Goal: Information Seeking & Learning: Find contact information

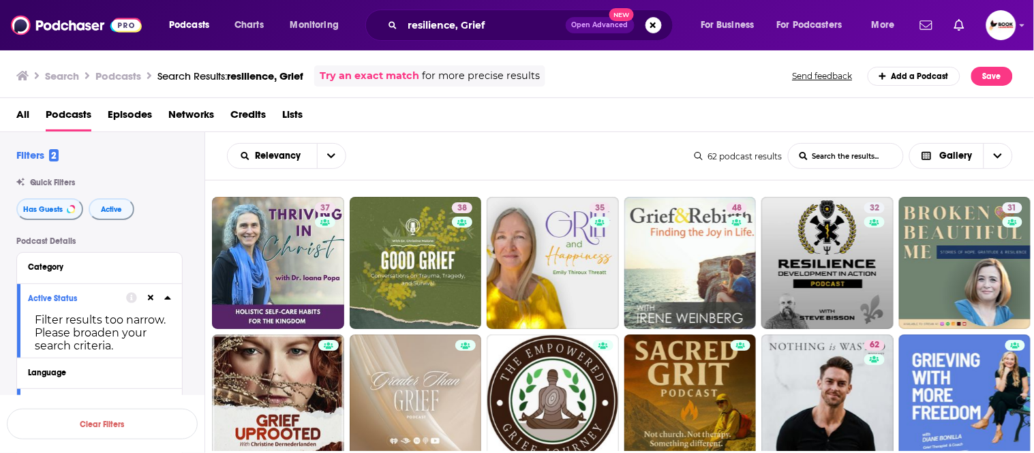
scroll to position [530, 0]
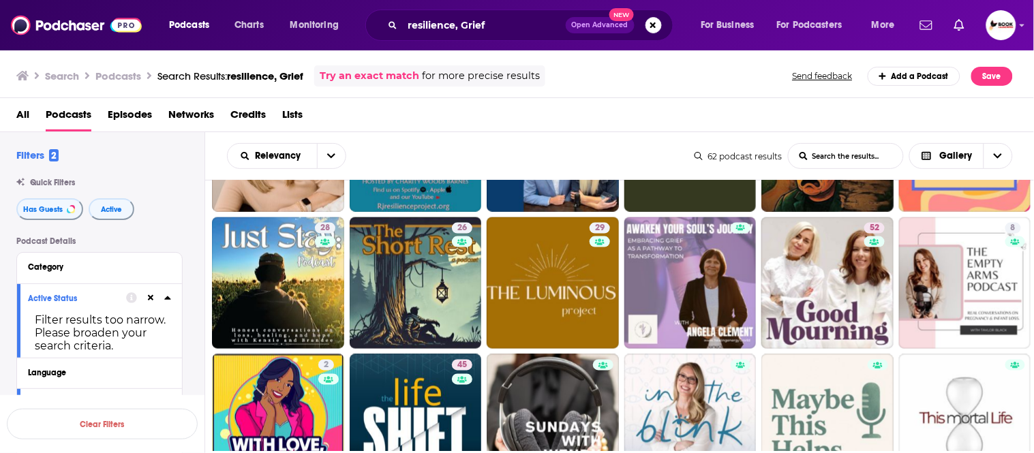
click at [506, 12] on div "resilience, Grief Open Advanced New" at bounding box center [519, 25] width 308 height 31
click at [496, 26] on input "resilience, Grief" at bounding box center [484, 25] width 163 height 22
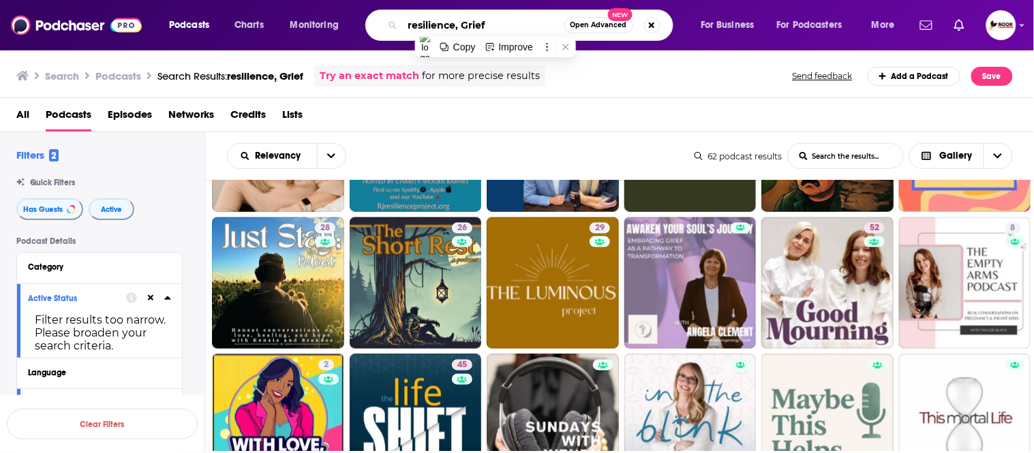
paste input "Retirement,"
paste input "Personal growth"
type input "Retirement, Personal growth"
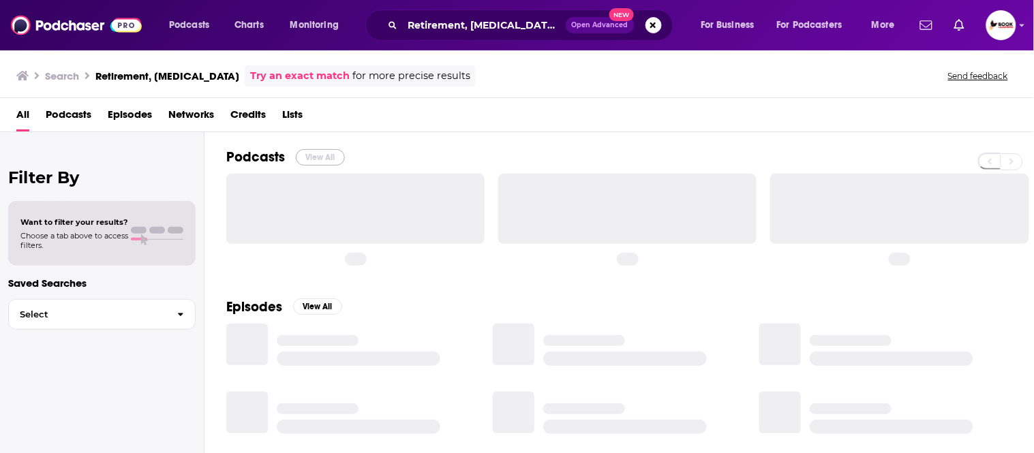
click at [329, 155] on button "View All" at bounding box center [320, 157] width 49 height 16
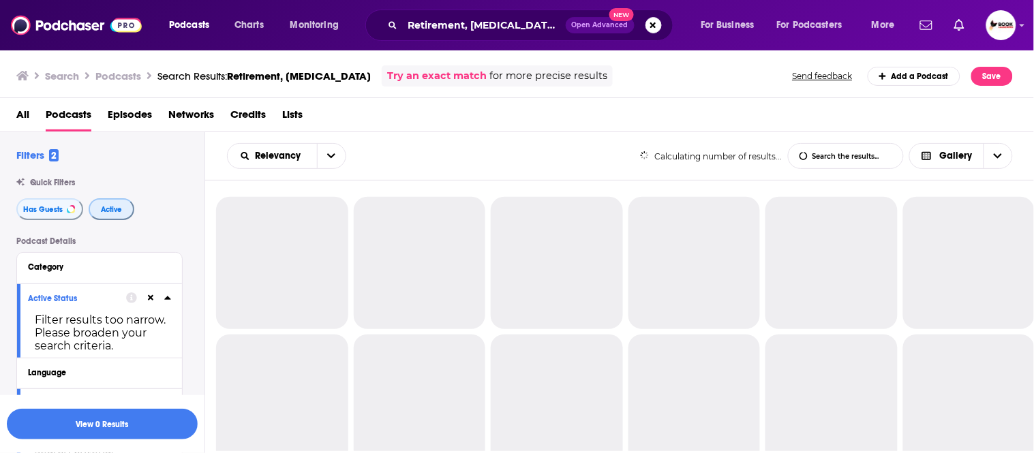
click at [111, 212] on span "Active" at bounding box center [111, 209] width 21 height 7
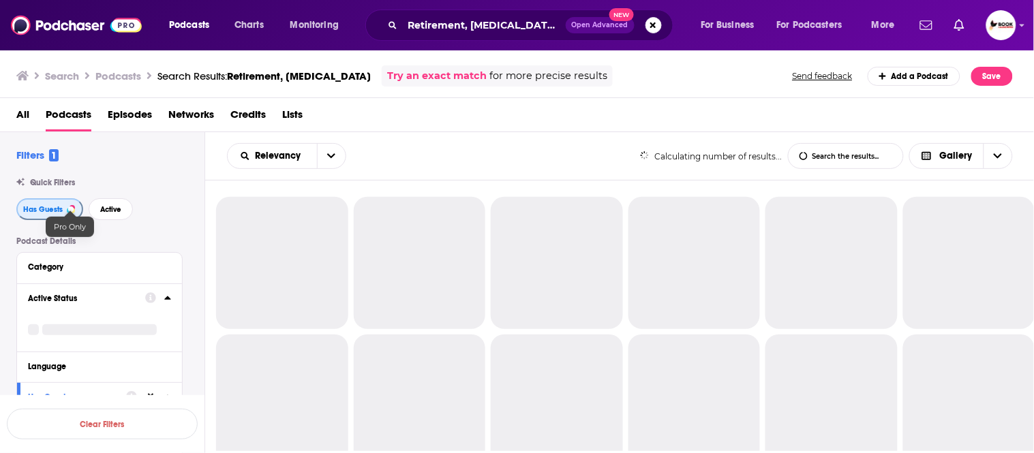
click at [44, 208] on span "Has Guests" at bounding box center [43, 209] width 40 height 7
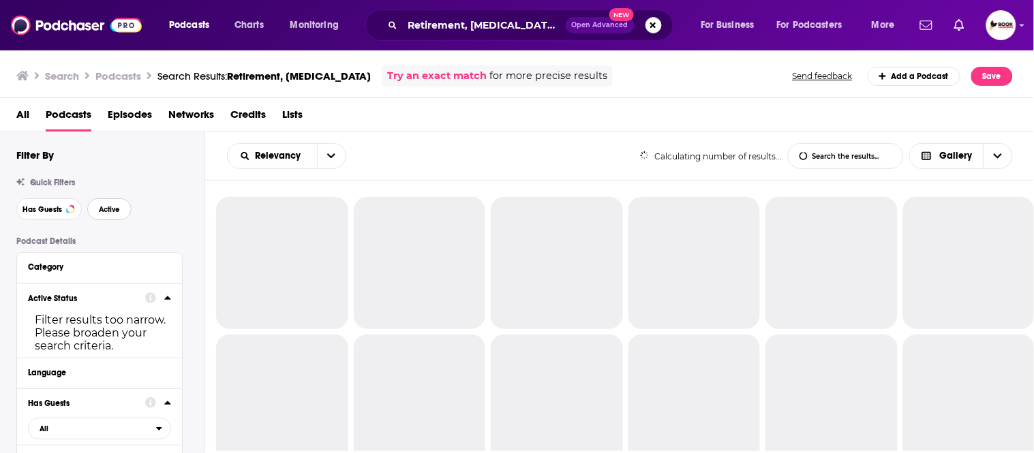
click at [96, 209] on button "Active" at bounding box center [109, 209] width 44 height 22
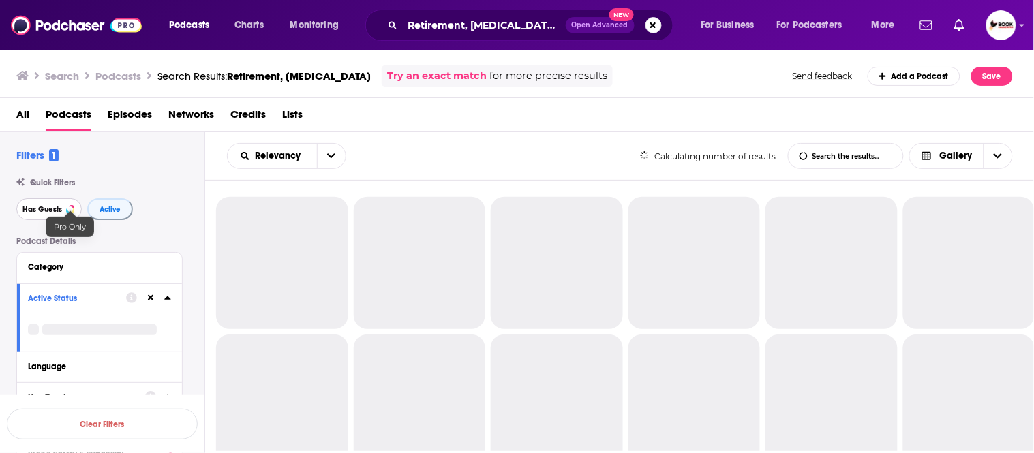
click at [39, 210] on span "Has Guests" at bounding box center [42, 209] width 40 height 7
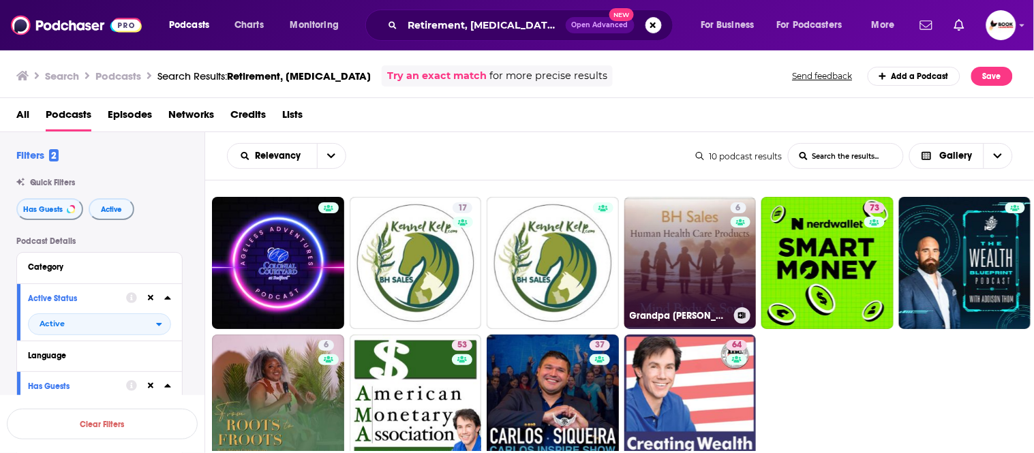
drag, startPoint x: 418, startPoint y: 264, endPoint x: 680, endPoint y: 288, distance: 263.5
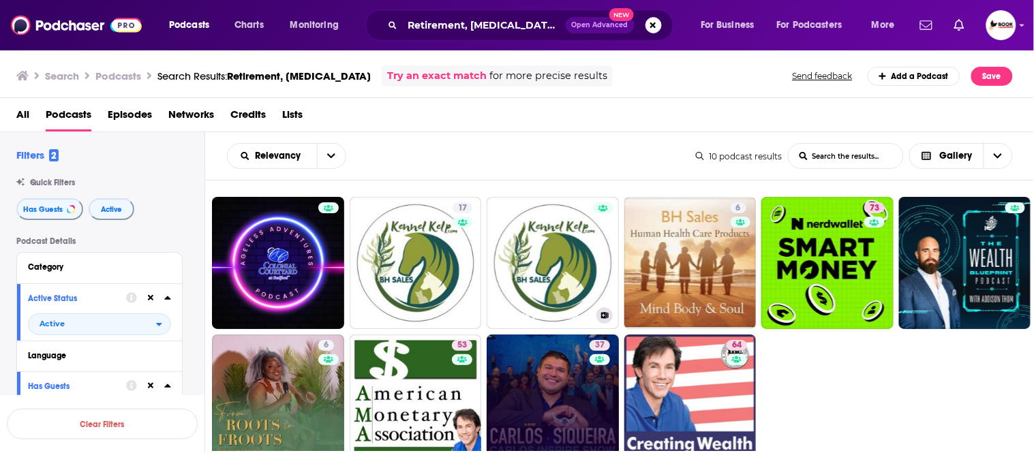
scroll to position [89, 0]
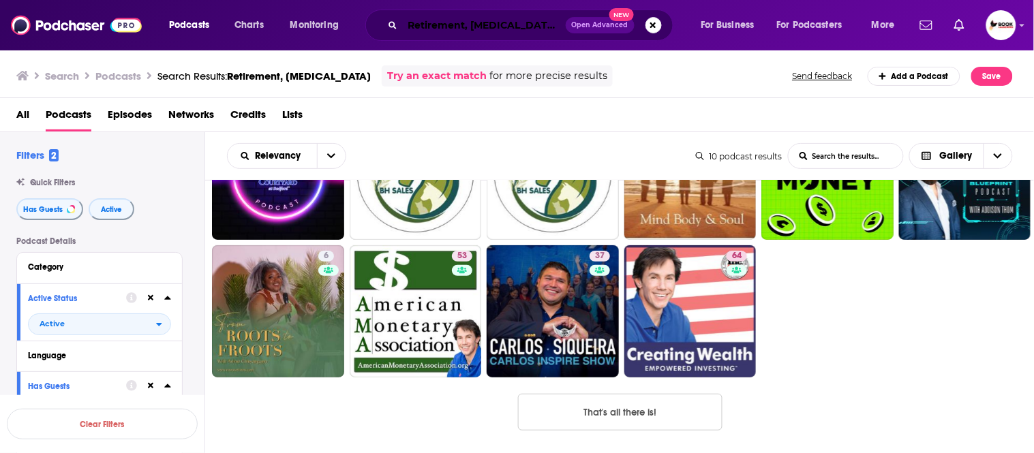
click at [472, 27] on input "Retirement, Personal growth" at bounding box center [484, 25] width 163 height 22
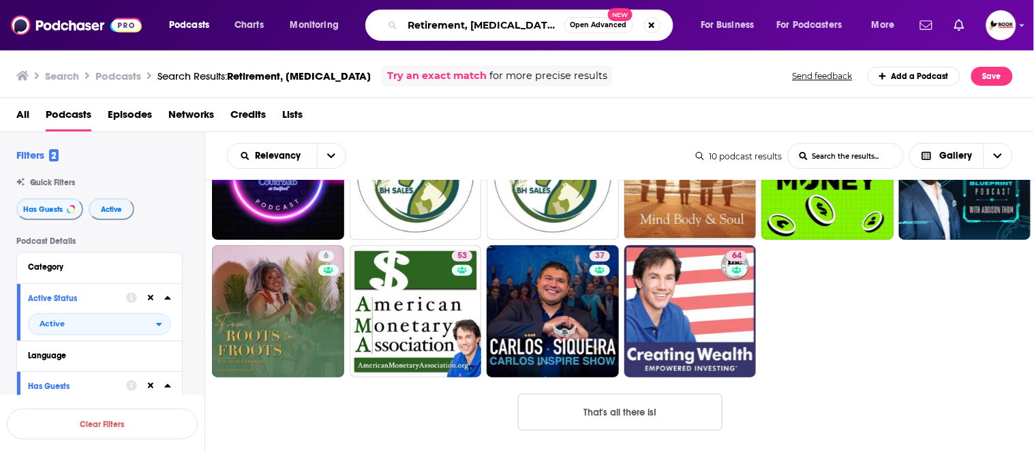
click at [472, 27] on input "Retirement, Personal growth" at bounding box center [484, 25] width 162 height 22
click at [472, 25] on input "Retirement, Personal growth" at bounding box center [484, 25] width 162 height 22
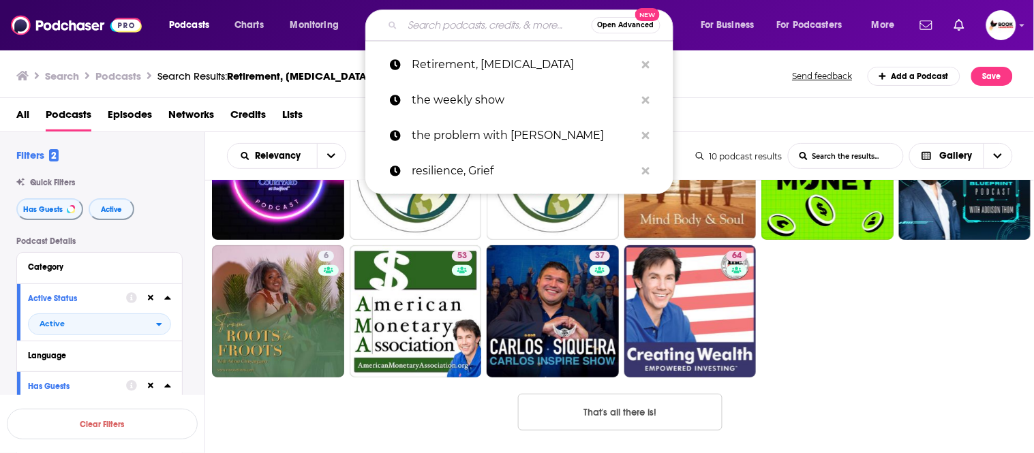
drag, startPoint x: 460, startPoint y: 174, endPoint x: 575, endPoint y: 7, distance: 202.5
click at [460, 174] on p "resilience, Grief" at bounding box center [524, 170] width 224 height 35
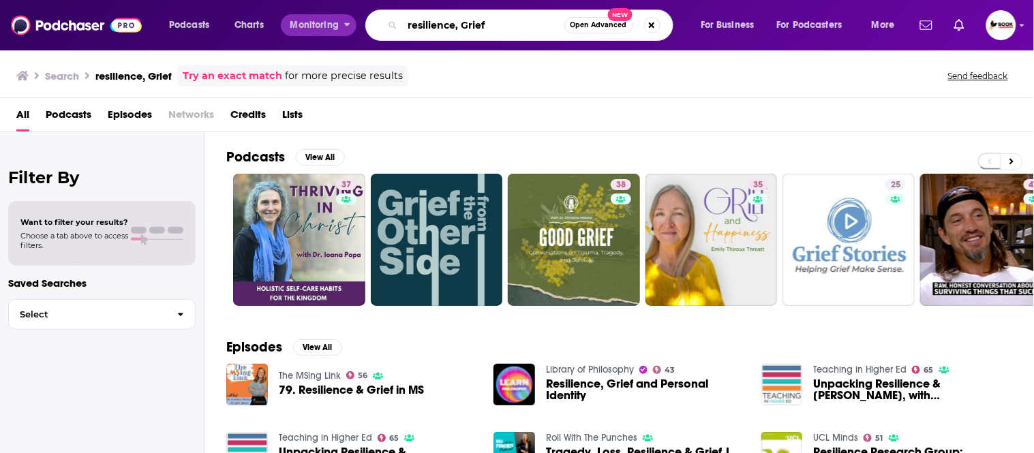
drag, startPoint x: 455, startPoint y: 22, endPoint x: 351, endPoint y: 22, distance: 103.6
click at [351, 22] on div "Podcasts Charts Monitoring resilience, Grief Open Advanced New For Business For…" at bounding box center [533, 25] width 748 height 31
paste input "hospi"
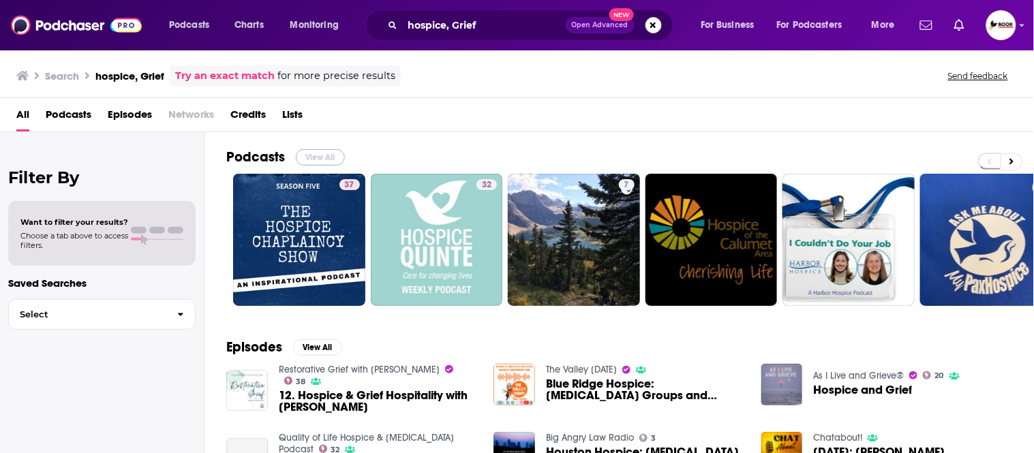
click at [316, 157] on button "View All" at bounding box center [320, 157] width 49 height 16
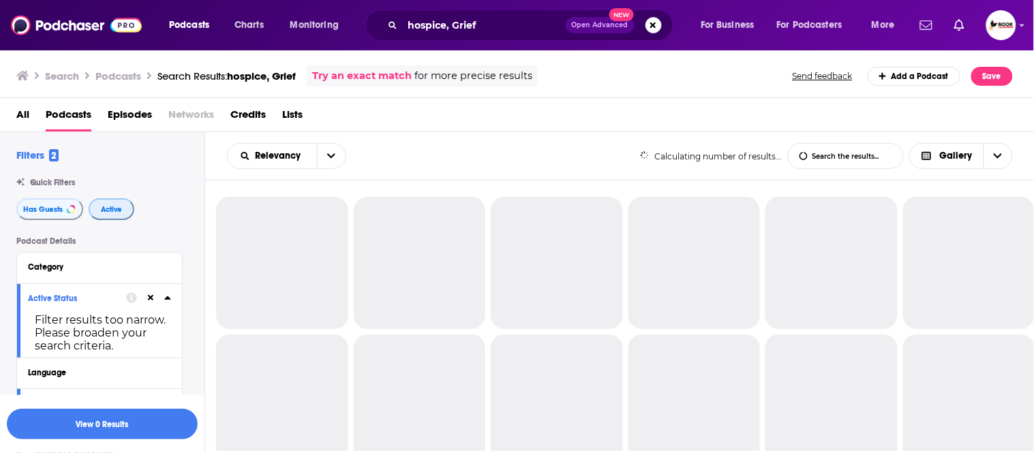
click at [112, 209] on span "Active" at bounding box center [111, 209] width 21 height 7
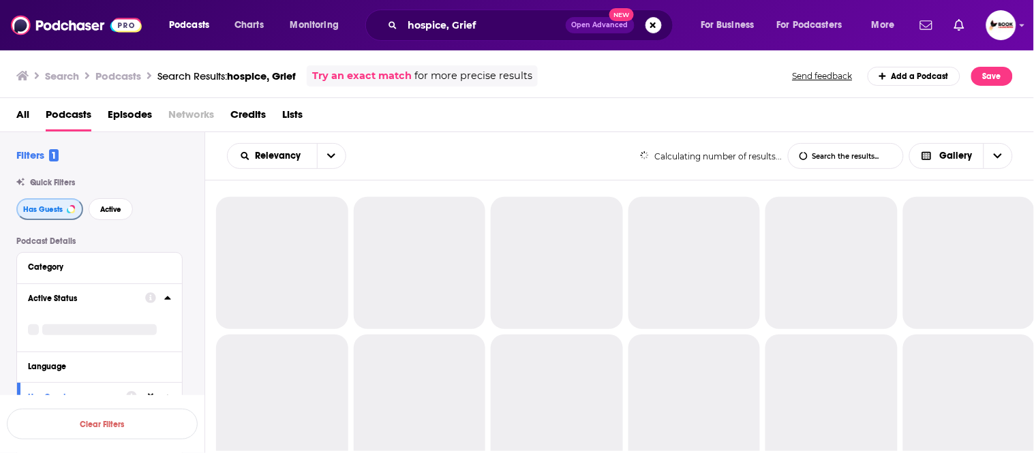
drag, startPoint x: 29, startPoint y: 207, endPoint x: 46, endPoint y: 208, distance: 17.1
click at [29, 207] on span "Has Guests" at bounding box center [43, 209] width 40 height 7
click at [115, 206] on span "Active" at bounding box center [109, 209] width 21 height 7
click at [48, 207] on span "Has Guests" at bounding box center [42, 209] width 40 height 7
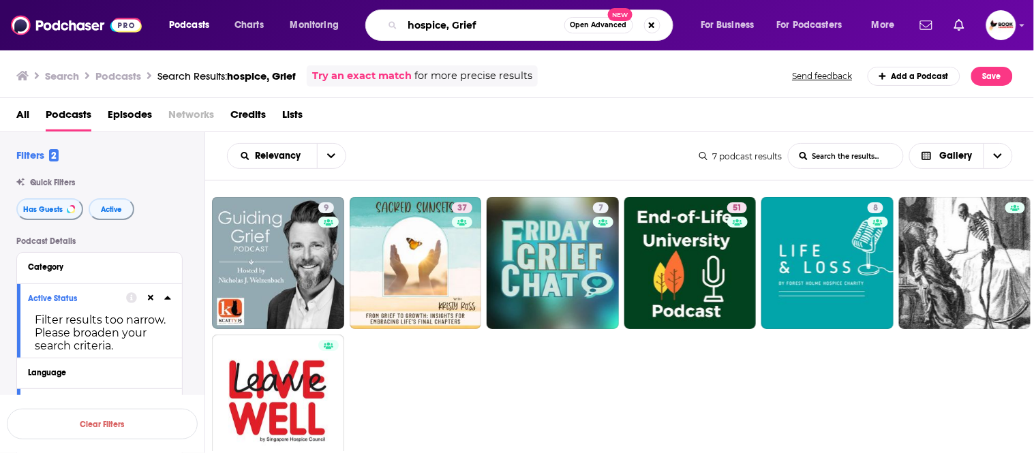
drag, startPoint x: 445, startPoint y: 23, endPoint x: 369, endPoint y: 23, distance: 76.3
click at [369, 23] on div "hospice, Grief Open Advanced New" at bounding box center [519, 25] width 308 height 31
paste input "widow"
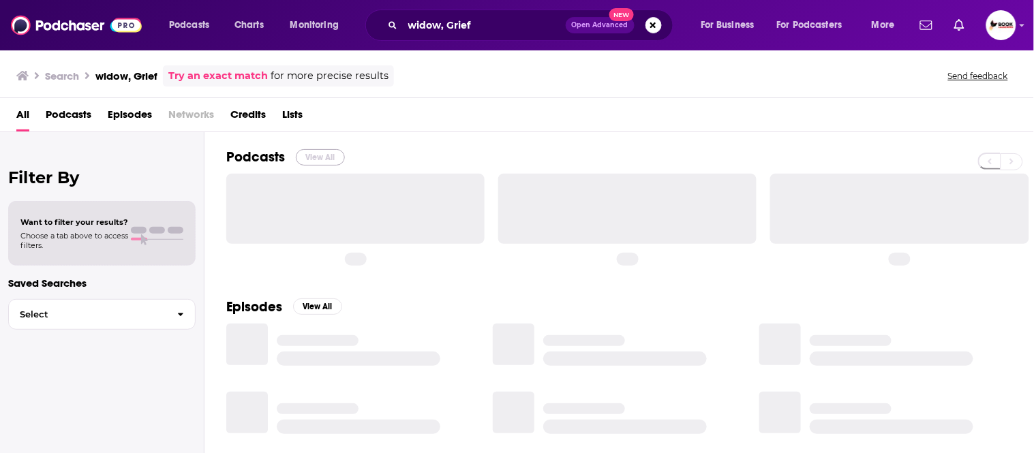
click at [329, 157] on button "View All" at bounding box center [320, 157] width 49 height 16
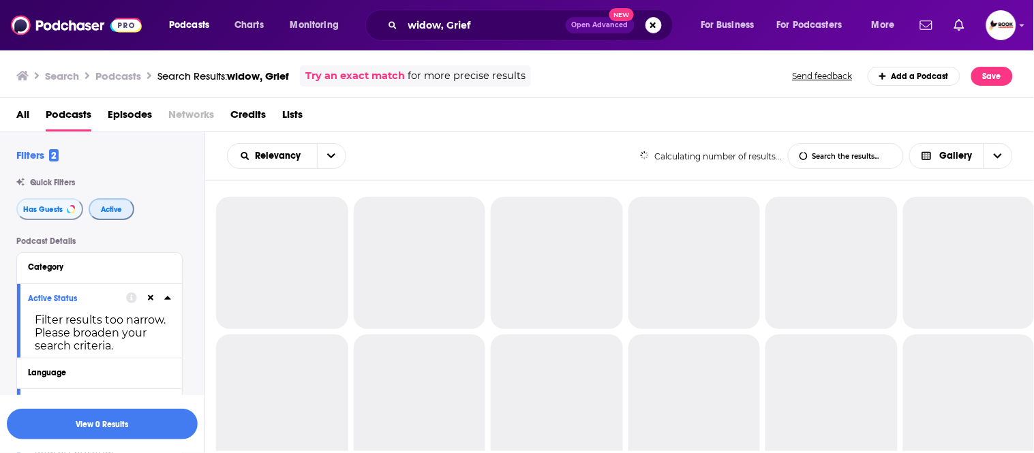
click at [105, 209] on span "Active" at bounding box center [111, 209] width 21 height 7
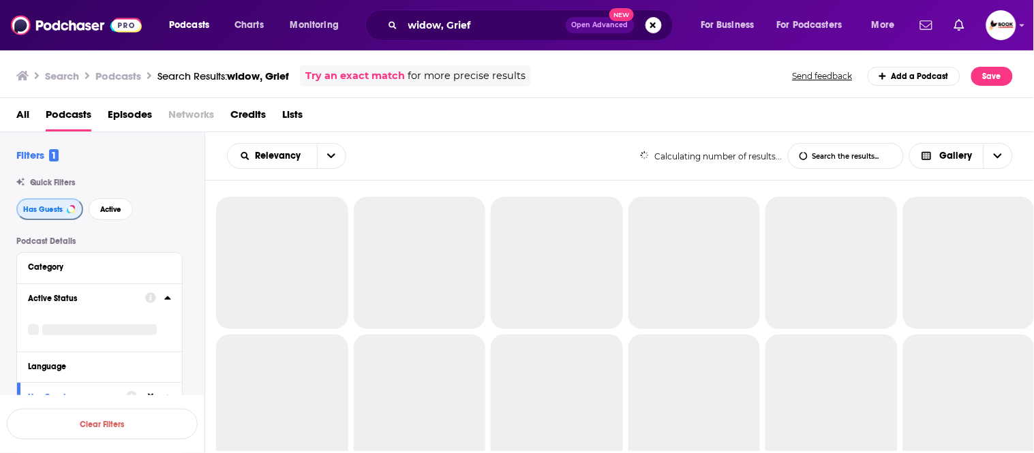
drag, startPoint x: 22, startPoint y: 209, endPoint x: 34, endPoint y: 209, distance: 11.6
click at [24, 209] on span "Has Guests" at bounding box center [43, 209] width 40 height 7
click at [104, 207] on span "Active" at bounding box center [109, 209] width 21 height 7
click at [44, 212] on span "Has Guests" at bounding box center [42, 209] width 40 height 7
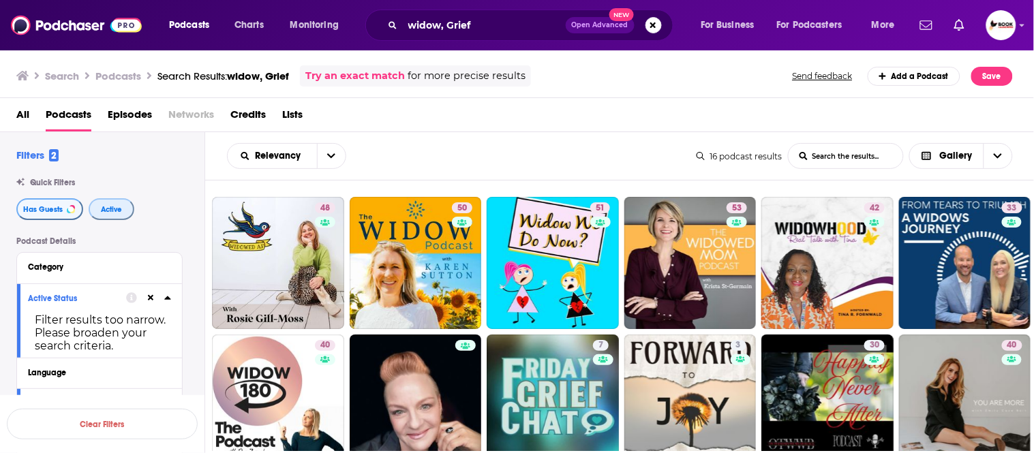
drag, startPoint x: 116, startPoint y: 207, endPoint x: 51, endPoint y: 207, distance: 64.8
click at [116, 207] on span "Active" at bounding box center [111, 209] width 21 height 7
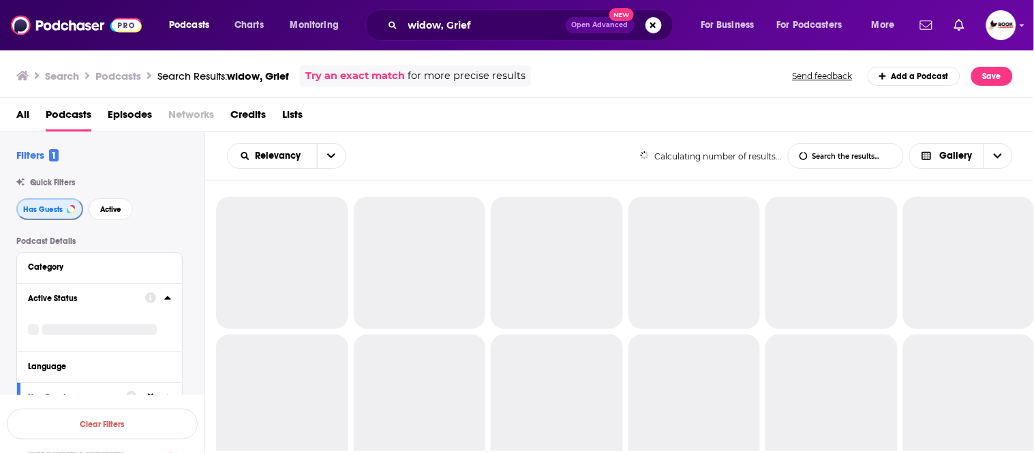
click at [28, 207] on span "Has Guests" at bounding box center [43, 209] width 40 height 7
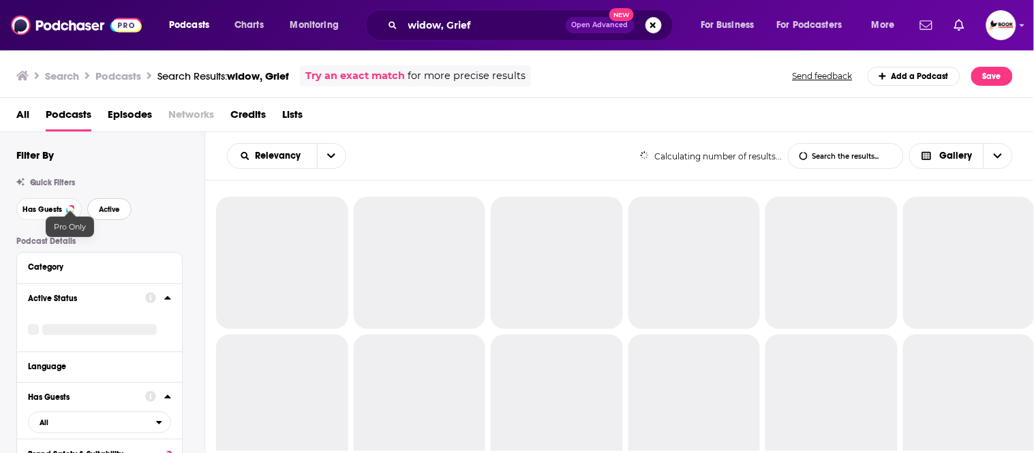
drag, startPoint x: 111, startPoint y: 208, endPoint x: 93, endPoint y: 210, distance: 18.5
click at [112, 208] on span "Active" at bounding box center [109, 209] width 21 height 7
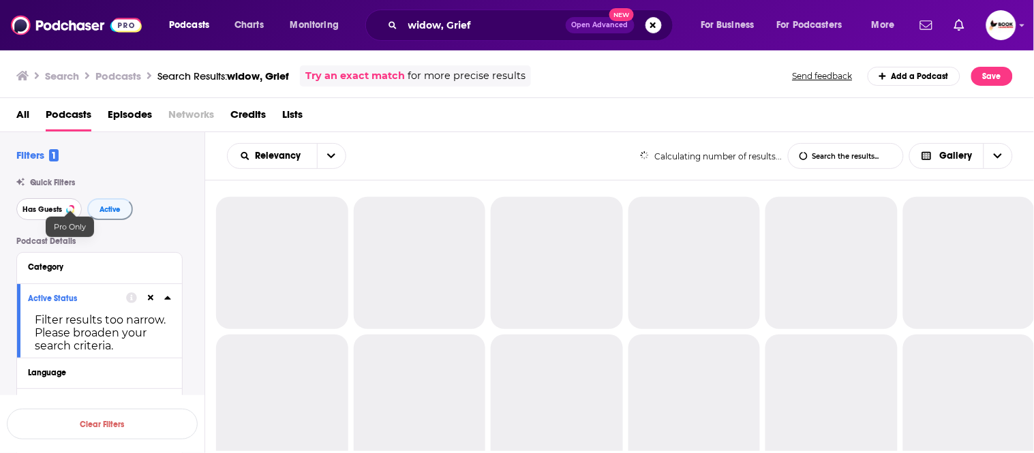
click at [41, 209] on span "Has Guests" at bounding box center [42, 209] width 40 height 7
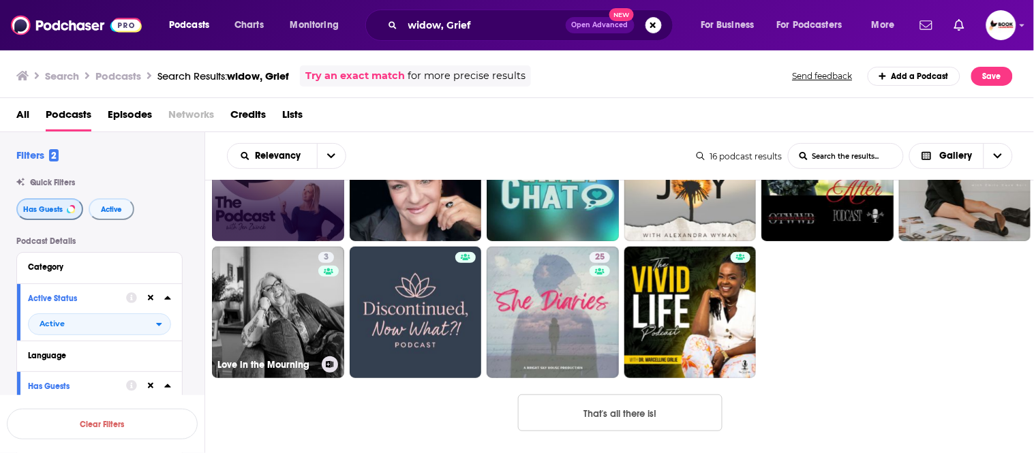
scroll to position [227, 0]
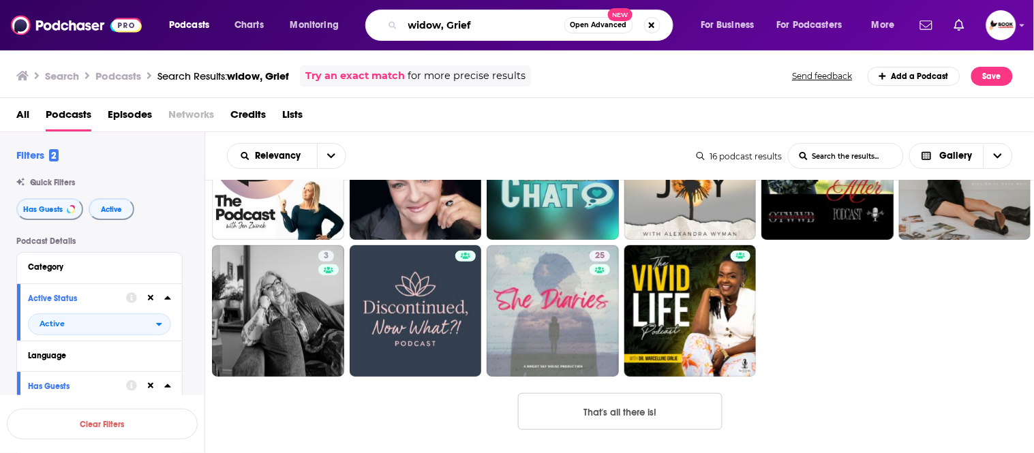
drag, startPoint x: 448, startPoint y: 25, endPoint x: 474, endPoint y: 25, distance: 25.9
click at [474, 25] on input "widow, Grief" at bounding box center [484, 25] width 162 height 22
click at [425, 25] on input "widow, Grief" at bounding box center [484, 25] width 162 height 22
click at [429, 25] on input "widow, Grief" at bounding box center [484, 25] width 162 height 22
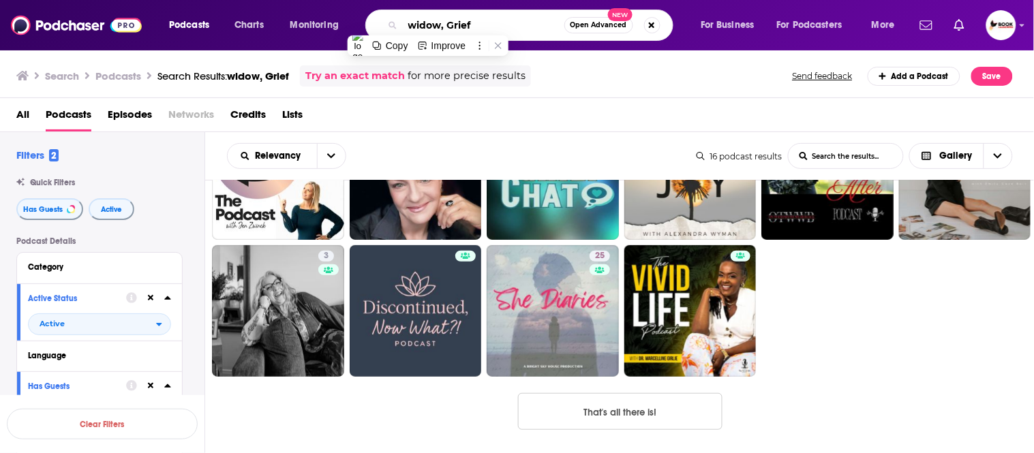
paste input "death"
type input "death, Grief"
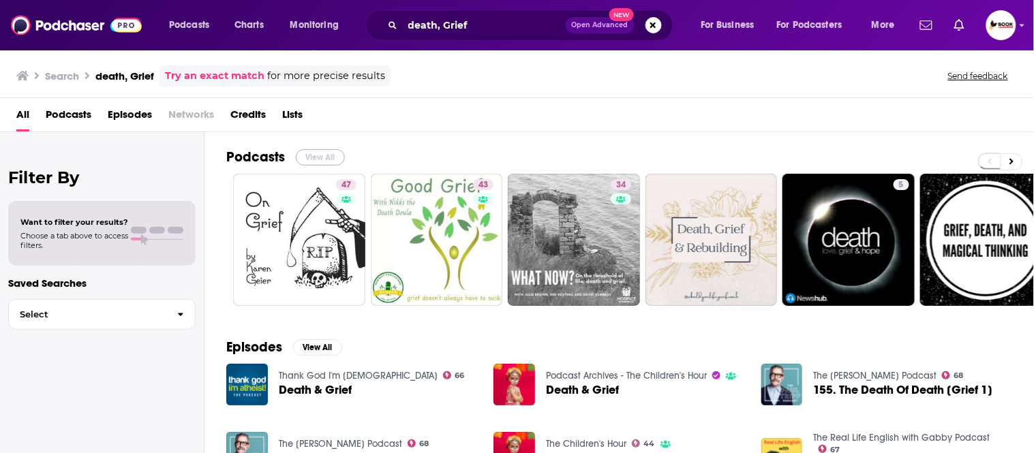
click at [316, 155] on button "View All" at bounding box center [320, 157] width 49 height 16
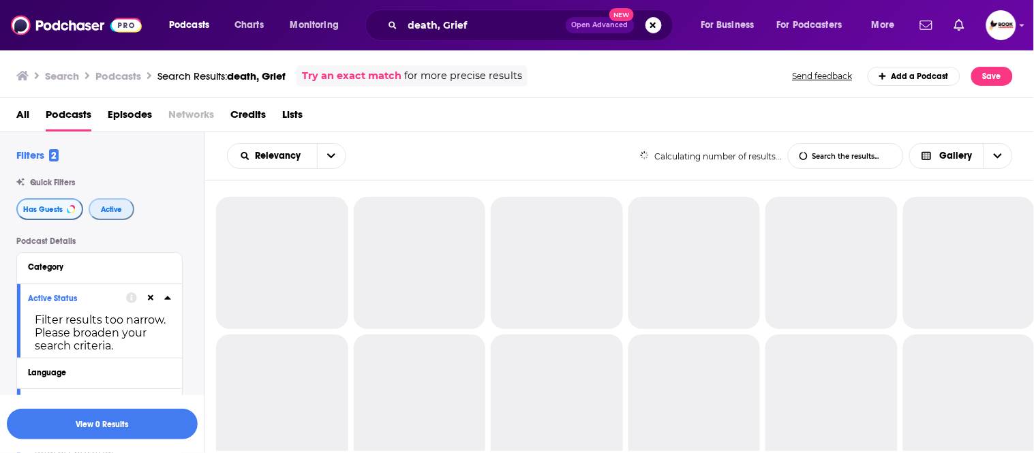
click at [101, 207] on span "Active" at bounding box center [111, 209] width 21 height 7
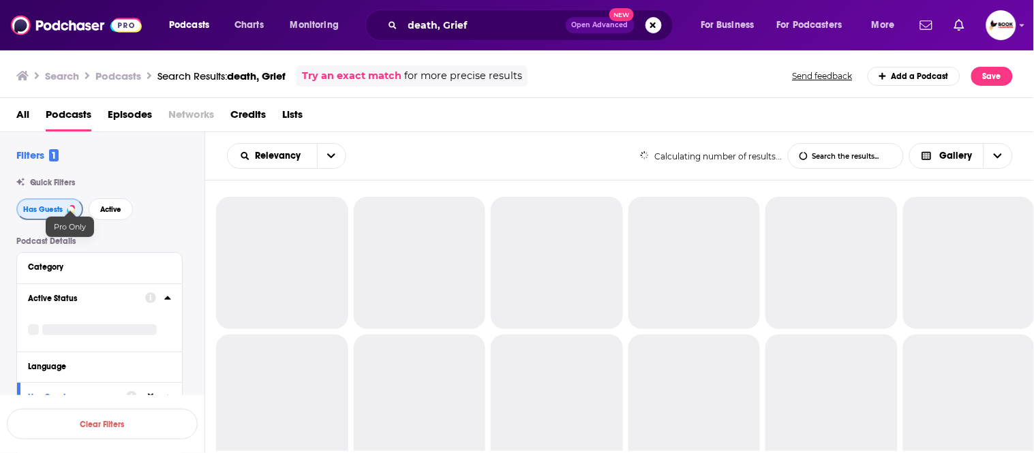
click at [35, 208] on span "Has Guests" at bounding box center [43, 209] width 40 height 7
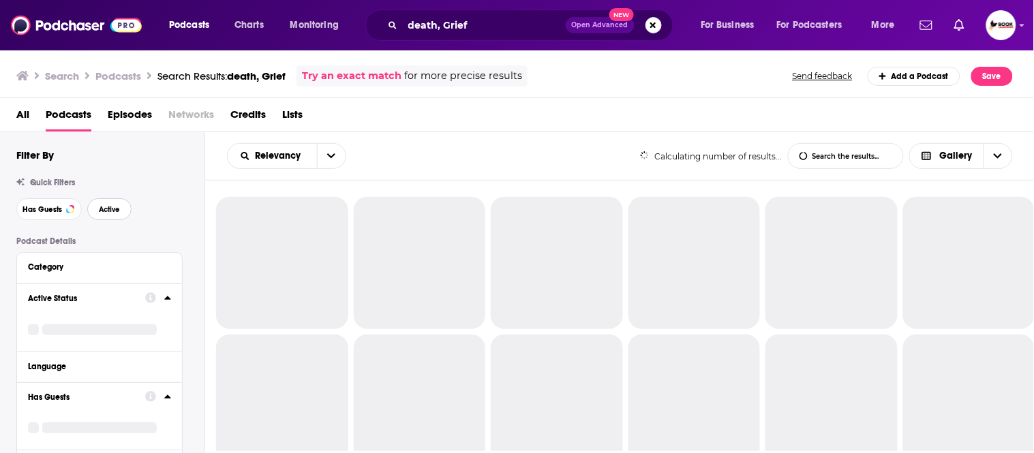
click at [100, 209] on span "Active" at bounding box center [109, 209] width 21 height 7
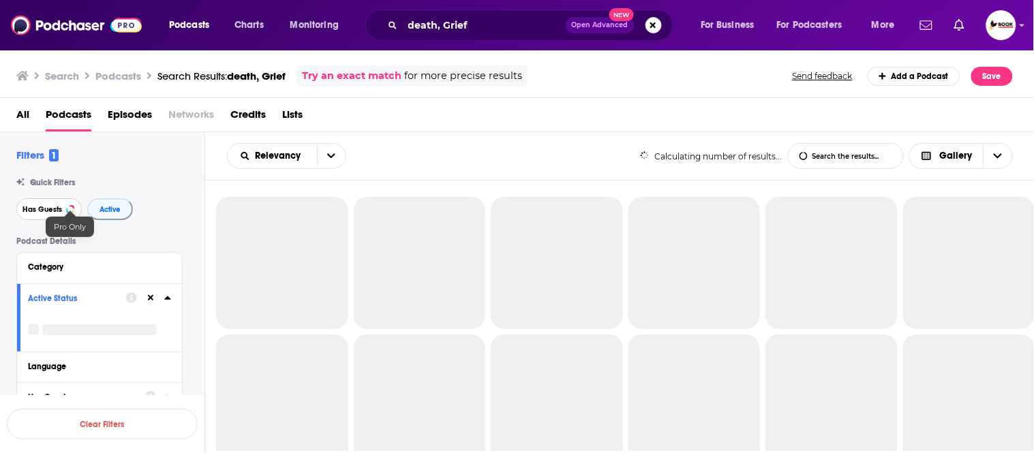
click at [51, 210] on span "Has Guests" at bounding box center [42, 209] width 40 height 7
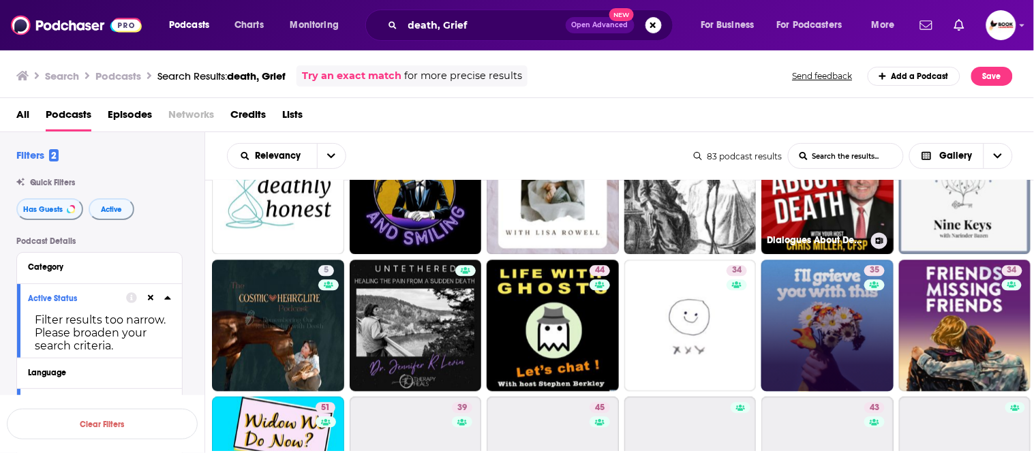
scroll to position [833, 0]
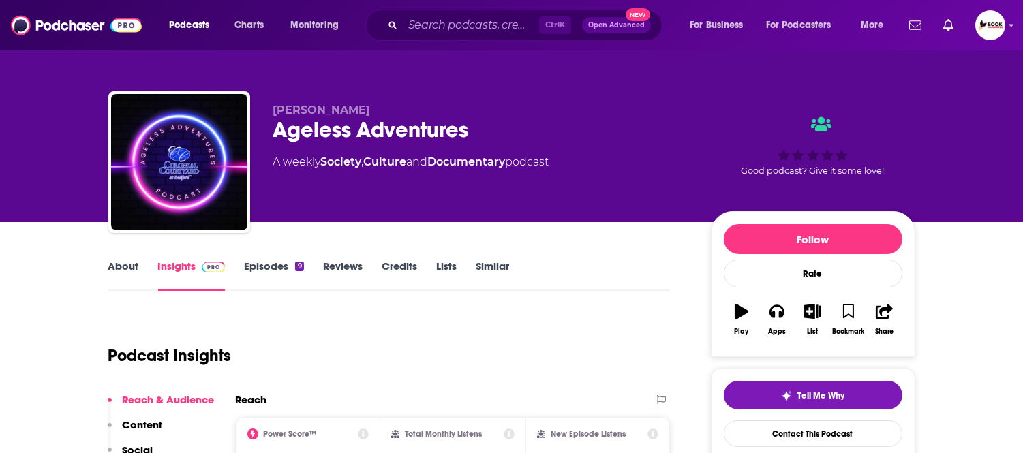
click at [127, 271] on link "About" at bounding box center [123, 275] width 31 height 31
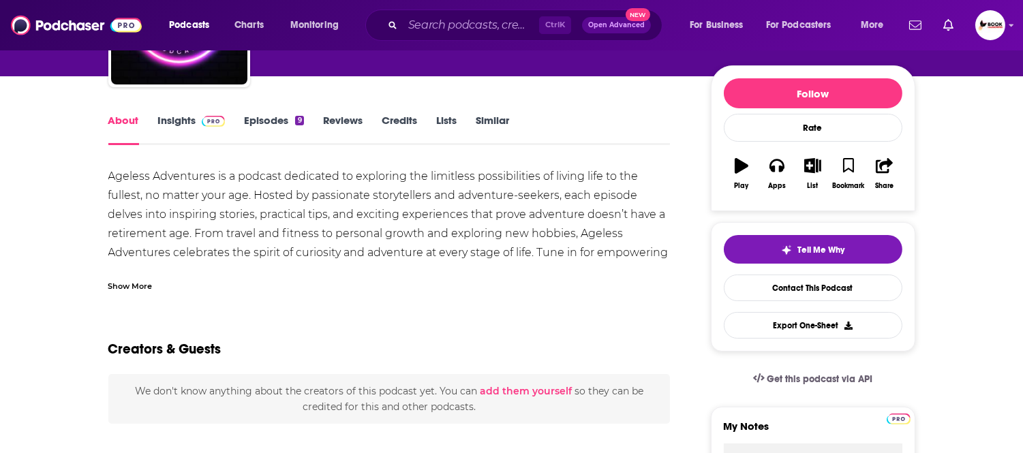
scroll to position [151, 0]
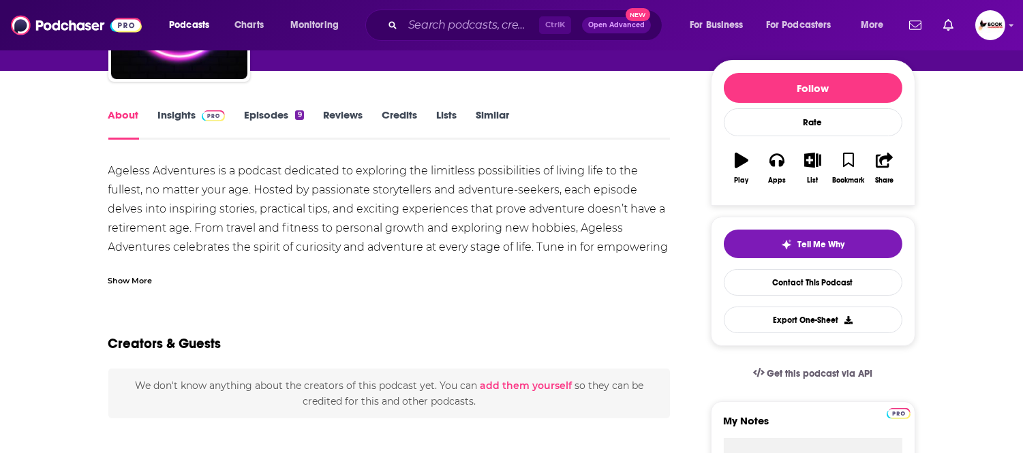
click at [138, 279] on div "Show More" at bounding box center [130, 279] width 44 height 13
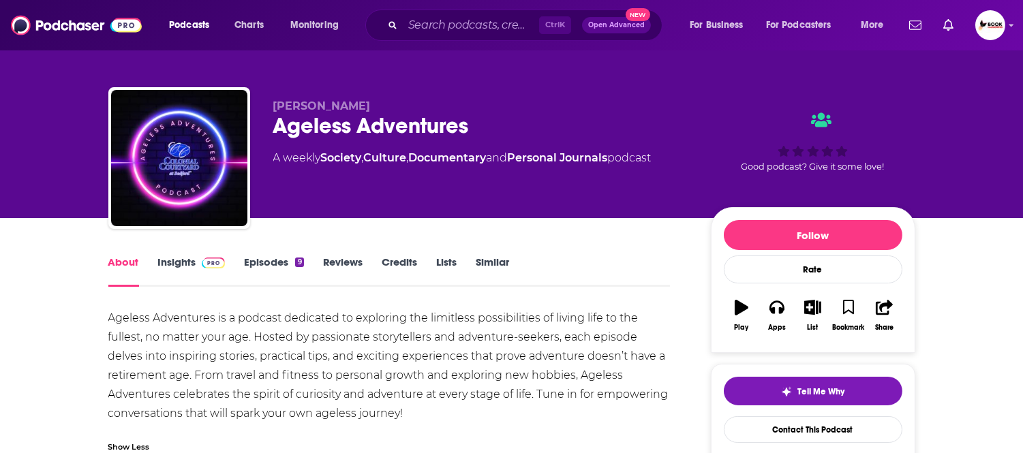
scroll to position [0, 0]
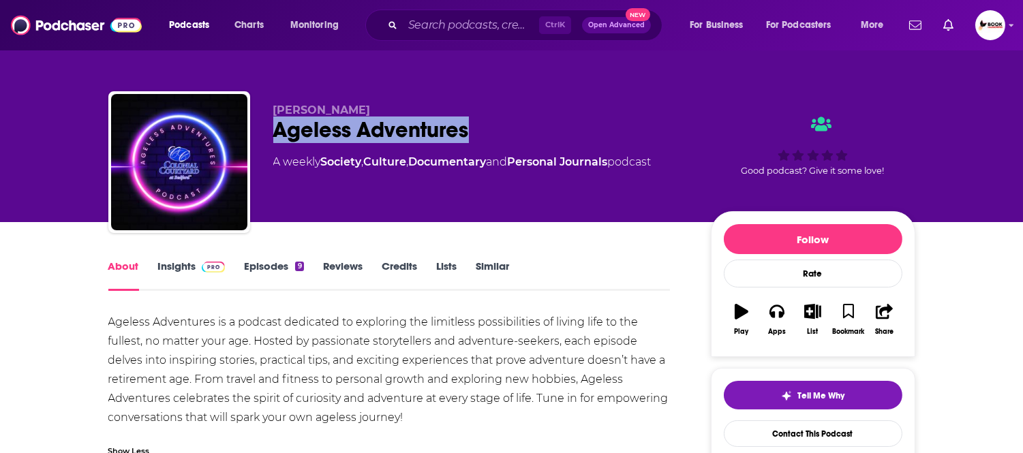
drag, startPoint x: 483, startPoint y: 134, endPoint x: 264, endPoint y: 135, distance: 218.8
click at [264, 135] on div "Tyler Mizak Ageless Adventures A weekly Society , Culture , Documentary and Per…" at bounding box center [511, 164] width 807 height 147
copy h1 "Ageless Adventures"
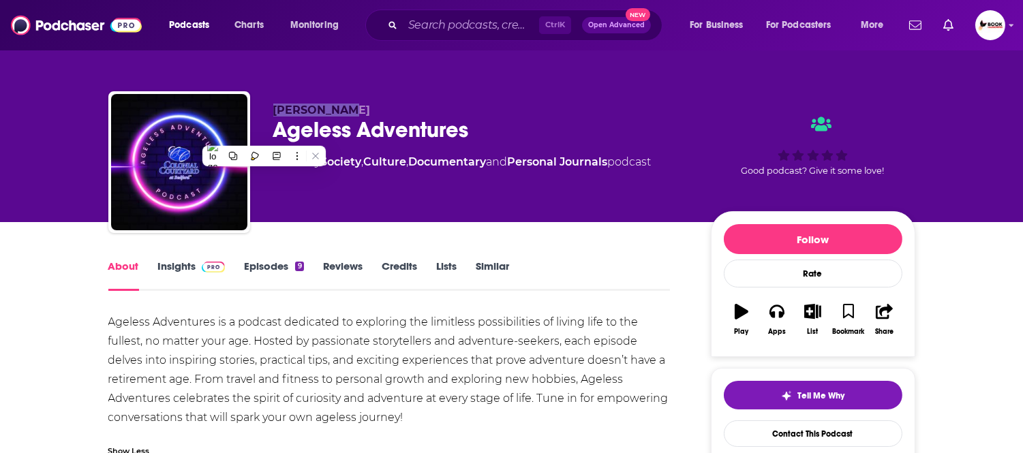
drag, startPoint x: 359, startPoint y: 107, endPoint x: 273, endPoint y: 112, distance: 86.0
click at [273, 112] on p "Tyler Mizak" at bounding box center [481, 110] width 416 height 13
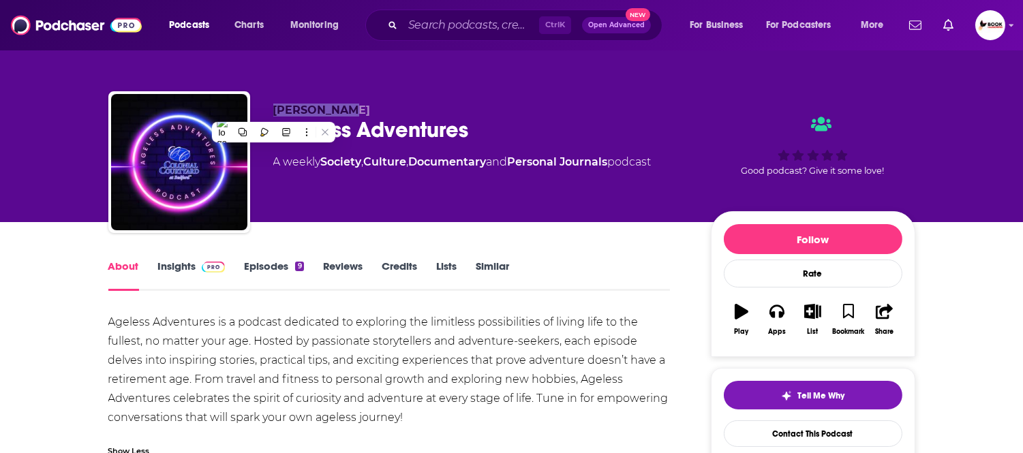
copy span "Tyler Mizak"
click at [181, 271] on link "Insights" at bounding box center [191, 275] width 67 height 31
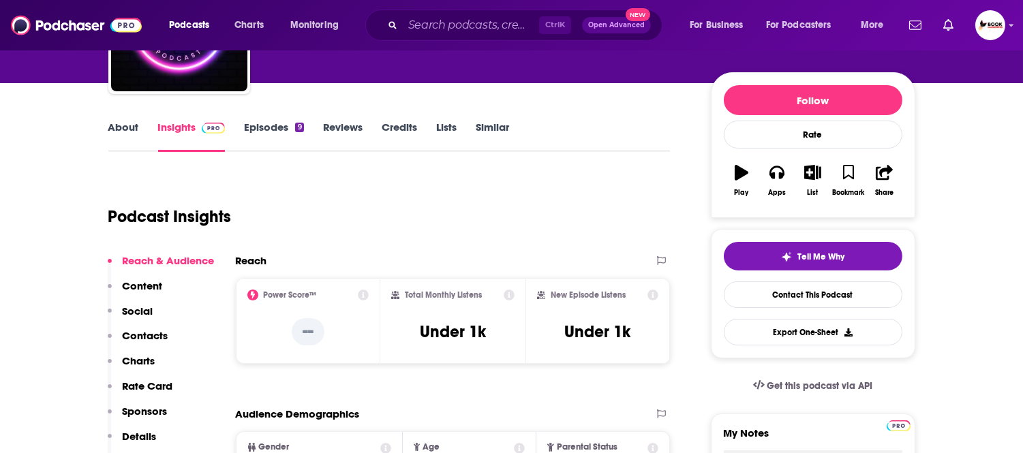
scroll to position [151, 0]
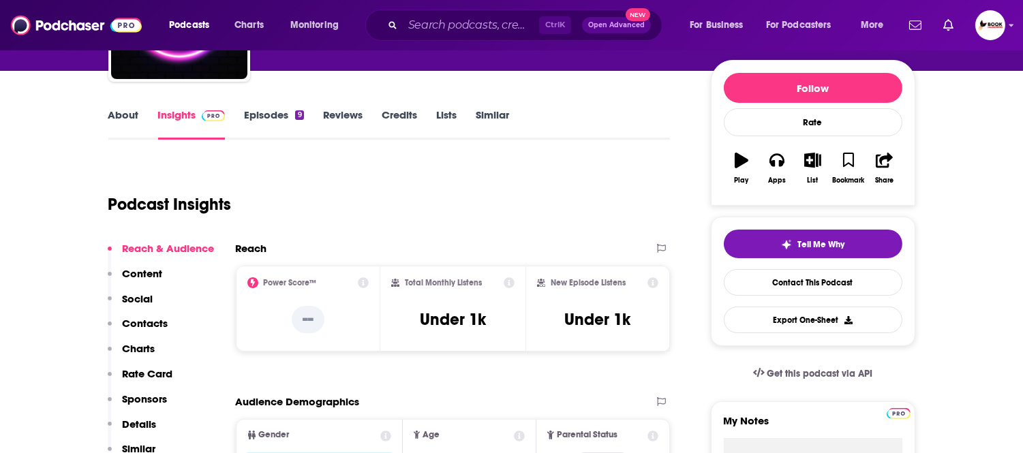
click at [161, 326] on p "Contacts" at bounding box center [146, 323] width 46 height 13
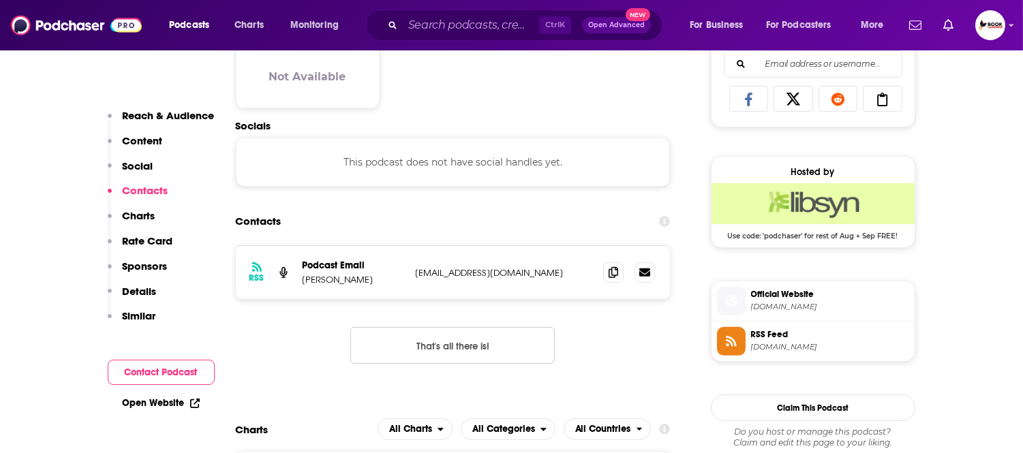
scroll to position [912, 0]
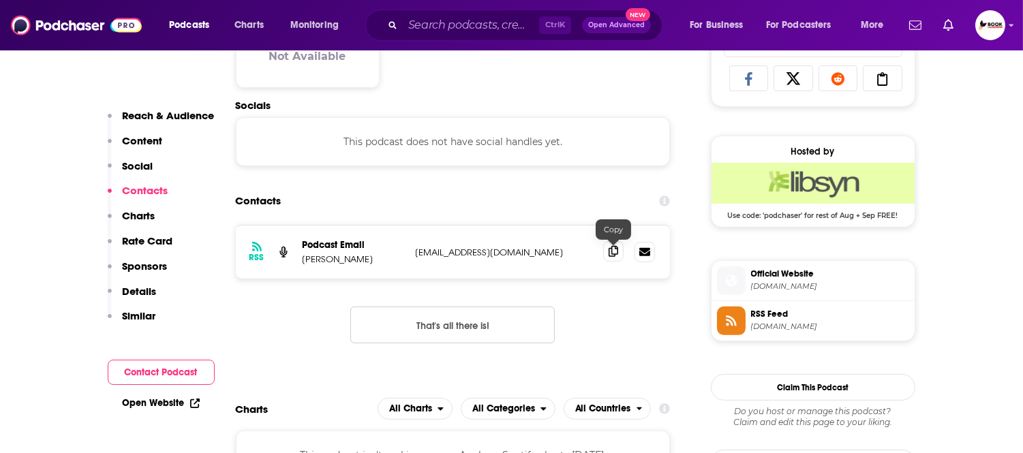
click at [616, 254] on icon at bounding box center [614, 251] width 10 height 11
click at [153, 402] on link "Open Website" at bounding box center [161, 403] width 77 height 12
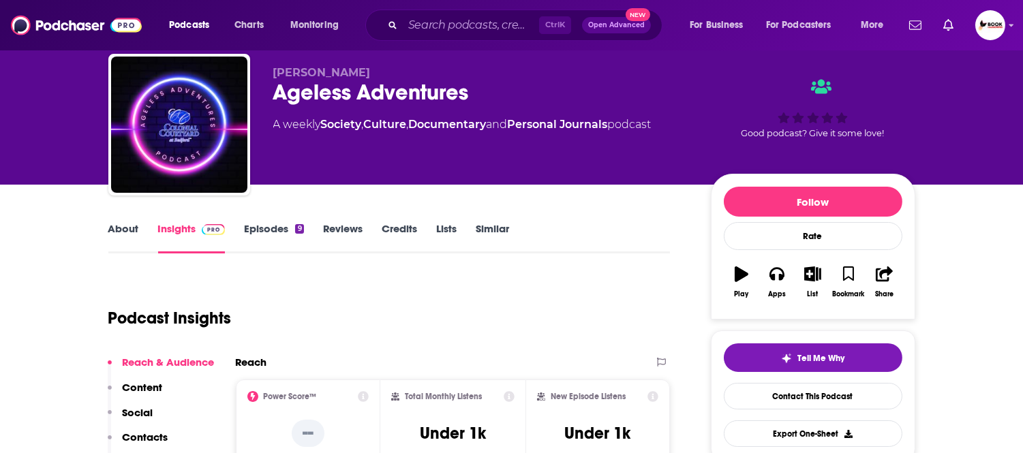
scroll to position [0, 0]
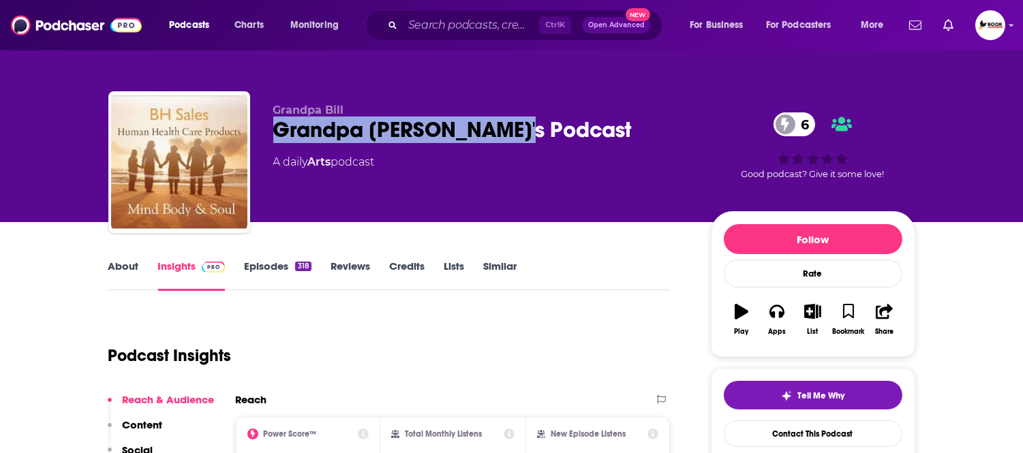
drag, startPoint x: 515, startPoint y: 140, endPoint x: 268, endPoint y: 140, distance: 247.4
click at [268, 140] on div "Grandpa Bill Grandpa Bill's Podcast 6 A daily Arts podcast 6 Good podcast? Give…" at bounding box center [511, 164] width 807 height 147
copy h2 "Grandpa Bill's Podcast"
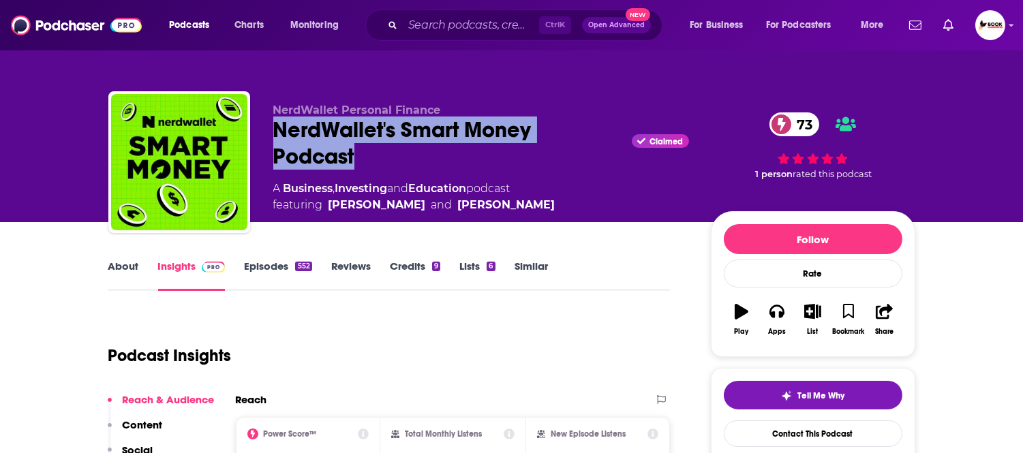
drag, startPoint x: 365, startPoint y: 159, endPoint x: 268, endPoint y: 127, distance: 102.6
click at [268, 127] on div "NerdWallet Personal Finance NerdWallet's Smart Money Podcast Claimed 73 A Busin…" at bounding box center [511, 164] width 807 height 147
copy h2 "NerdWallet's Smart Money Podcast"
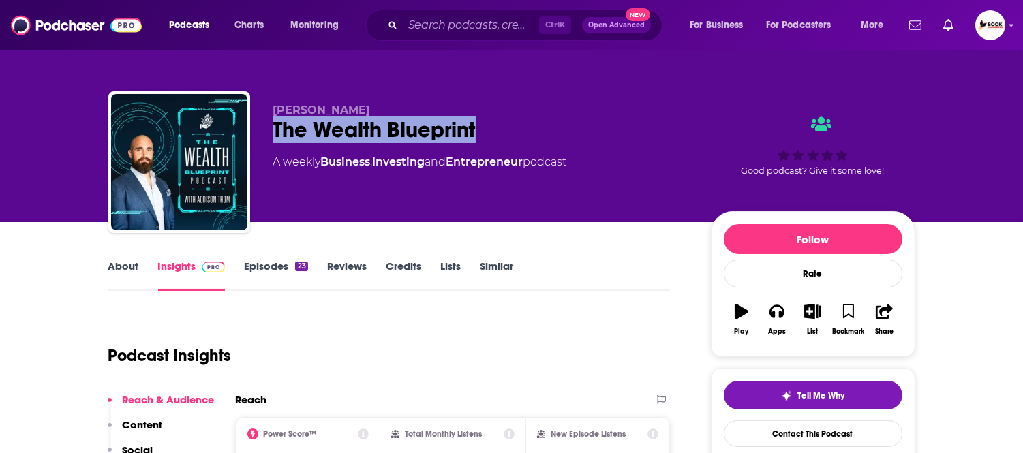
drag, startPoint x: 352, startPoint y: 140, endPoint x: 269, endPoint y: 140, distance: 83.2
click at [269, 140] on div "[PERSON_NAME] The Wealth Blueprint A weekly Business , Investing and Entreprene…" at bounding box center [511, 164] width 807 height 147
copy h2 "The Wealth Blueprint"
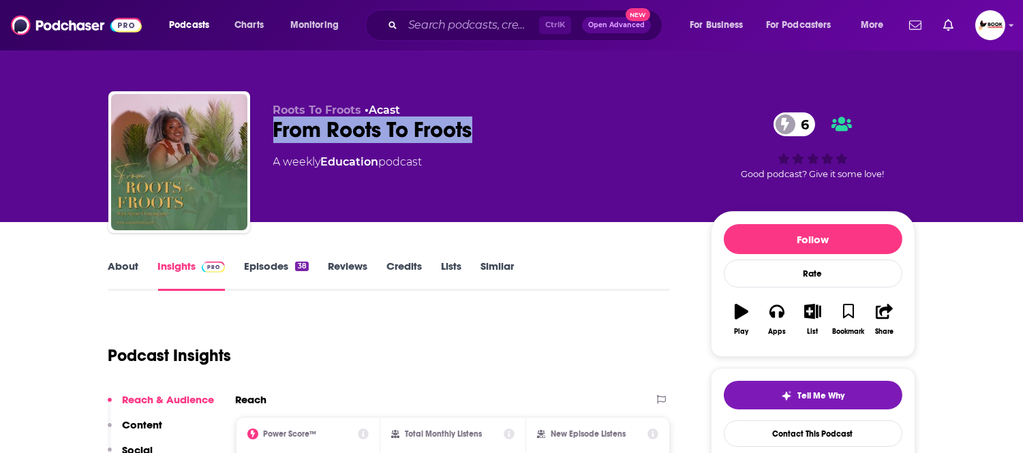
drag, startPoint x: 410, startPoint y: 138, endPoint x: 273, endPoint y: 139, distance: 137.0
click at [273, 139] on div "From Roots To Froots 6" at bounding box center [481, 130] width 416 height 27
copy h2 "From Roots To Froots"
click at [125, 268] on link "About" at bounding box center [123, 275] width 31 height 31
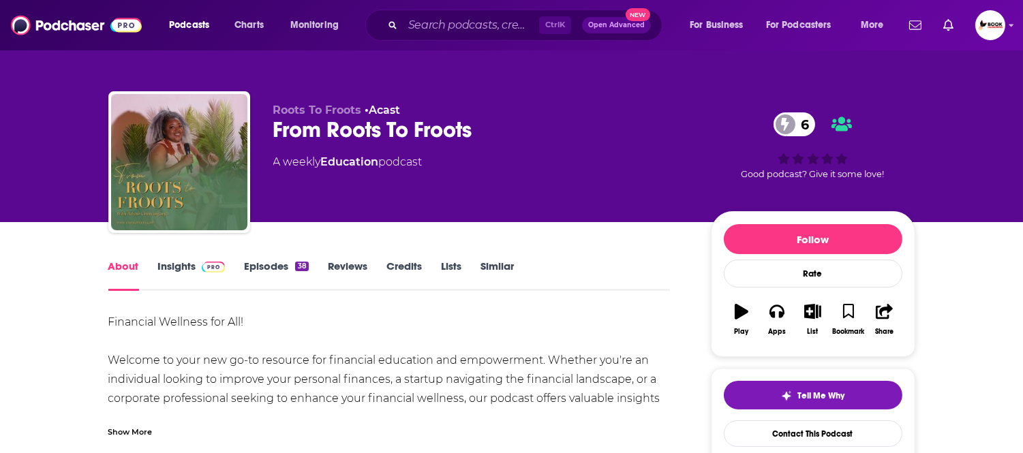
scroll to position [76, 0]
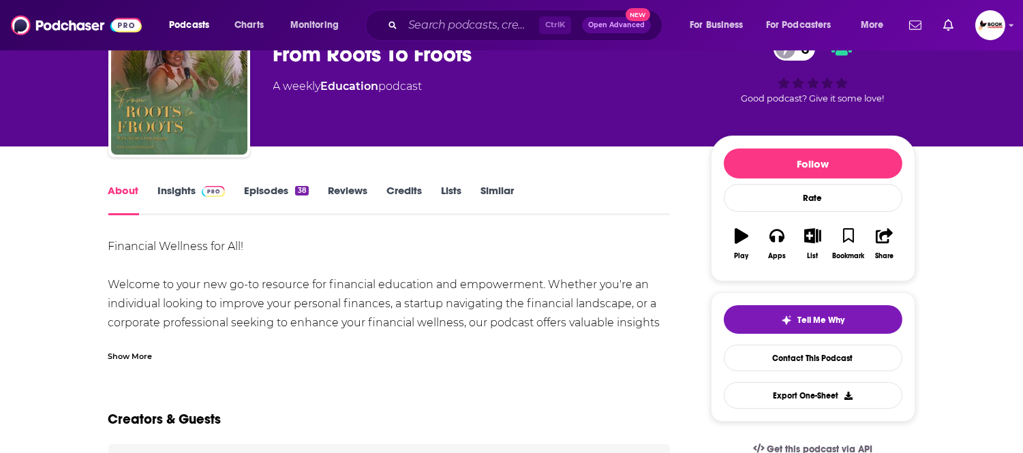
click at [144, 357] on div "Show More" at bounding box center [130, 355] width 44 height 13
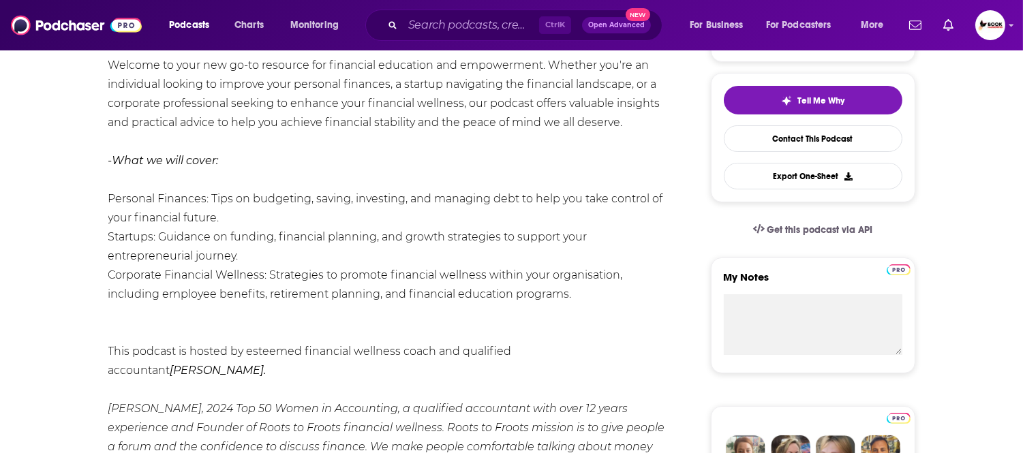
scroll to position [378, 0]
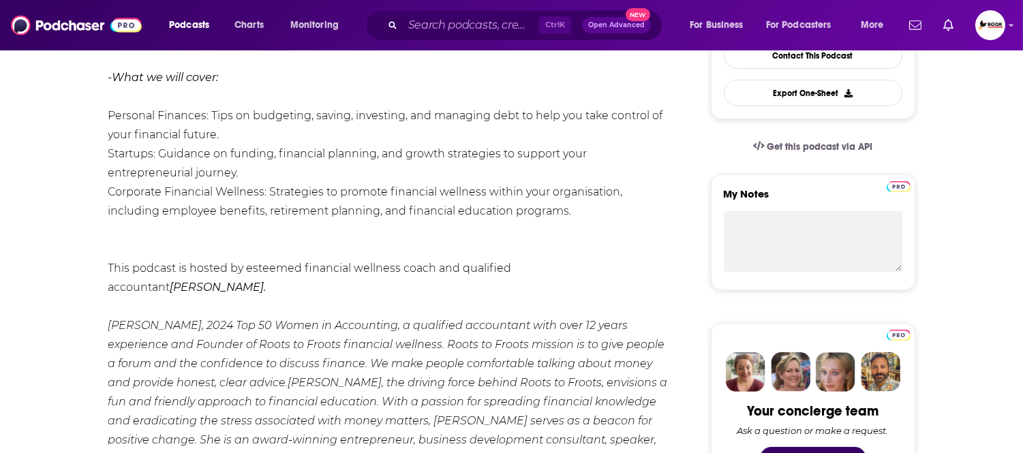
drag, startPoint x: 234, startPoint y: 289, endPoint x: 577, endPoint y: 271, distance: 343.3
click at [577, 270] on div "Financial Wellness for All! Welcome to your new go-to resource for financial ed…" at bounding box center [389, 269] width 562 height 668
copy em "[PERSON_NAME]."
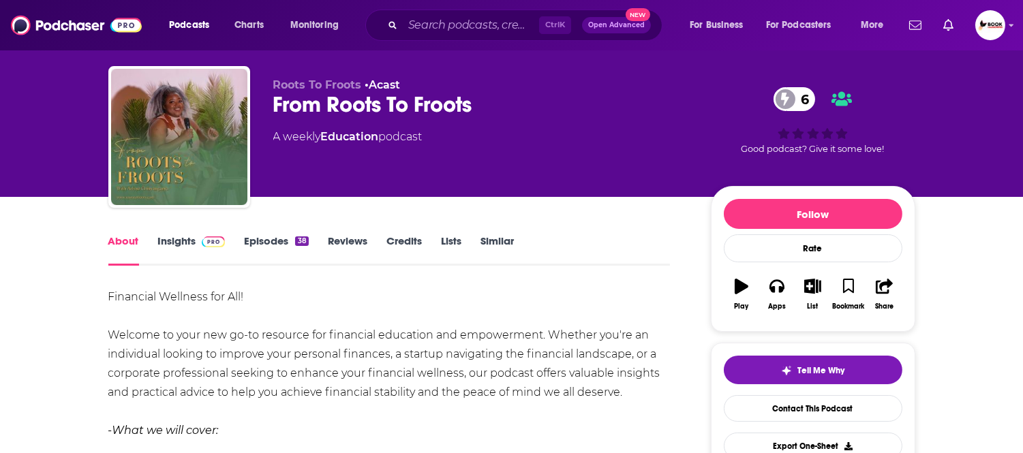
scroll to position [0, 0]
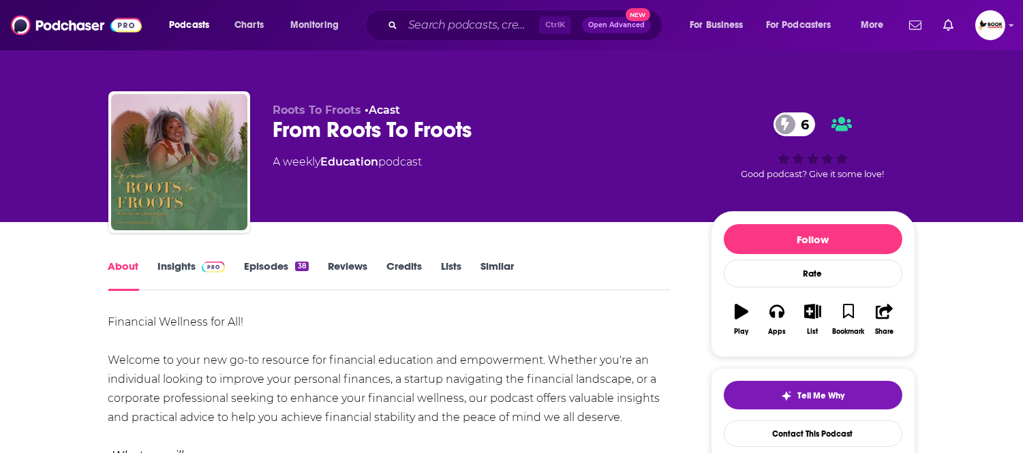
click at [168, 263] on link "Insights" at bounding box center [191, 275] width 67 height 31
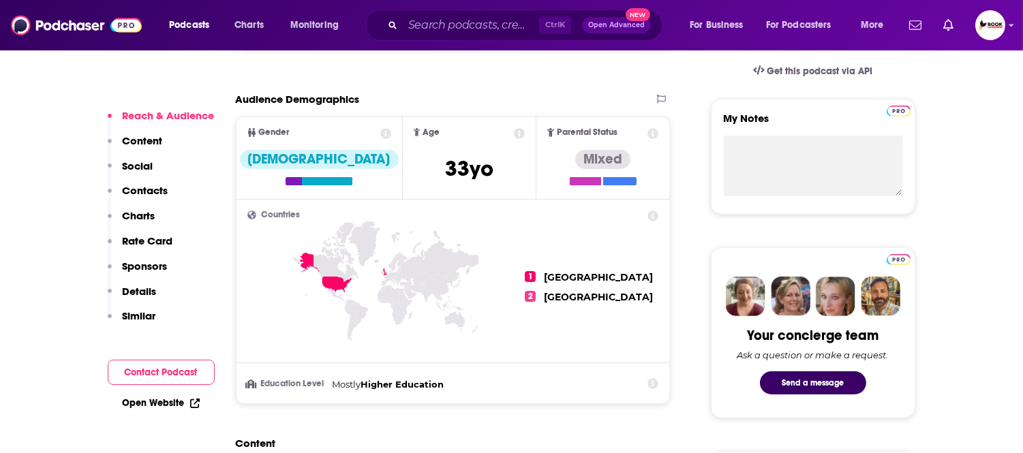
click at [159, 189] on p "Contacts" at bounding box center [146, 190] width 46 height 13
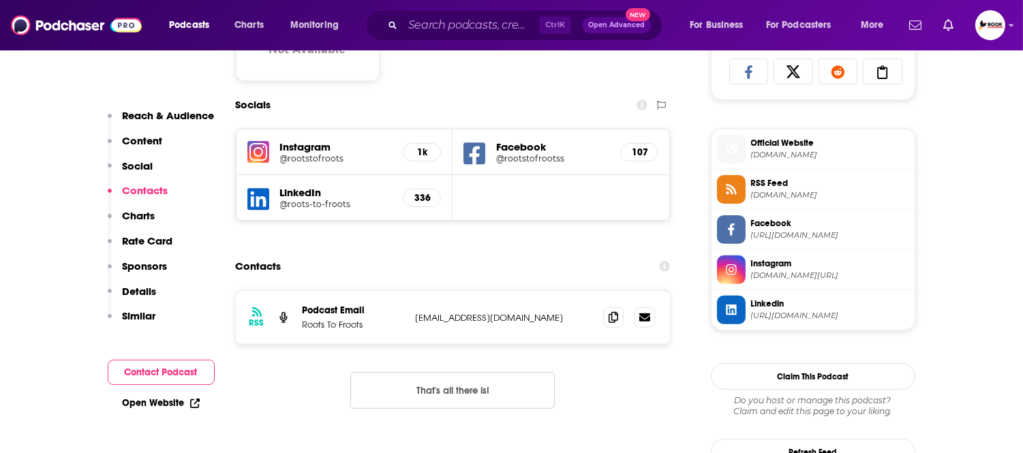
scroll to position [985, 0]
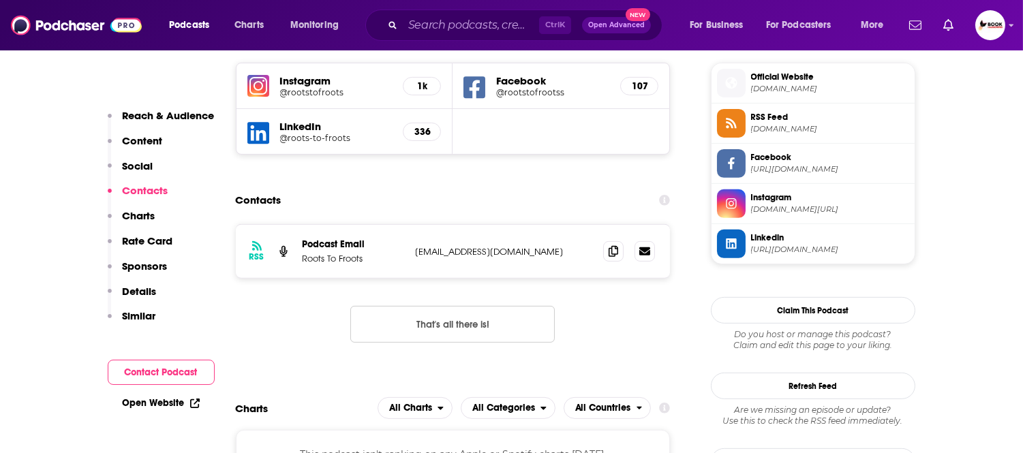
click at [487, 90] on div "Facebook @rootstofrootss 107" at bounding box center [561, 86] width 217 height 46
click at [476, 91] on icon at bounding box center [474, 87] width 22 height 25
click at [257, 135] on icon at bounding box center [258, 133] width 22 height 25
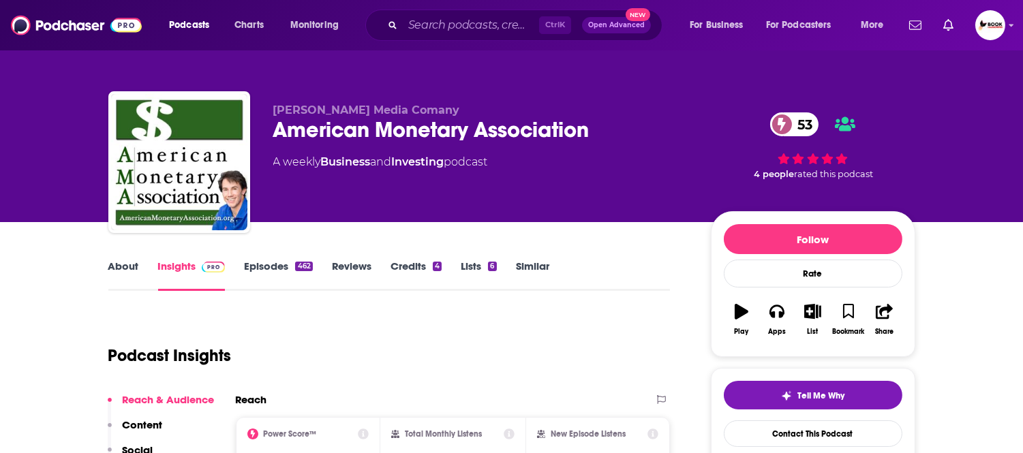
click at [135, 271] on link "About" at bounding box center [123, 275] width 31 height 31
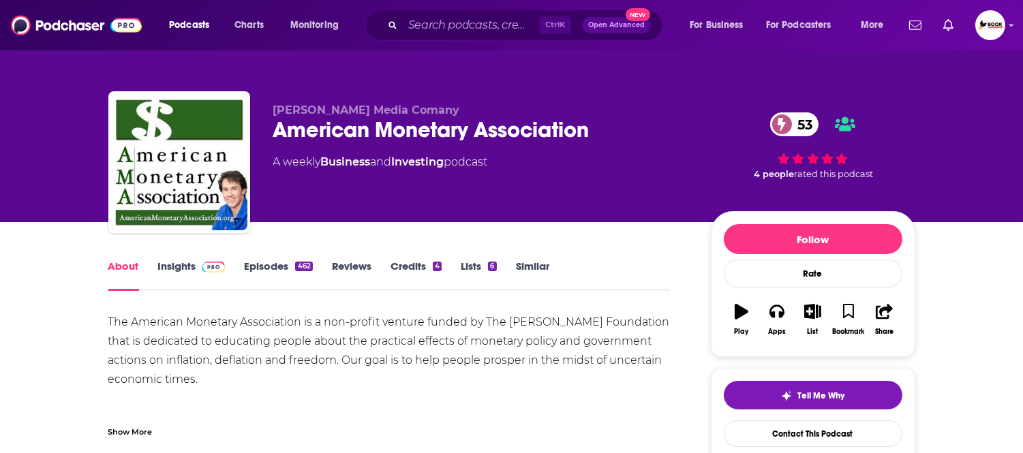
scroll to position [76, 0]
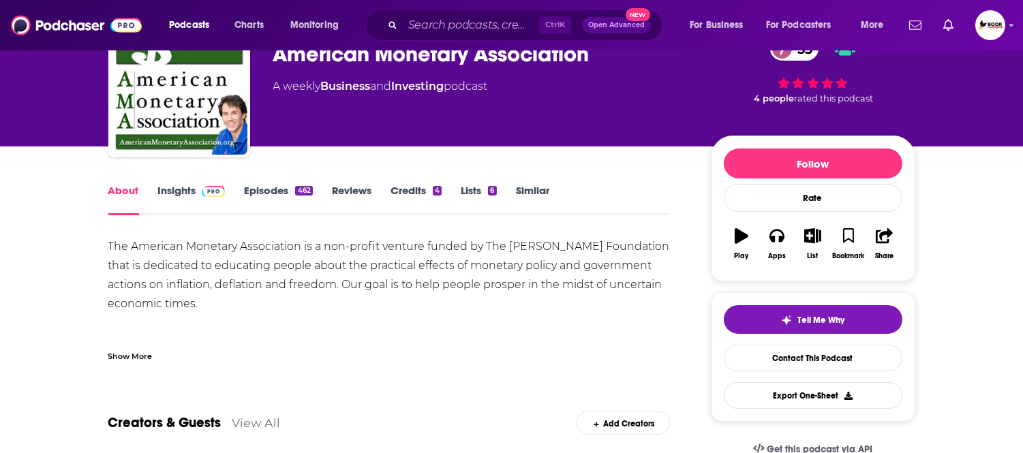
click at [149, 357] on div "Show More" at bounding box center [130, 355] width 44 height 13
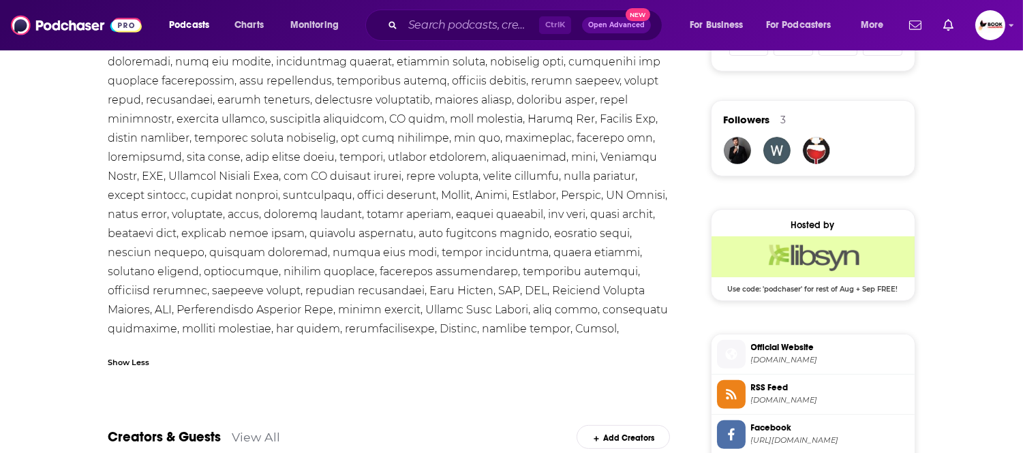
scroll to position [266, 0]
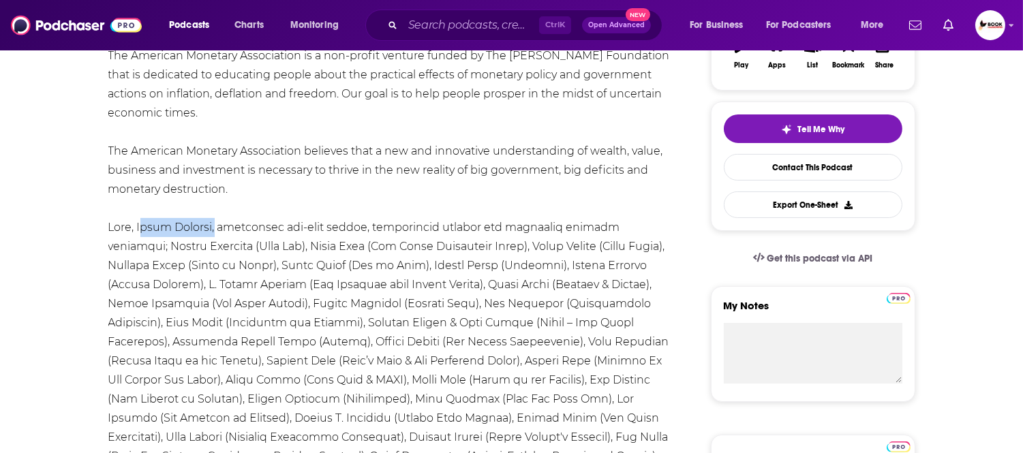
drag, startPoint x: 137, startPoint y: 226, endPoint x: 218, endPoint y: 226, distance: 81.1
copy div "Jason Hartman"
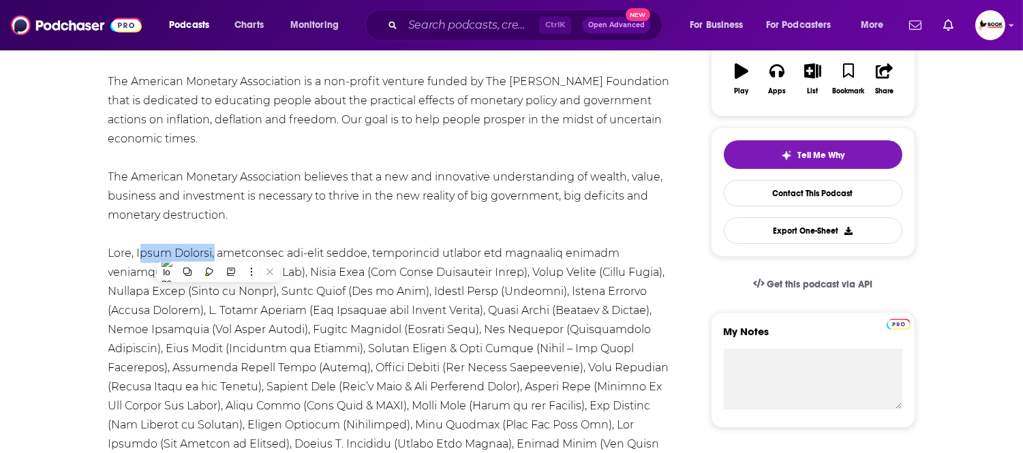
scroll to position [0, 0]
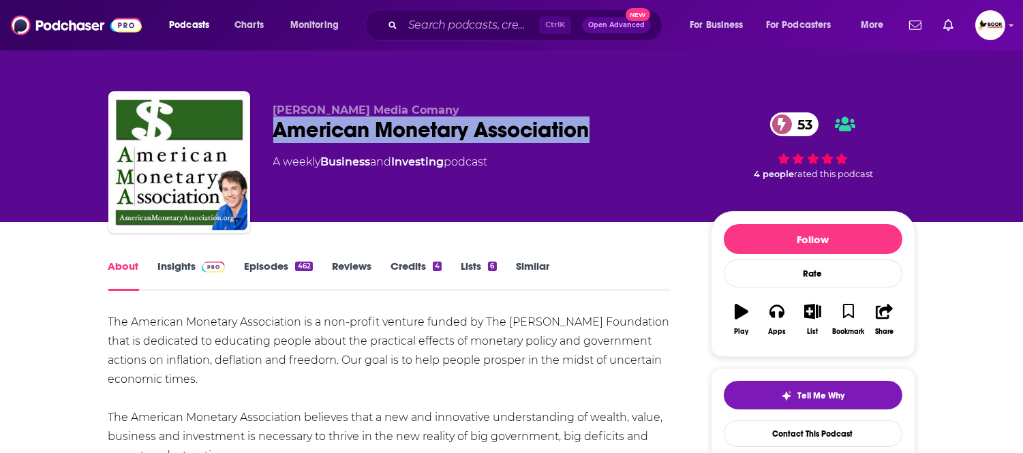
drag, startPoint x: 567, startPoint y: 135, endPoint x: 264, endPoint y: 139, distance: 302.6
click at [264, 139] on div "Hartman Media Comany American Monetary Association 53 A weekly Business and Inv…" at bounding box center [511, 164] width 807 height 147
copy h1 "American Monetary Association"
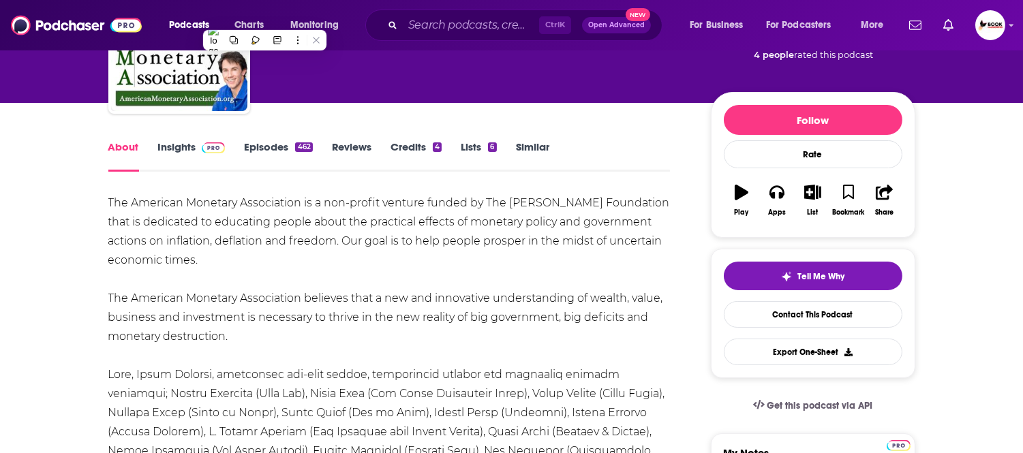
scroll to position [151, 0]
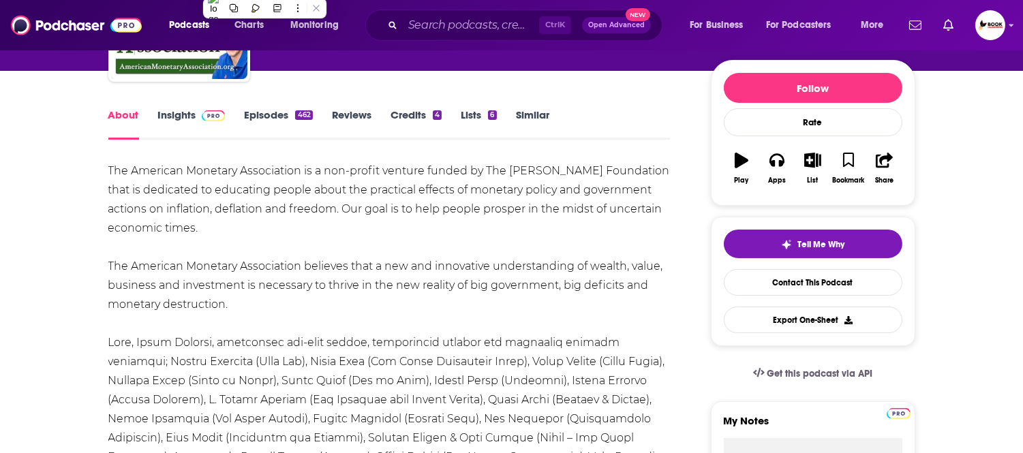
click at [175, 120] on link "Insights" at bounding box center [191, 123] width 67 height 31
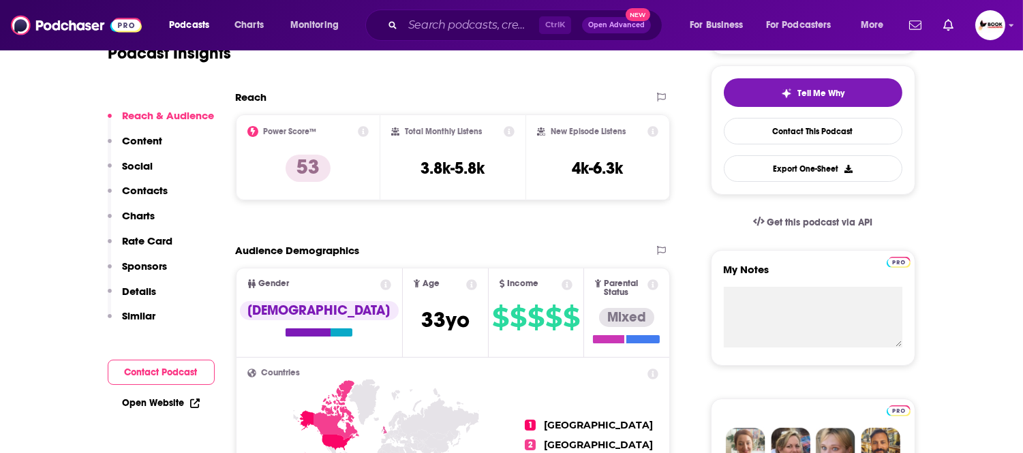
click at [153, 192] on p "Contacts" at bounding box center [146, 190] width 46 height 13
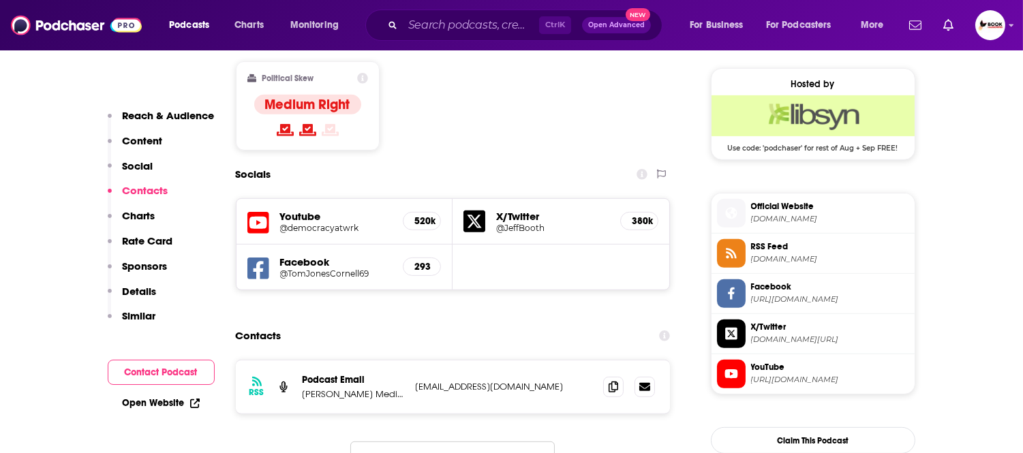
scroll to position [1155, 0]
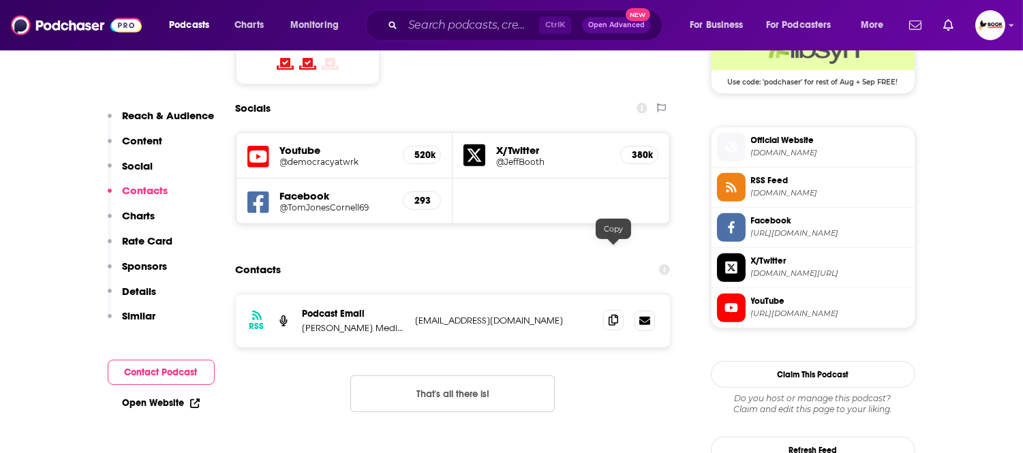
click at [615, 315] on icon at bounding box center [614, 320] width 10 height 11
click at [167, 403] on link "Open Website" at bounding box center [161, 403] width 77 height 12
click at [168, 116] on p "Reach & Audience" at bounding box center [169, 115] width 92 height 13
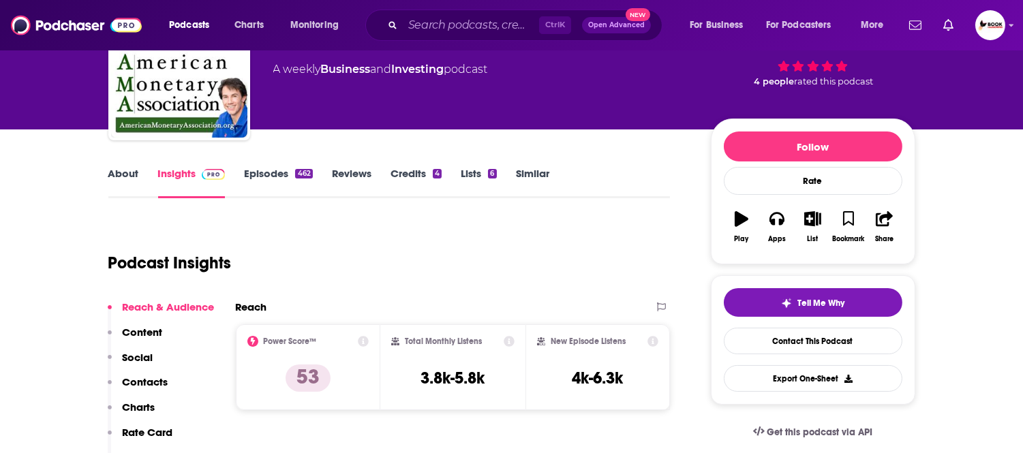
scroll to position [0, 0]
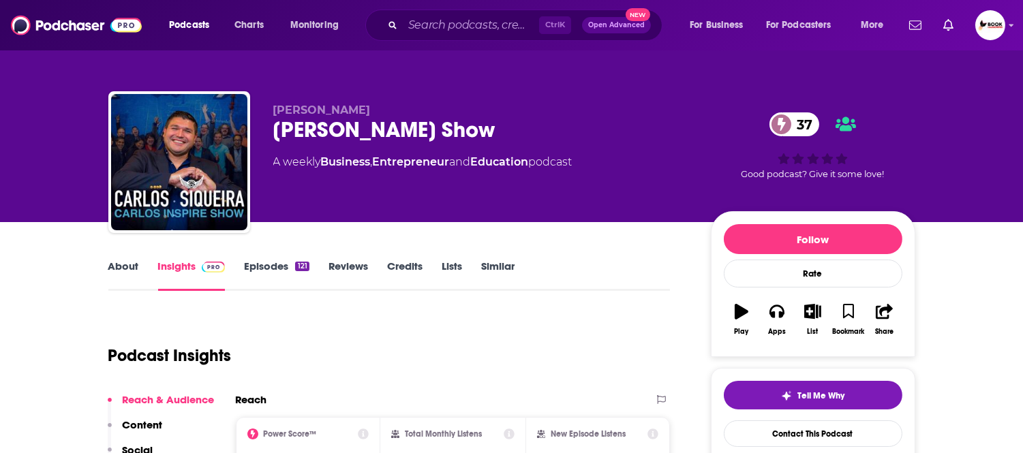
click at [127, 266] on link "About" at bounding box center [123, 275] width 31 height 31
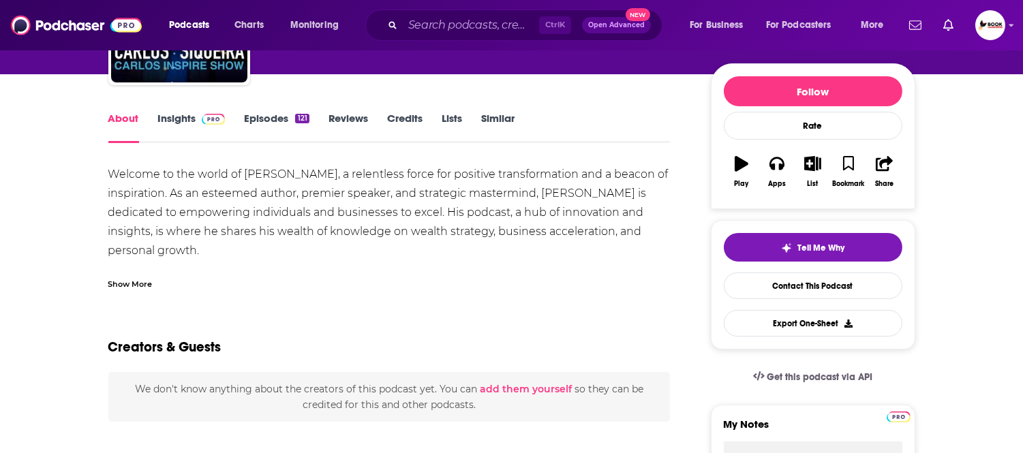
scroll to position [151, 0]
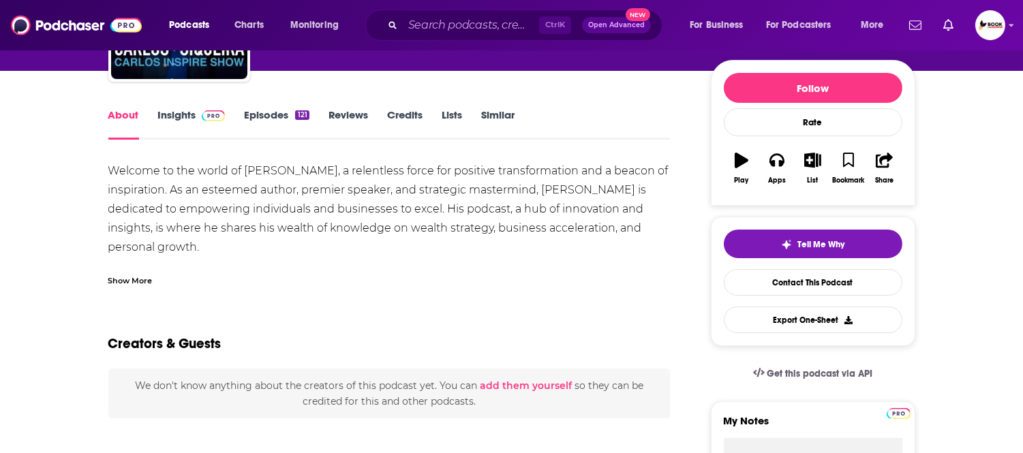
click at [121, 278] on div "Show More" at bounding box center [130, 279] width 44 height 13
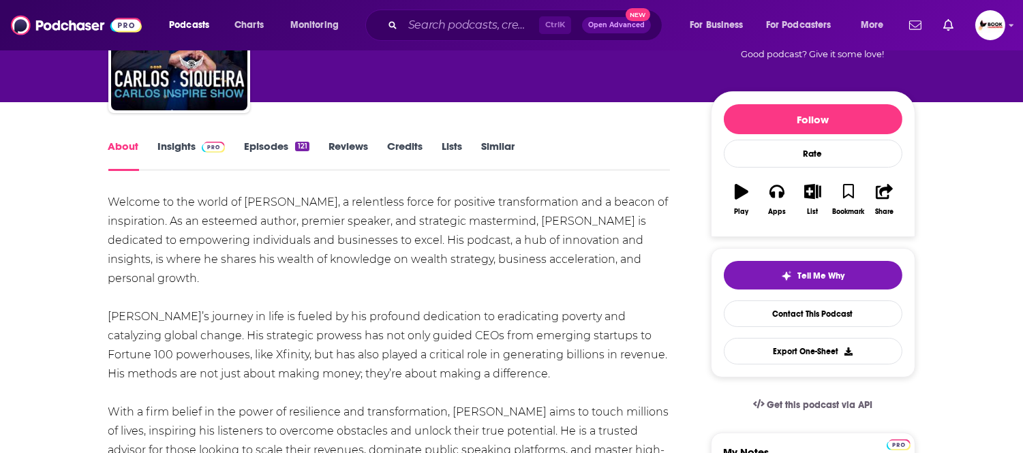
scroll to position [0, 0]
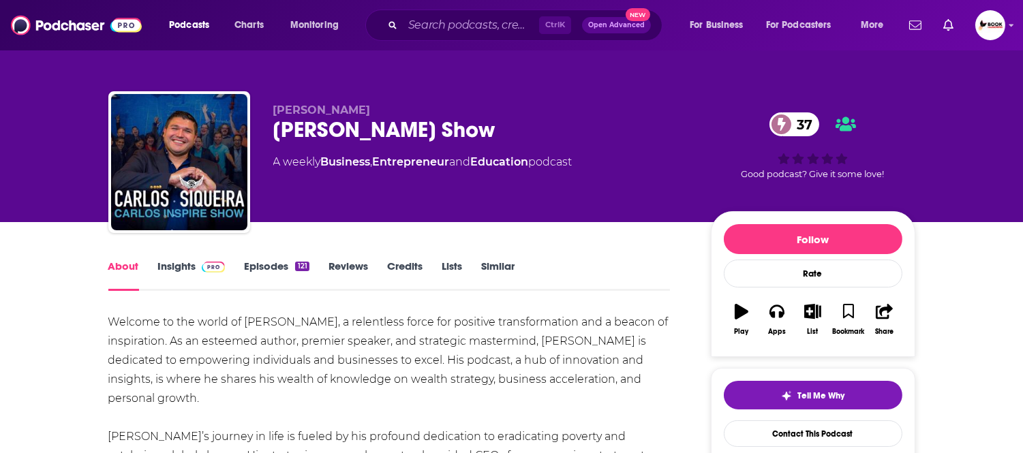
click at [179, 264] on link "Insights" at bounding box center [191, 275] width 67 height 31
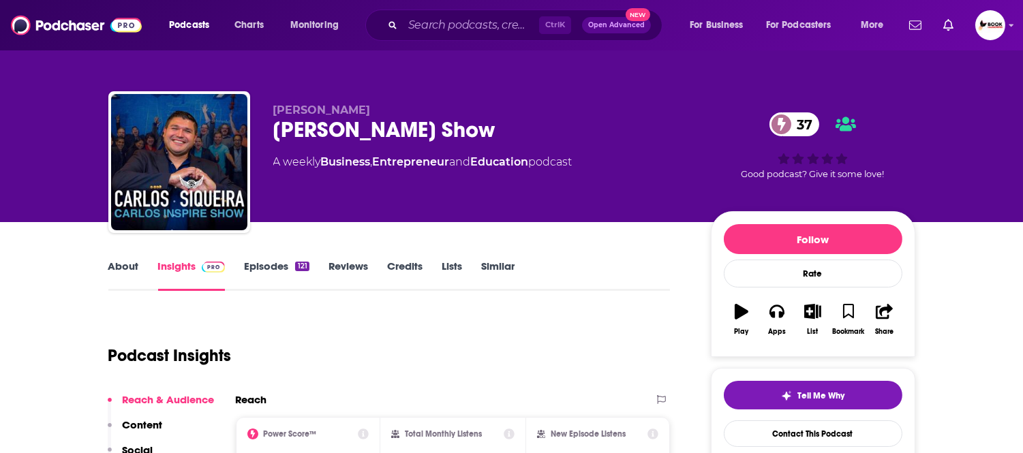
drag, startPoint x: 425, startPoint y: 147, endPoint x: 274, endPoint y: 136, distance: 151.7
click at [274, 136] on div "Carlos Inspire Show 37" at bounding box center [481, 130] width 416 height 27
copy h2 "Carlos Inspire Show"
drag, startPoint x: 346, startPoint y: 106, endPoint x: 295, endPoint y: 121, distance: 53.3
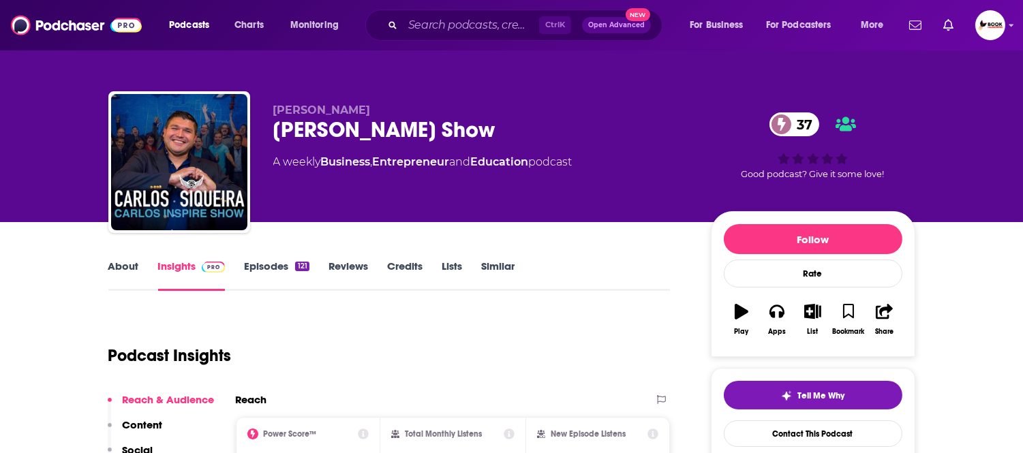
click at [273, 117] on p "Carlos Siqueira" at bounding box center [481, 110] width 416 height 13
copy span "Carlos Siqueira"
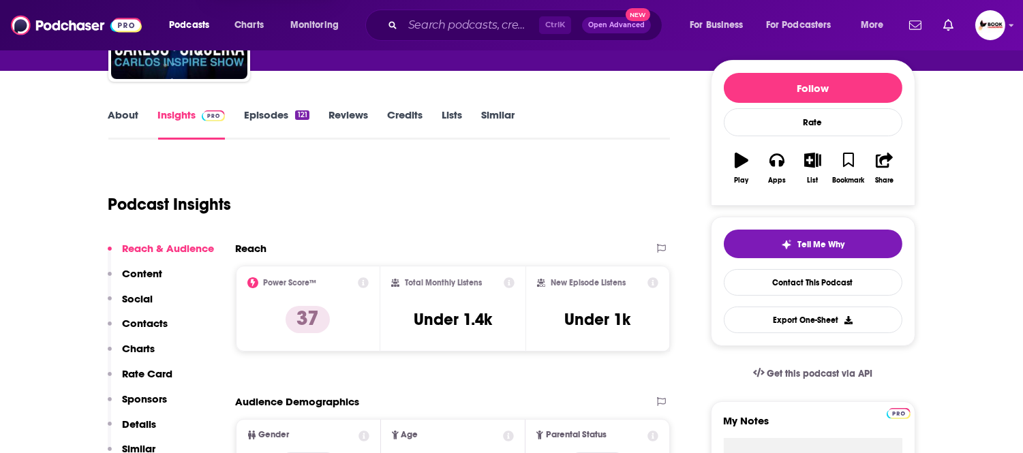
click at [157, 324] on p "Contacts" at bounding box center [146, 323] width 46 height 13
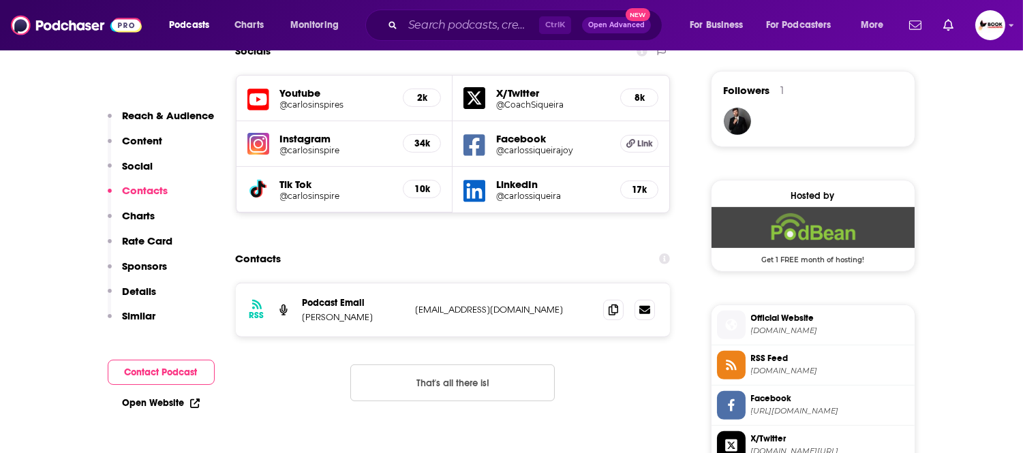
scroll to position [1035, 0]
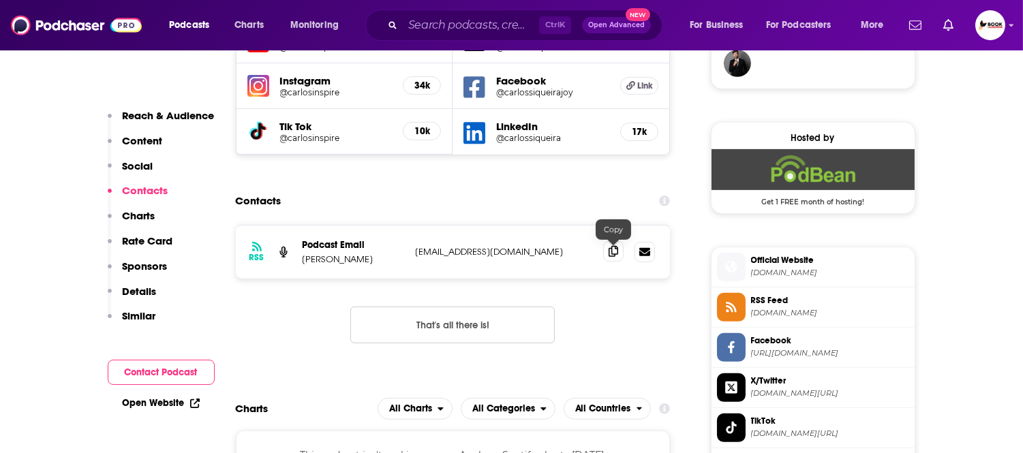
click at [610, 256] on icon at bounding box center [614, 251] width 10 height 11
click at [148, 405] on link "Open Website" at bounding box center [161, 403] width 77 height 12
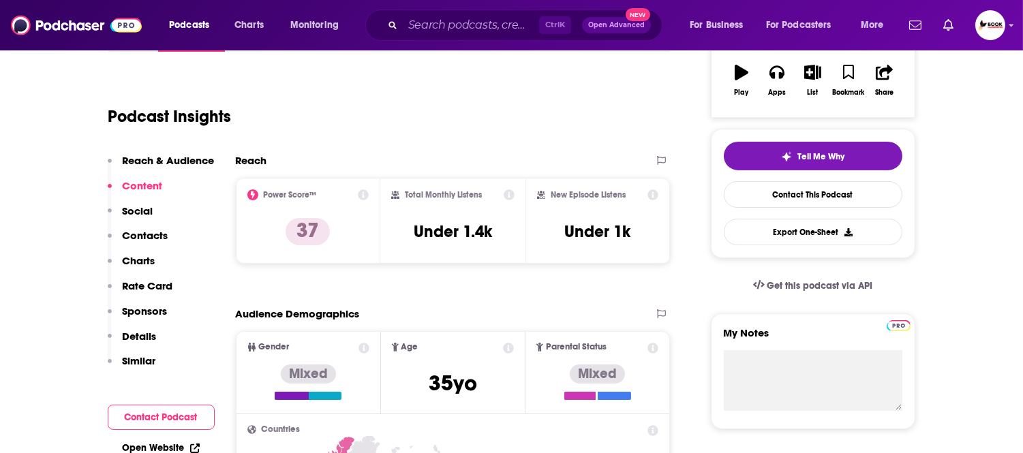
scroll to position [0, 0]
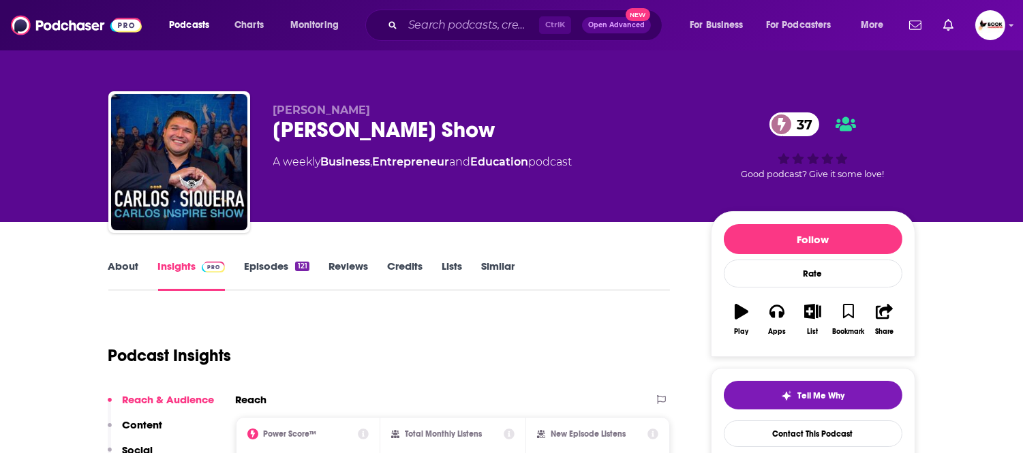
click at [120, 270] on link "About" at bounding box center [123, 275] width 31 height 31
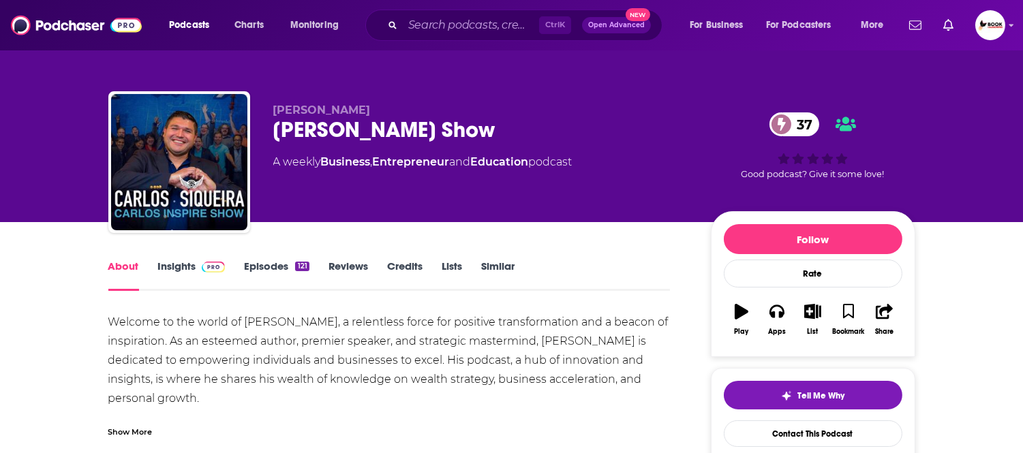
click at [132, 433] on div "Show More" at bounding box center [130, 431] width 44 height 13
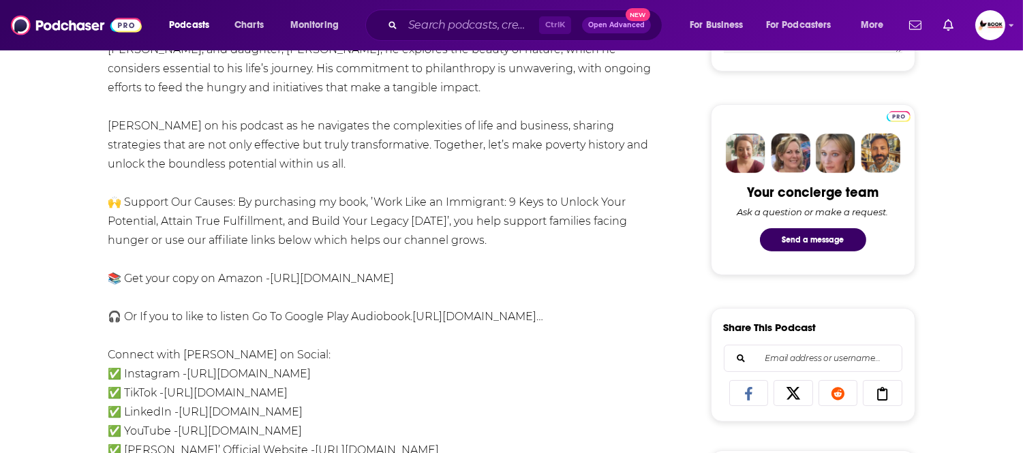
scroll to position [575, 0]
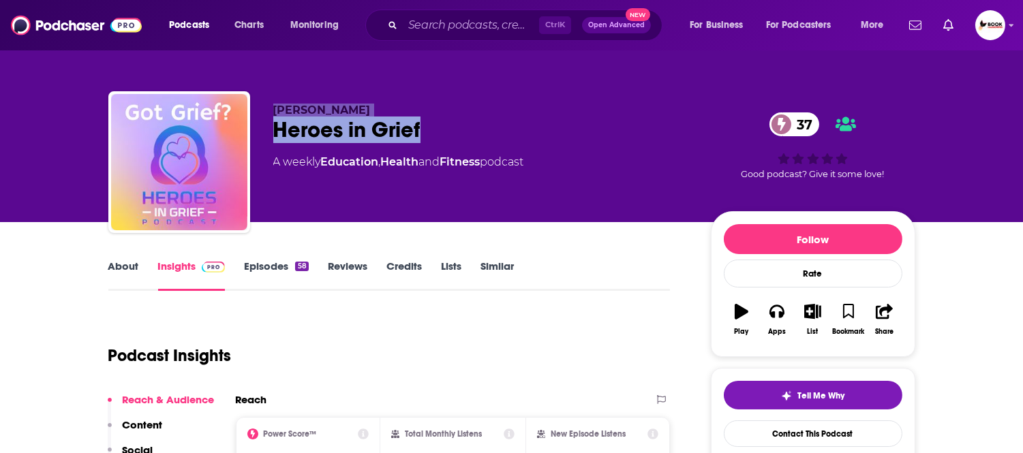
drag, startPoint x: 435, startPoint y: 136, endPoint x: 247, endPoint y: 136, distance: 188.1
click at [247, 136] on div "[PERSON_NAME] Heroes in Grief 37 A weekly Education , Health and Fitness podcas…" at bounding box center [511, 164] width 807 height 147
drag, startPoint x: 453, startPoint y: 112, endPoint x: 446, endPoint y: 126, distance: 15.2
click at [453, 112] on p "[PERSON_NAME]" at bounding box center [481, 110] width 416 height 13
drag, startPoint x: 331, startPoint y: 132, endPoint x: 276, endPoint y: 132, distance: 55.2
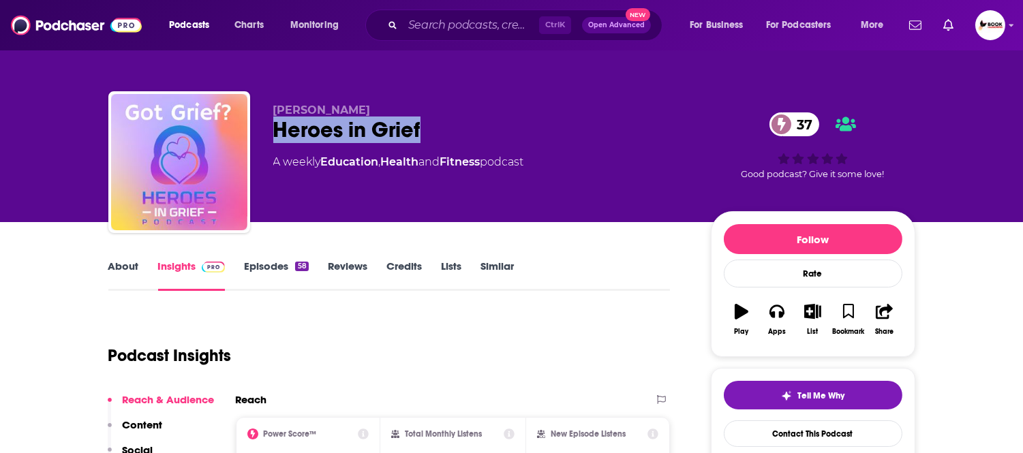
click at [276, 132] on div "Heroes in Grief 37" at bounding box center [481, 130] width 416 height 27
copy h2 "Heroes in Grief"
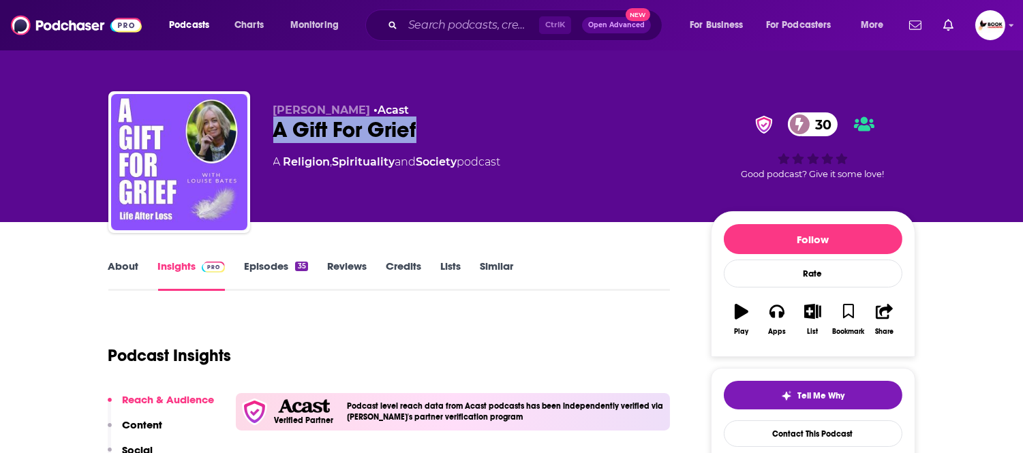
drag, startPoint x: 275, startPoint y: 136, endPoint x: 434, endPoint y: 137, distance: 159.5
click at [434, 137] on div "A Gift For Grief 30" at bounding box center [481, 130] width 416 height 27
copy h2 "A Gift For Grief"
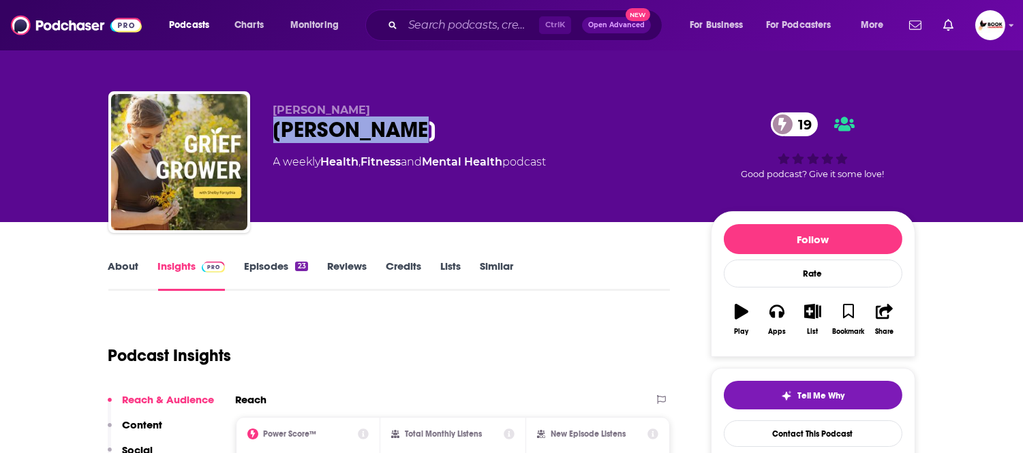
drag, startPoint x: 273, startPoint y: 134, endPoint x: 440, endPoint y: 134, distance: 167.0
click at [440, 134] on div "Grief Grower 19" at bounding box center [481, 130] width 416 height 27
drag, startPoint x: 384, startPoint y: 109, endPoint x: 262, endPoint y: 109, distance: 122.0
click at [262, 109] on div "[PERSON_NAME] Grower 19 A weekly Health , Fitness and Mental Health podcast 19 …" at bounding box center [511, 164] width 807 height 147
copy span "[PERSON_NAME]"
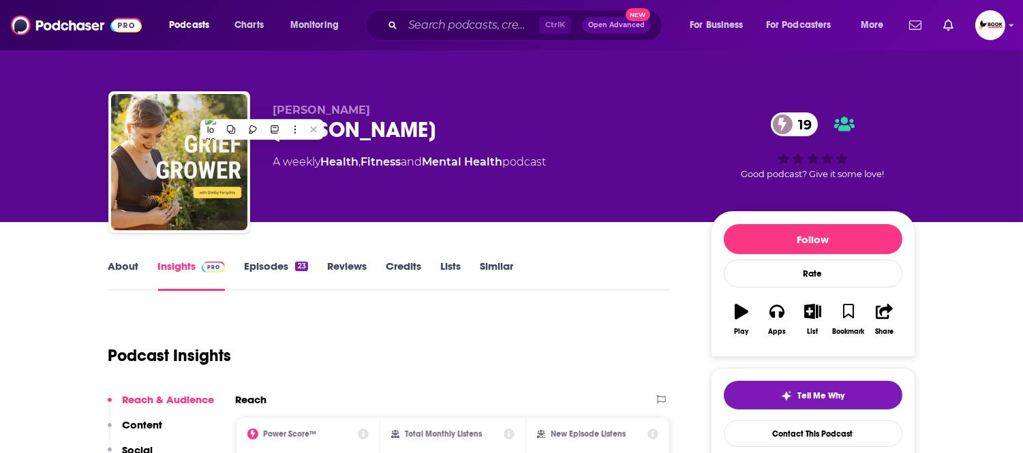
drag, startPoint x: 0, startPoint y: 304, endPoint x: 66, endPoint y: 371, distance: 94.0
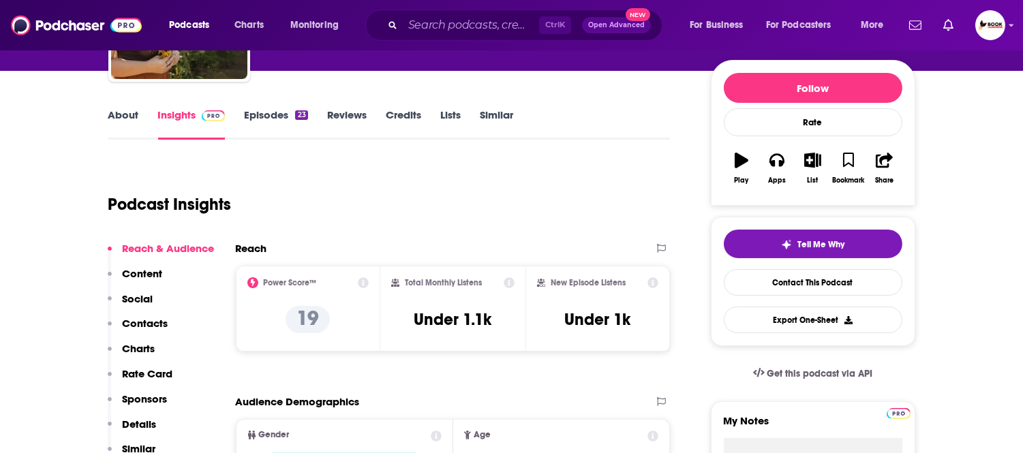
click at [162, 317] on p "Contacts" at bounding box center [146, 323] width 46 height 13
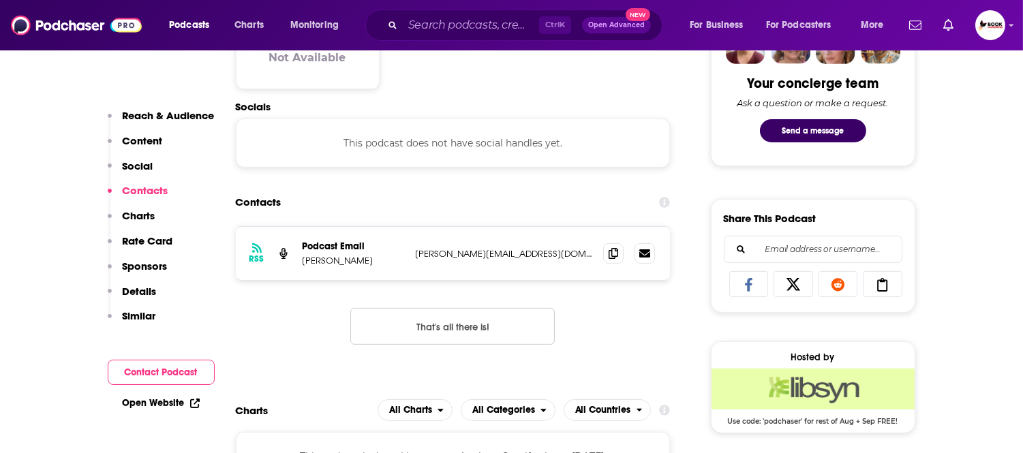
scroll to position [707, 0]
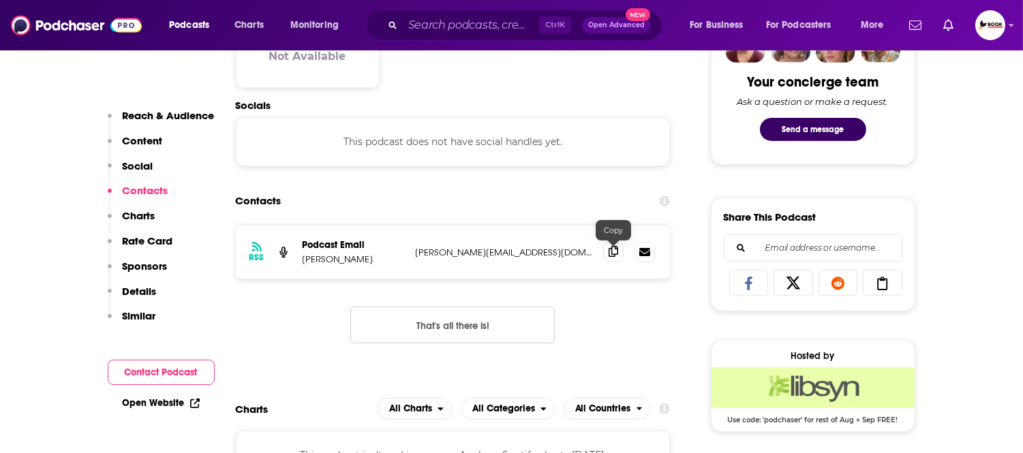
drag, startPoint x: 612, startPoint y: 251, endPoint x: 404, endPoint y: 48, distance: 290.2
click at [612, 250] on icon at bounding box center [614, 252] width 10 height 11
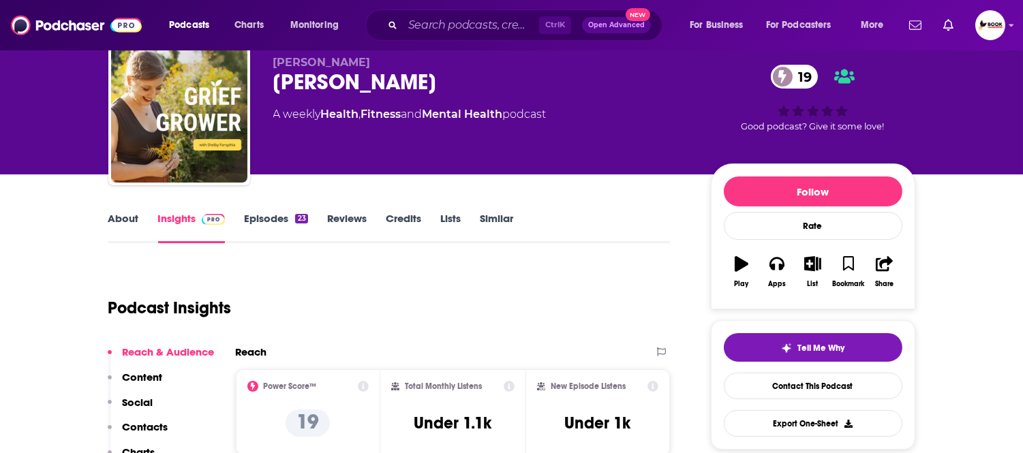
scroll to position [0, 0]
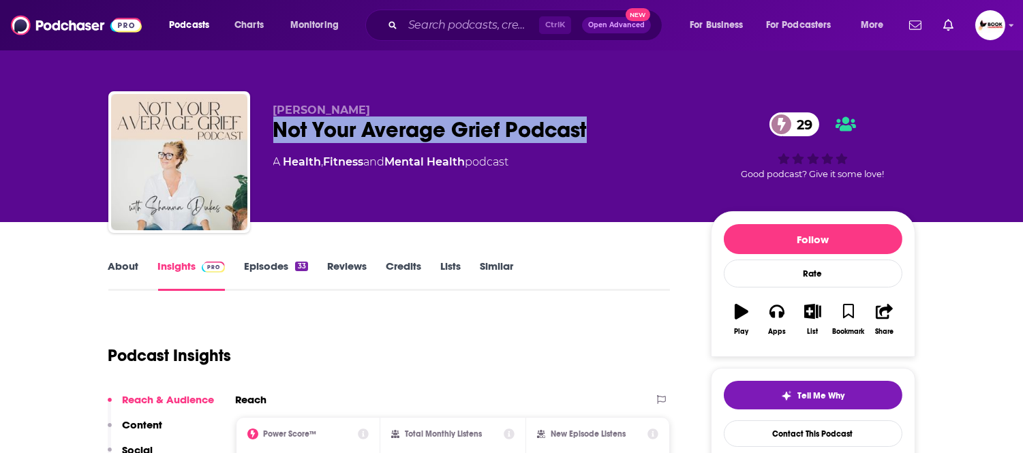
drag, startPoint x: 593, startPoint y: 134, endPoint x: 260, endPoint y: 132, distance: 333.3
click at [260, 132] on div "[PERSON_NAME] Not Your Average Grief Podcast 29 A Health , Fitness and Mental H…" at bounding box center [511, 164] width 807 height 147
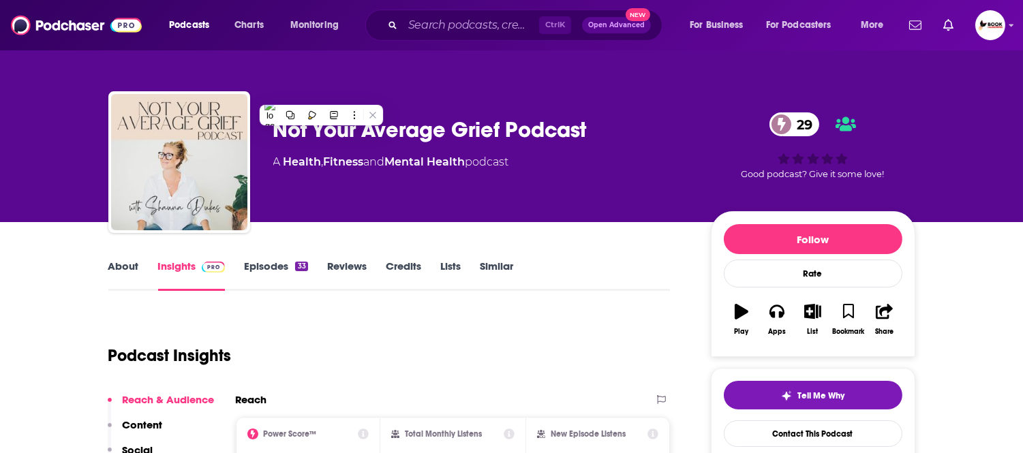
click at [466, 72] on div "[PERSON_NAME] Not Your Average Grief Podcast 29 A Health , Fitness and Mental H…" at bounding box center [512, 111] width 872 height 222
drag, startPoint x: 387, startPoint y: 108, endPoint x: 264, endPoint y: 112, distance: 123.5
click at [264, 112] on div "[PERSON_NAME] Not Your Average Grief Podcast 29 A Health , Fitness and Mental H…" at bounding box center [511, 164] width 807 height 147
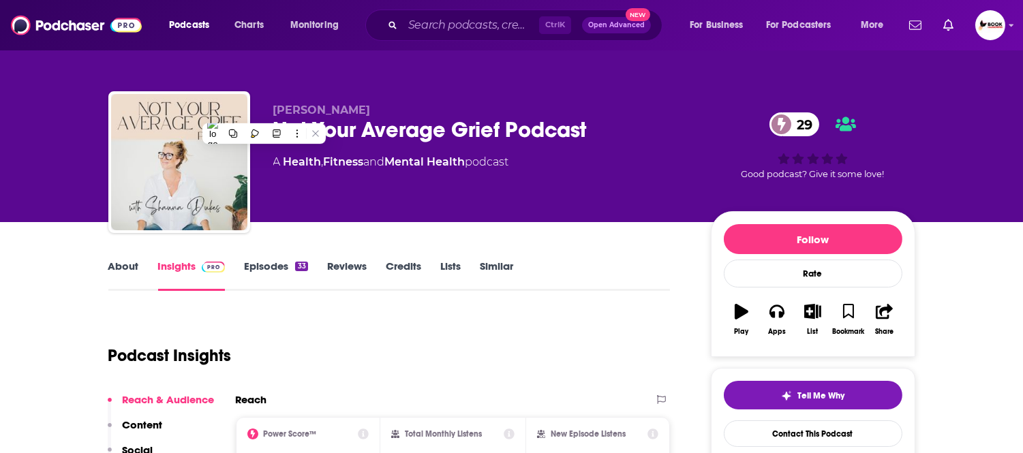
copy span "[PERSON_NAME]"
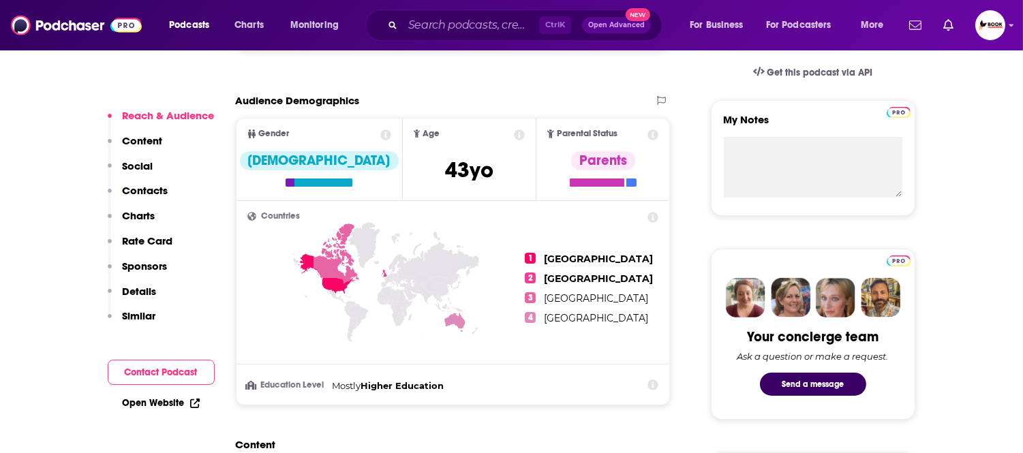
scroll to position [454, 0]
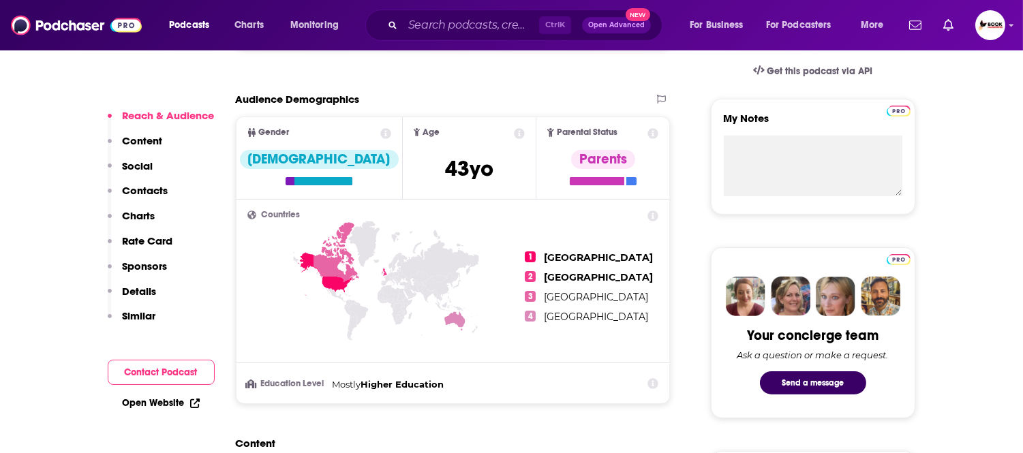
click at [159, 189] on p "Contacts" at bounding box center [146, 190] width 46 height 13
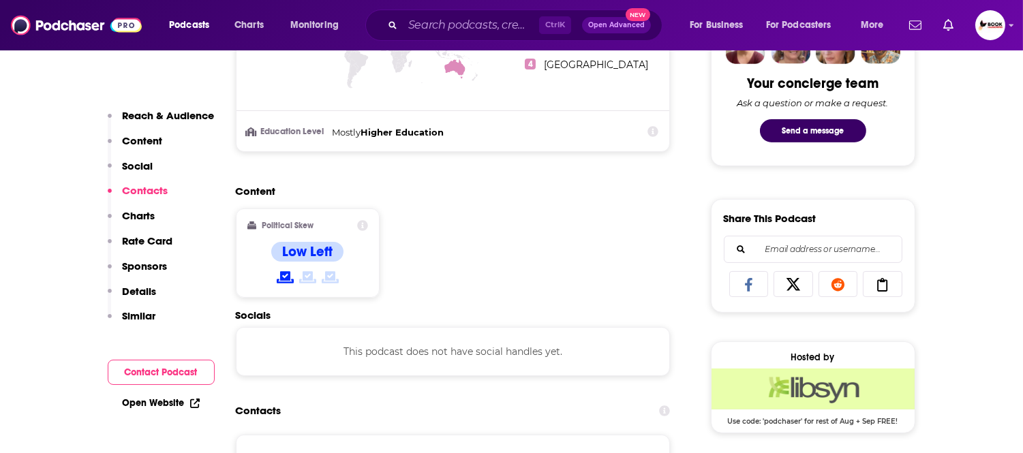
scroll to position [917, 0]
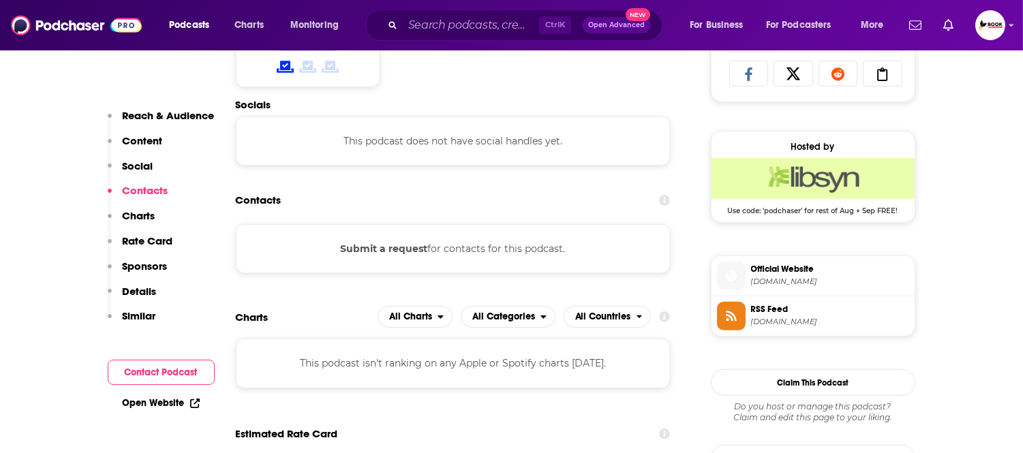
click at [157, 405] on link "Open Website" at bounding box center [161, 403] width 77 height 12
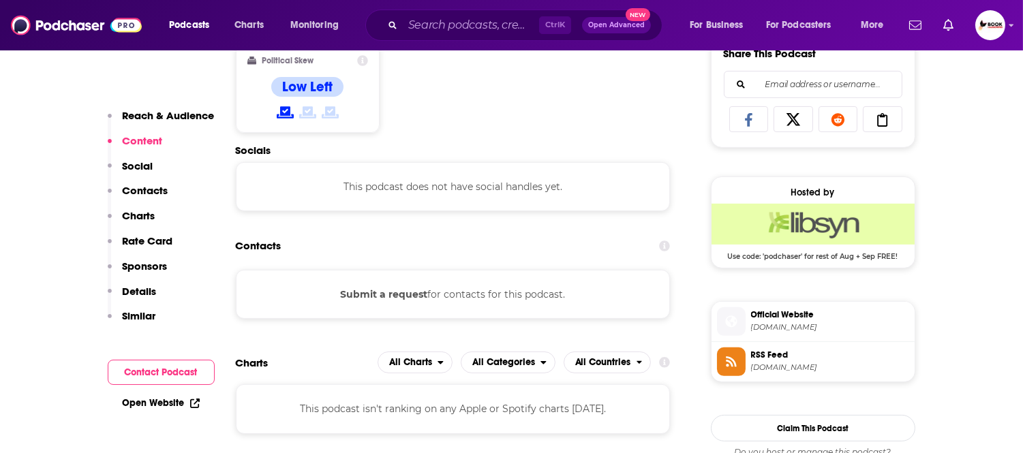
scroll to position [1144, 0]
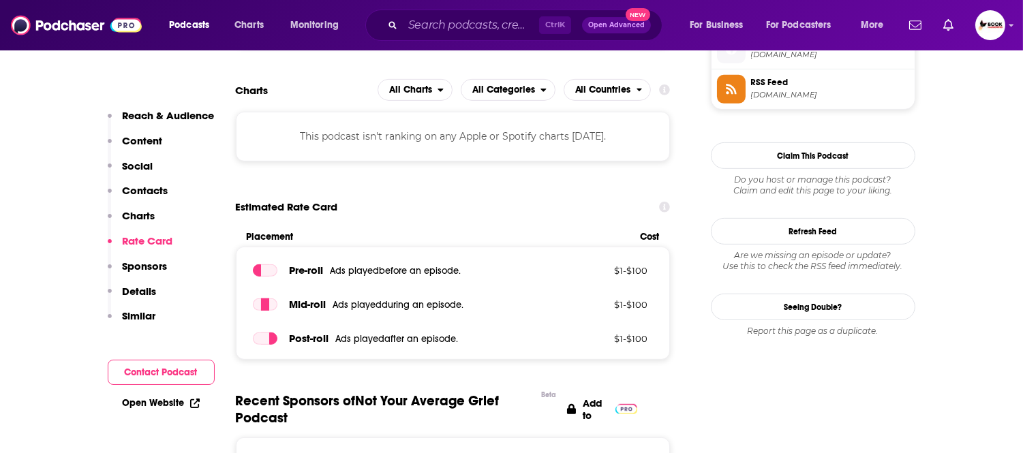
click at [174, 393] on div "Open Website" at bounding box center [161, 403] width 107 height 25
click at [172, 399] on link "Open Website" at bounding box center [161, 403] width 77 height 12
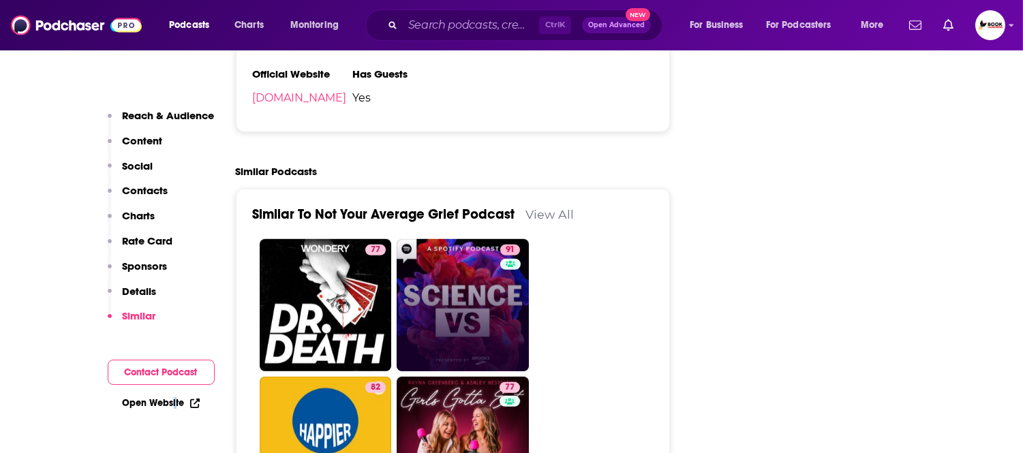
scroll to position [1977, 0]
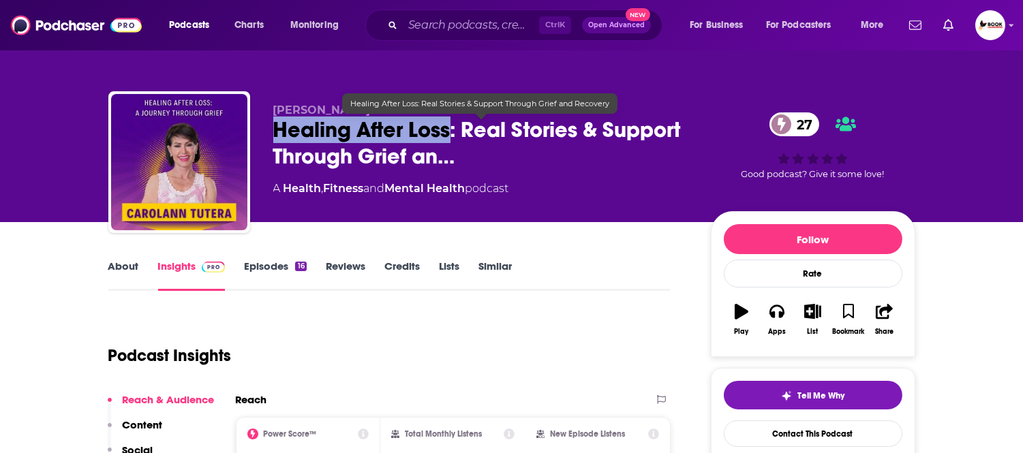
drag, startPoint x: 451, startPoint y: 138, endPoint x: 258, endPoint y: 138, distance: 193.6
click at [258, 138] on div "[PERSON_NAME] Healing After Loss: Real Stories & Support Through Grief an… 27 A…" at bounding box center [511, 164] width 807 height 147
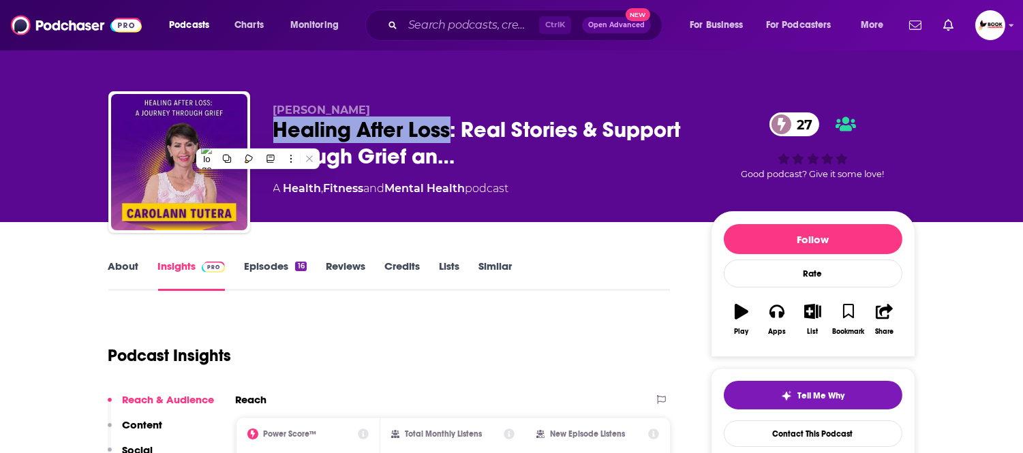
copy h2 "Healing After Loss"
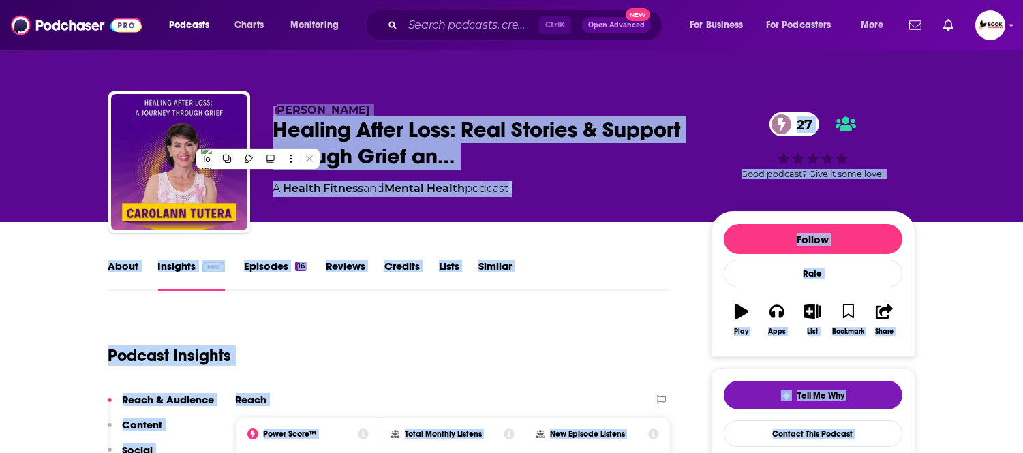
drag, startPoint x: 399, startPoint y: 112, endPoint x: 273, endPoint y: 108, distance: 126.9
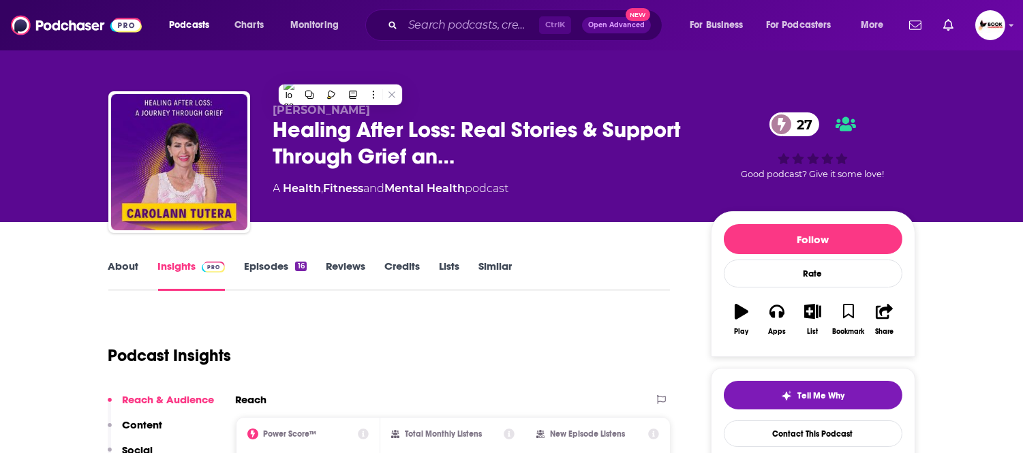
click at [264, 80] on div "[PERSON_NAME] Healing After Loss: Real Stories & Support Through Grief an… 27 A…" at bounding box center [511, 148] width 827 height 147
drag, startPoint x: 336, startPoint y: 104, endPoint x: 369, endPoint y: 104, distance: 32.7
click at [369, 104] on div "[PERSON_NAME] Healing After Loss: Real Stories & Support Through Grief an… 27 A…" at bounding box center [511, 164] width 807 height 147
copy span "[PERSON_NAME]"
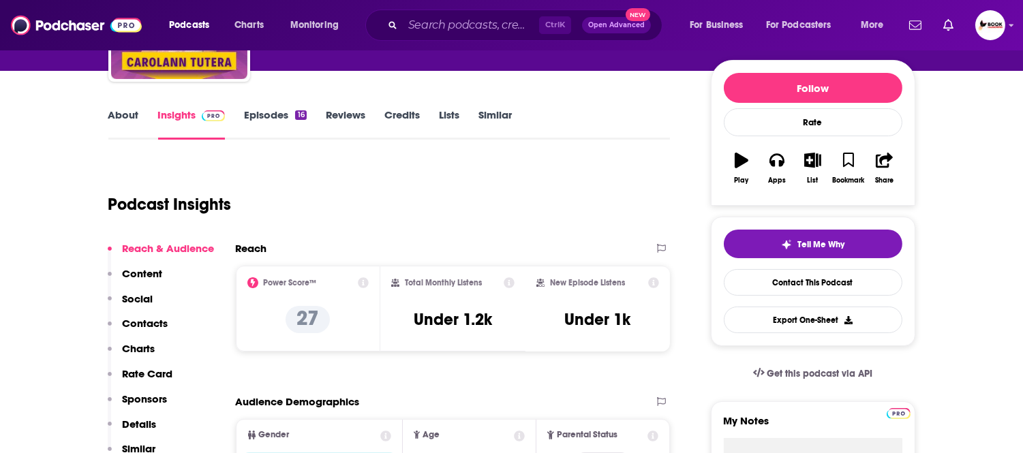
click at [151, 322] on p "Contacts" at bounding box center [146, 323] width 46 height 13
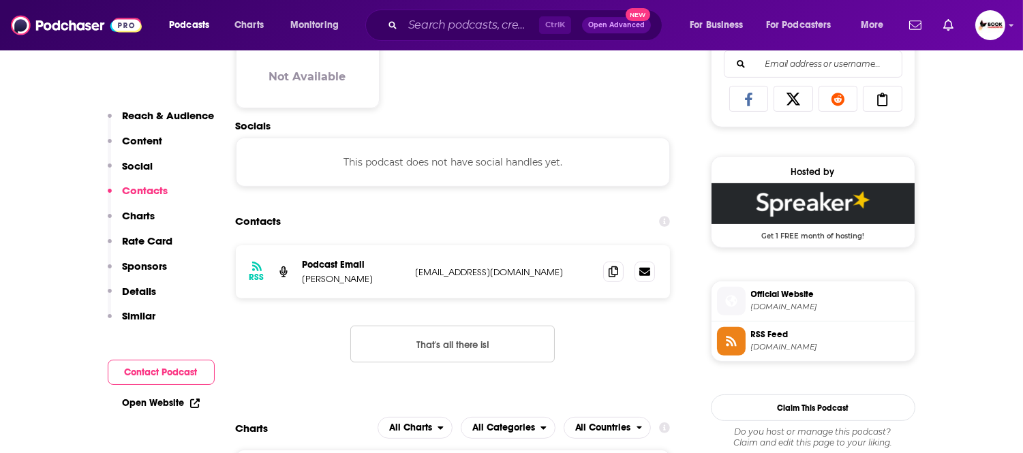
scroll to position [912, 0]
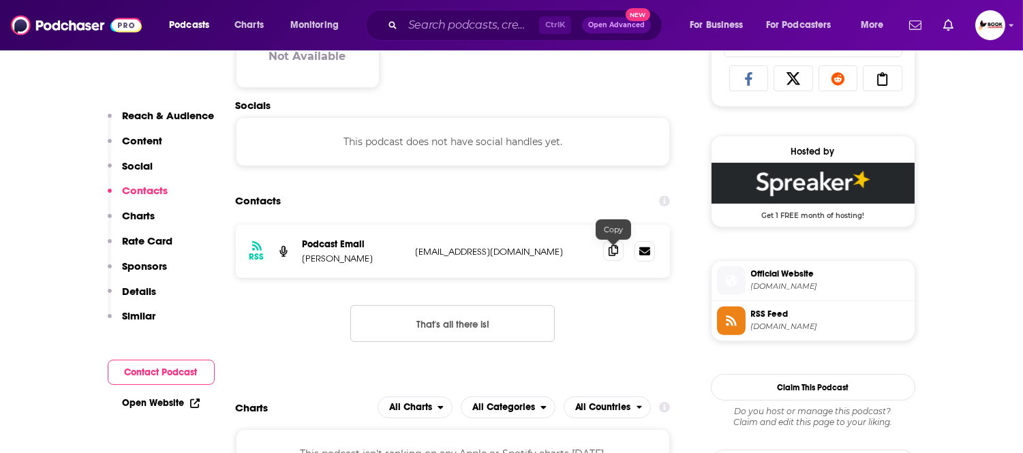
click at [612, 256] on icon at bounding box center [614, 250] width 10 height 11
click at [189, 117] on p "Reach & Audience" at bounding box center [169, 115] width 92 height 13
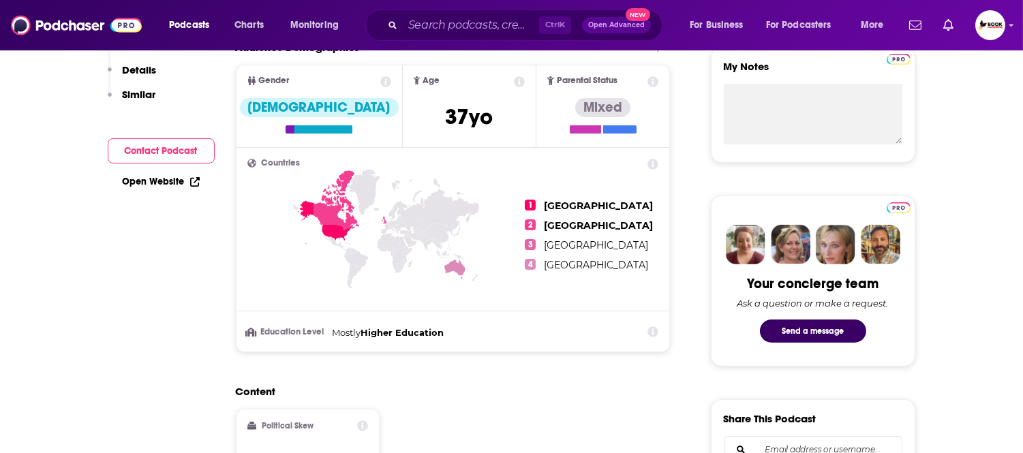
scroll to position [530, 0]
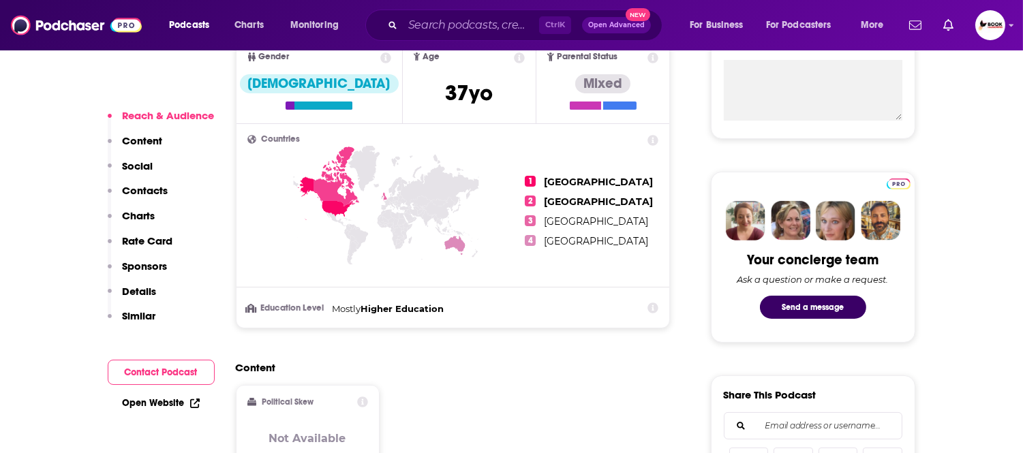
click at [155, 406] on link "Open Website" at bounding box center [161, 403] width 77 height 12
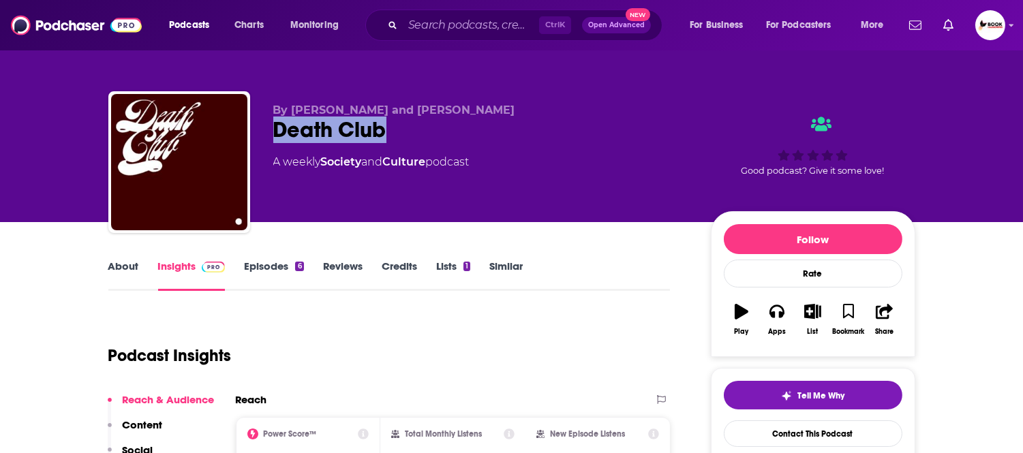
drag, startPoint x: 385, startPoint y: 130, endPoint x: 262, endPoint y: 131, distance: 123.4
click at [262, 131] on div "By [PERSON_NAME] and [PERSON_NAME] Death Club A weekly Society and Culture podc…" at bounding box center [511, 164] width 807 height 147
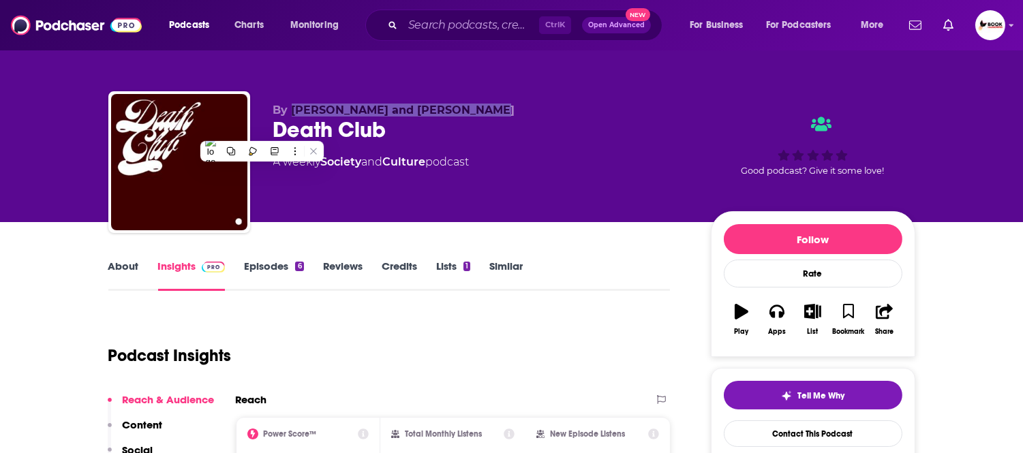
drag, startPoint x: 393, startPoint y: 108, endPoint x: 294, endPoint y: 108, distance: 98.8
click at [294, 108] on p "By [PERSON_NAME] and [PERSON_NAME]" at bounding box center [481, 110] width 416 height 13
copy span "[PERSON_NAME] and [PERSON_NAME]"
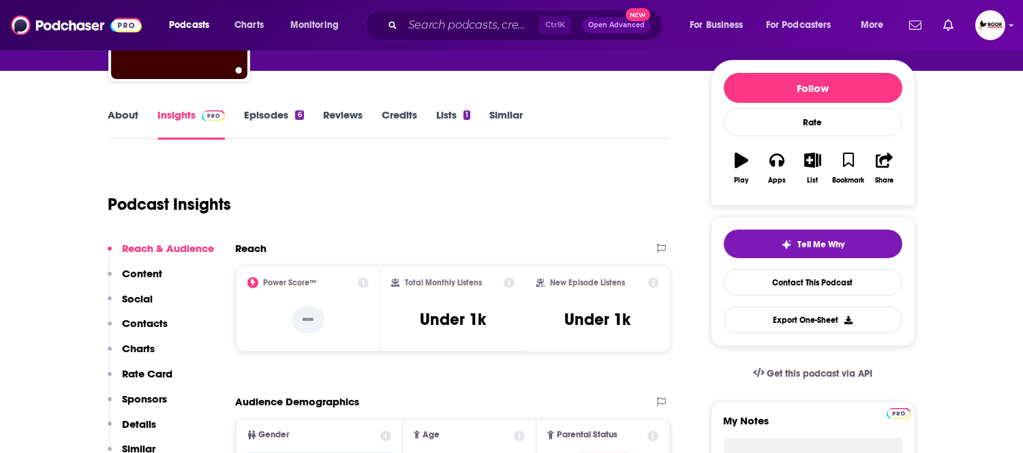
click at [159, 326] on p "Contacts" at bounding box center [146, 323] width 46 height 13
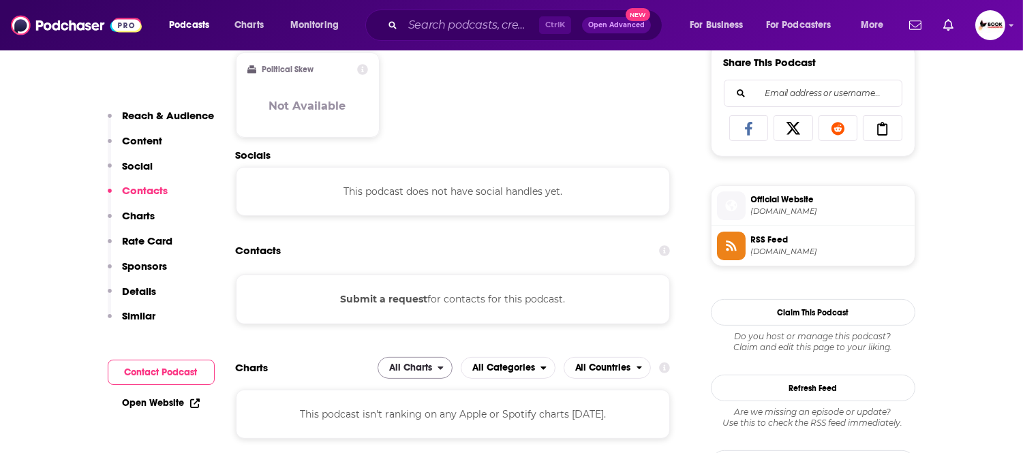
scroll to position [912, 0]
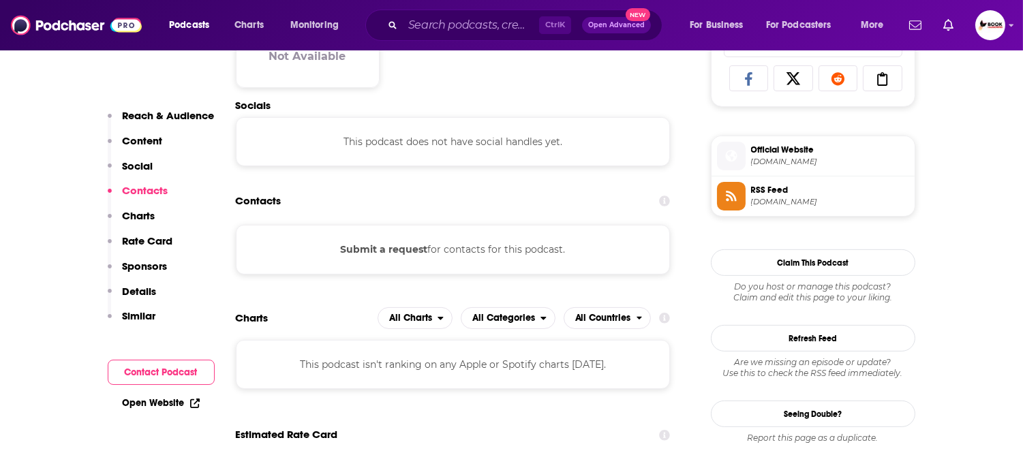
click at [155, 406] on link "Open Website" at bounding box center [161, 403] width 77 height 12
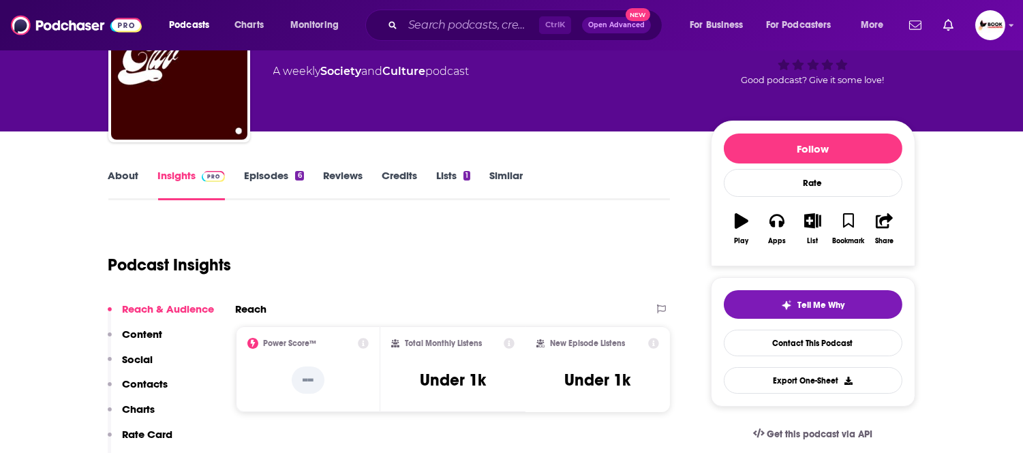
scroll to position [0, 0]
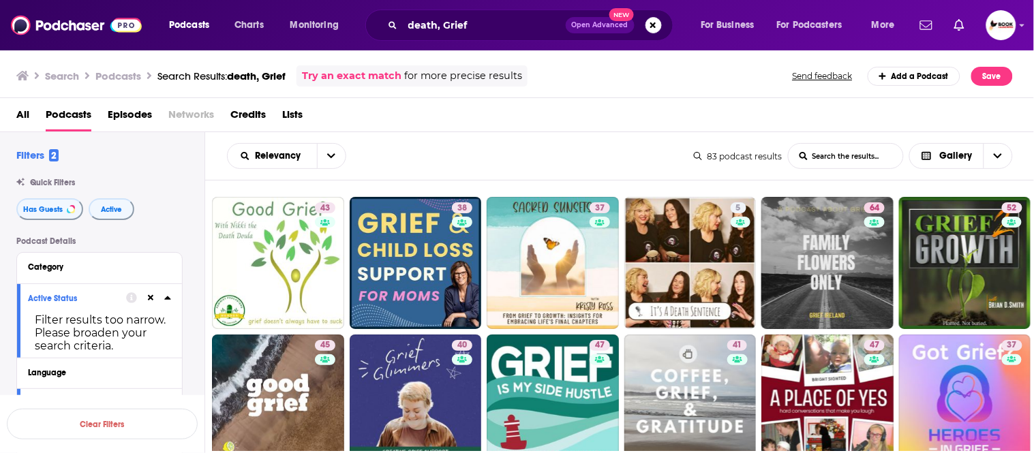
scroll to position [833, 0]
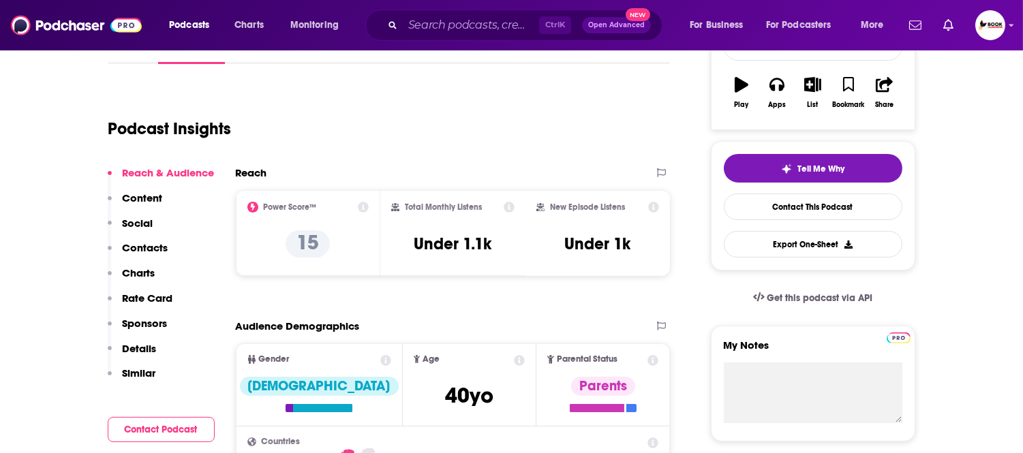
click at [141, 247] on p "Contacts" at bounding box center [146, 247] width 46 height 13
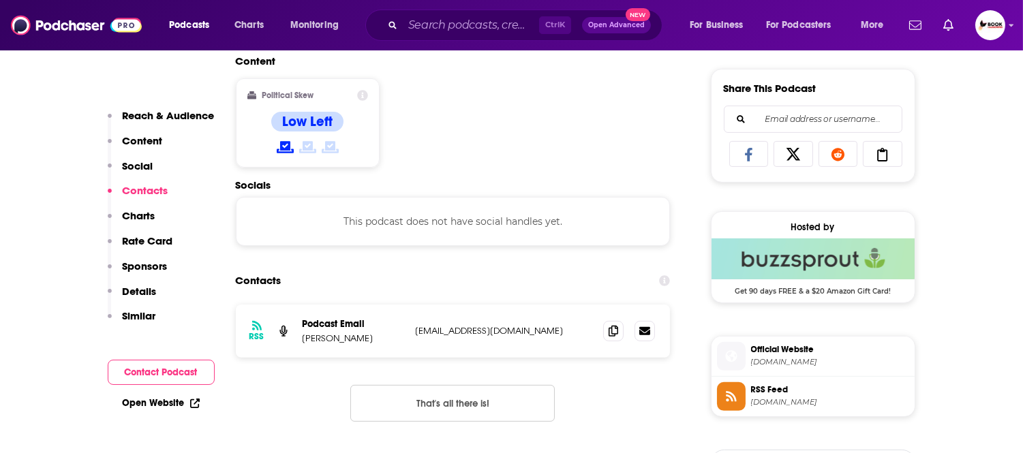
scroll to position [917, 0]
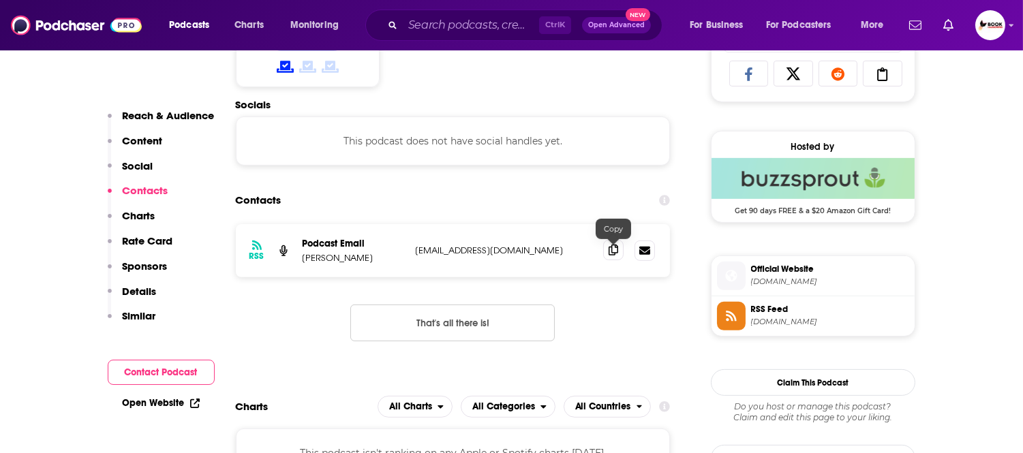
click at [614, 250] on icon at bounding box center [614, 250] width 10 height 11
click at [165, 118] on p "Reach & Audience" at bounding box center [169, 115] width 92 height 13
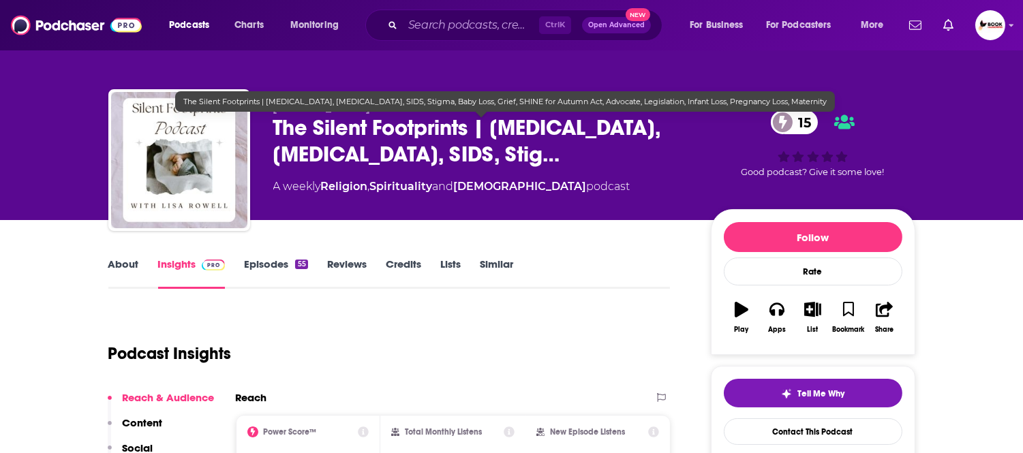
scroll to position [0, 0]
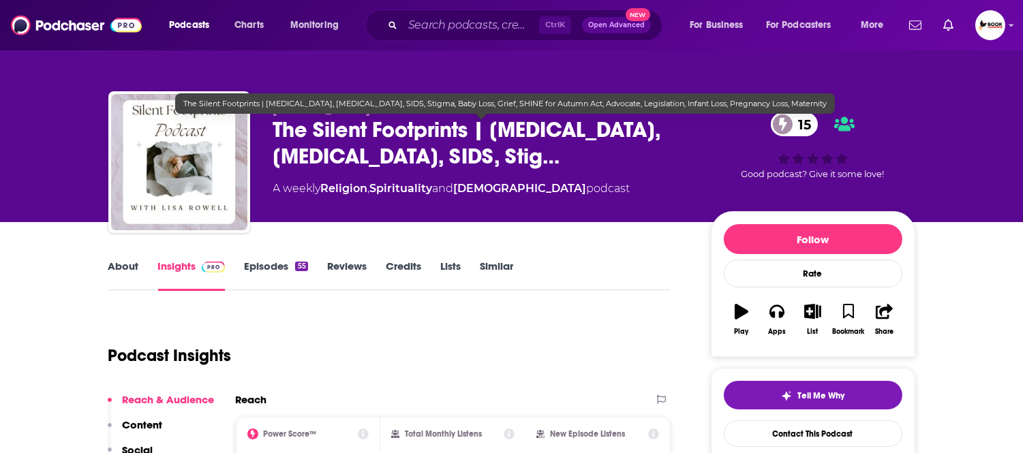
click at [314, 139] on span "The Silent Footprints | Stillbirth, Miscarriage, SIDS, Stig…" at bounding box center [481, 143] width 416 height 53
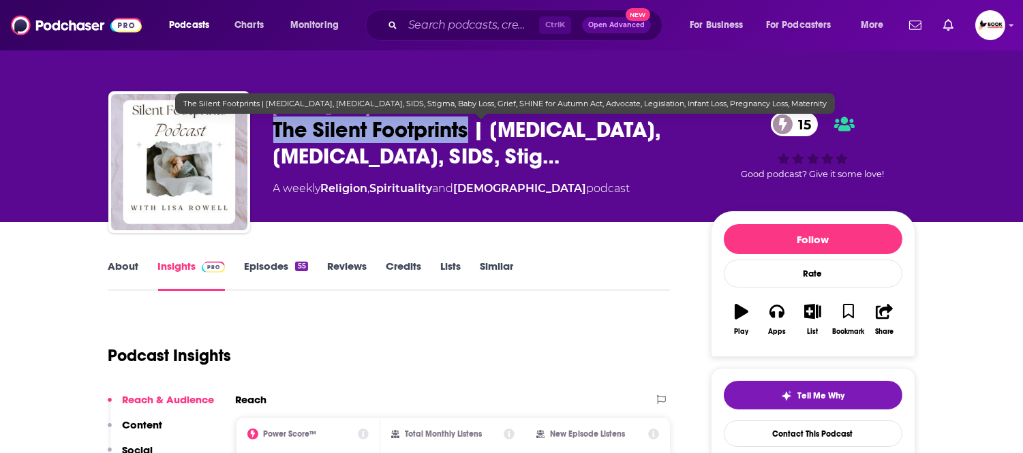
drag, startPoint x: 273, startPoint y: 136, endPoint x: 466, endPoint y: 138, distance: 192.9
click at [466, 138] on div "Lisa Rowell The Silent Footprints | Stillbirth, Miscarriage, SIDS, Stig… 15 A w…" at bounding box center [511, 164] width 807 height 147
copy h2 "The Silent Footprints"
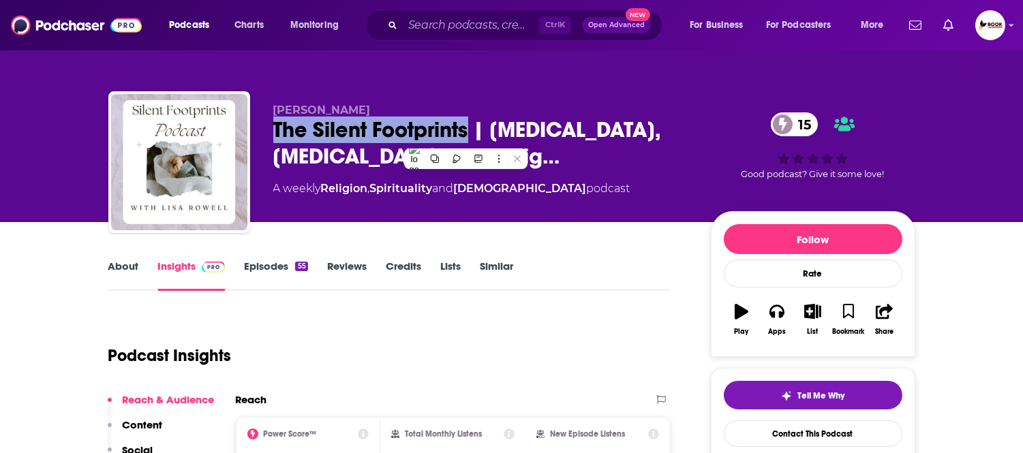
click at [133, 266] on link "About" at bounding box center [123, 275] width 31 height 31
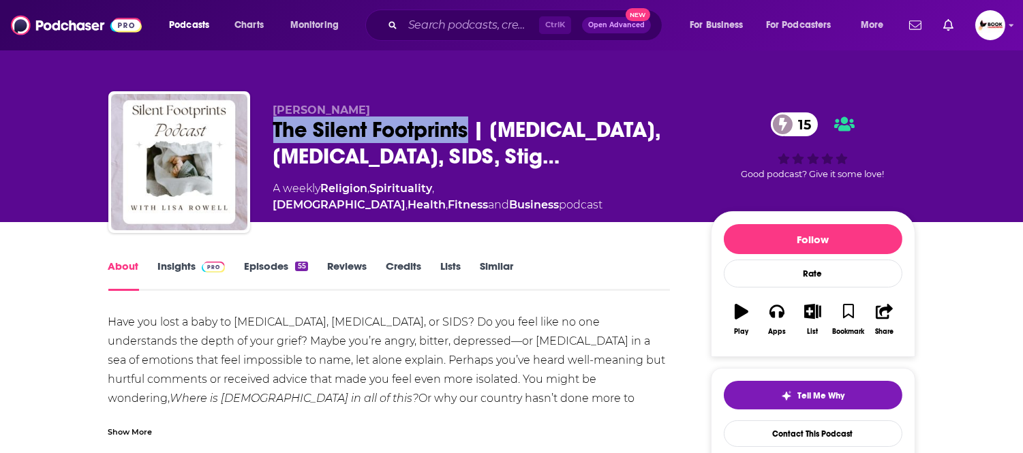
drag, startPoint x: 470, startPoint y: 132, endPoint x: 271, endPoint y: 132, distance: 199.0
click at [271, 132] on div "Lisa Rowell The Silent Footprints | Stillbirth, Miscarriage, SIDS, Stig… 15 A w…" at bounding box center [511, 164] width 807 height 147
copy h1 "The Silent Footprints"
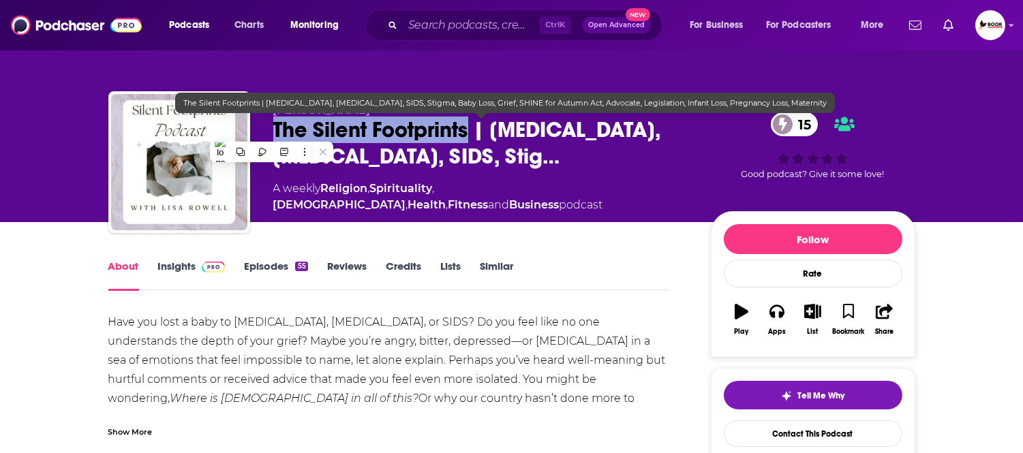
click at [341, 35] on button "Monitoring" at bounding box center [319, 25] width 76 height 22
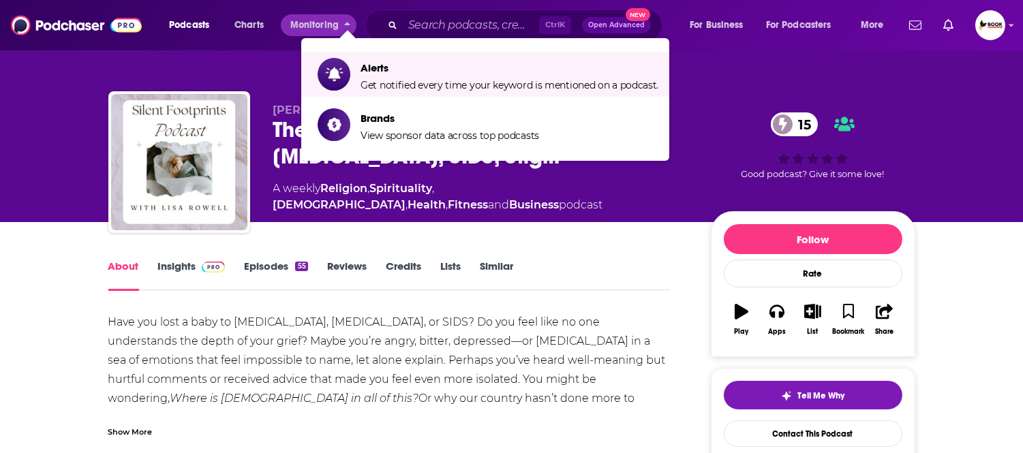
click at [271, 91] on div "Lisa Rowell The Silent Footprints | Stillbirth, Miscarriage, SIDS, Stig… 15 A w…" at bounding box center [511, 164] width 807 height 147
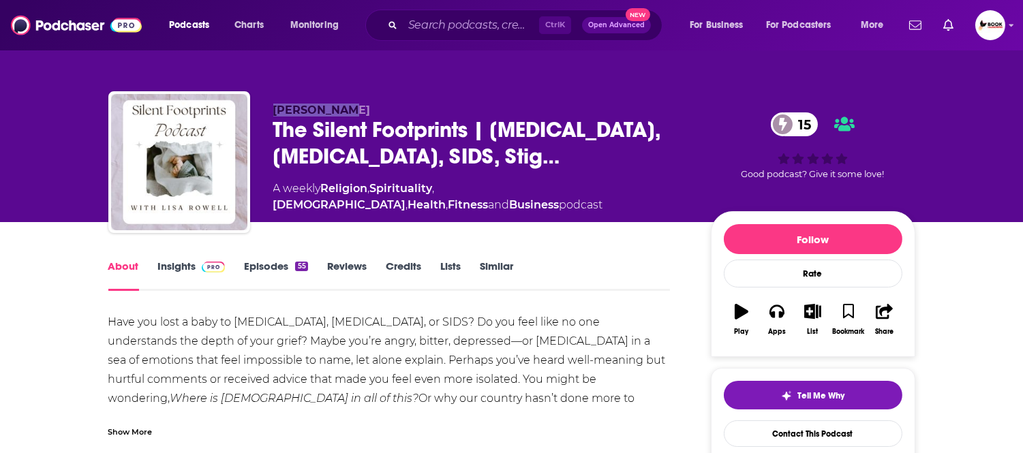
drag, startPoint x: 271, startPoint y: 87, endPoint x: 371, endPoint y: 100, distance: 101.0
click at [371, 100] on div "Lisa Rowell The Silent Footprints | Stillbirth, Miscarriage, SIDS, Stig… 15 A w…" at bounding box center [511, 148] width 827 height 147
copy span "Lisa Rowell"
click at [24, 222] on div "Lisa Rowell The Silent Footprints | Stillbirth, Miscarriage, SIDS, Stig… 15 A w…" at bounding box center [511, 111] width 1023 height 222
click at [176, 271] on link "Insights" at bounding box center [191, 275] width 67 height 31
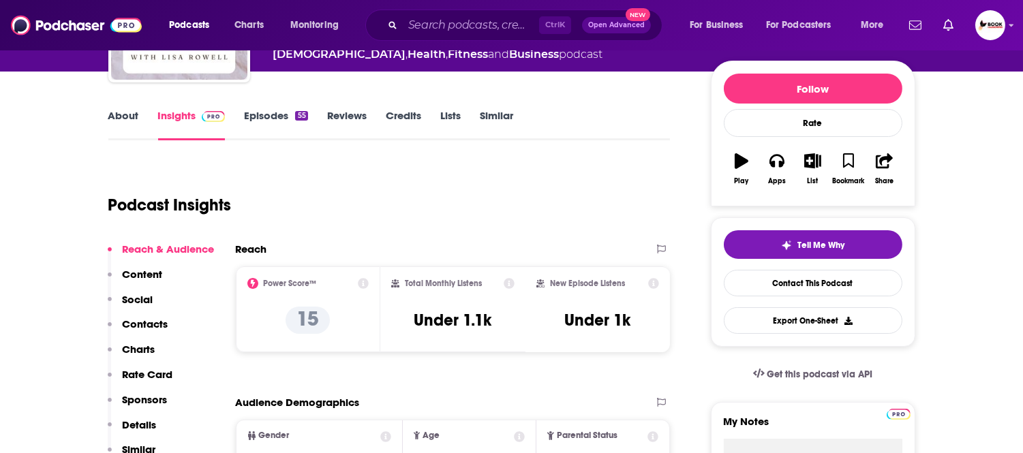
scroll to position [151, 0]
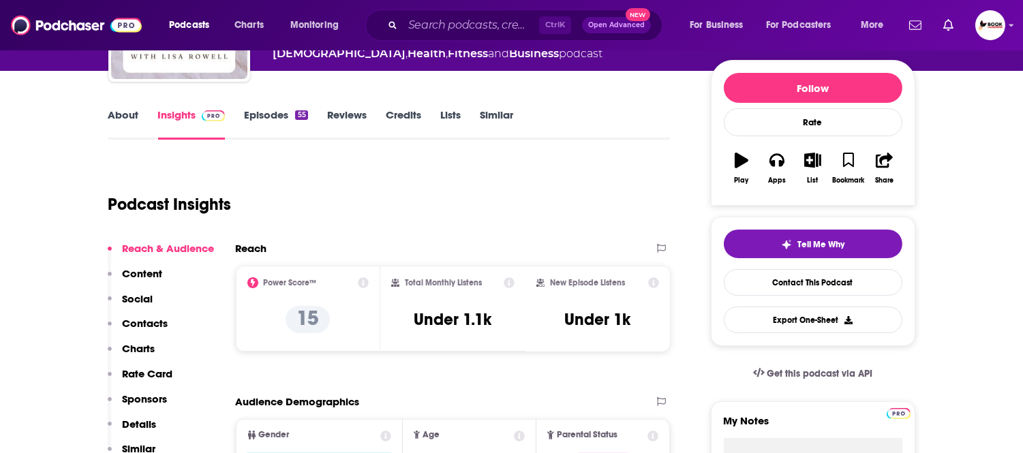
click at [157, 314] on div "Reach & Audience Content Social Contacts Charts Rate Card Sponsors Details Simi…" at bounding box center [161, 355] width 107 height 226
click at [161, 324] on p "Contacts" at bounding box center [146, 323] width 46 height 13
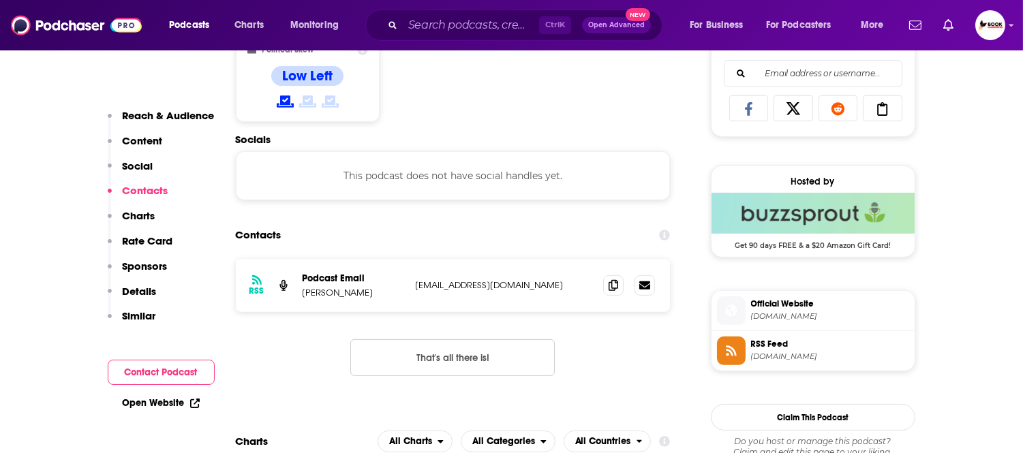
scroll to position [917, 0]
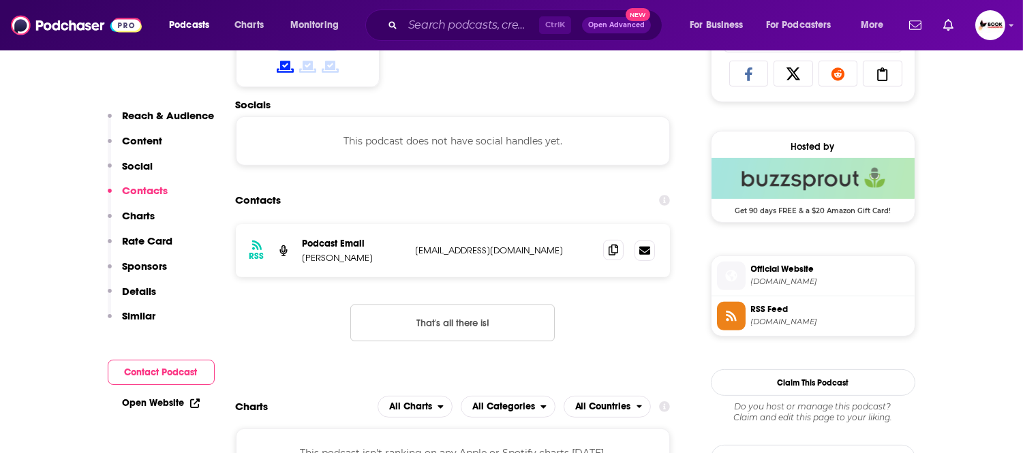
click at [610, 255] on icon at bounding box center [614, 250] width 10 height 11
click at [166, 405] on link "Open Website" at bounding box center [161, 403] width 77 height 12
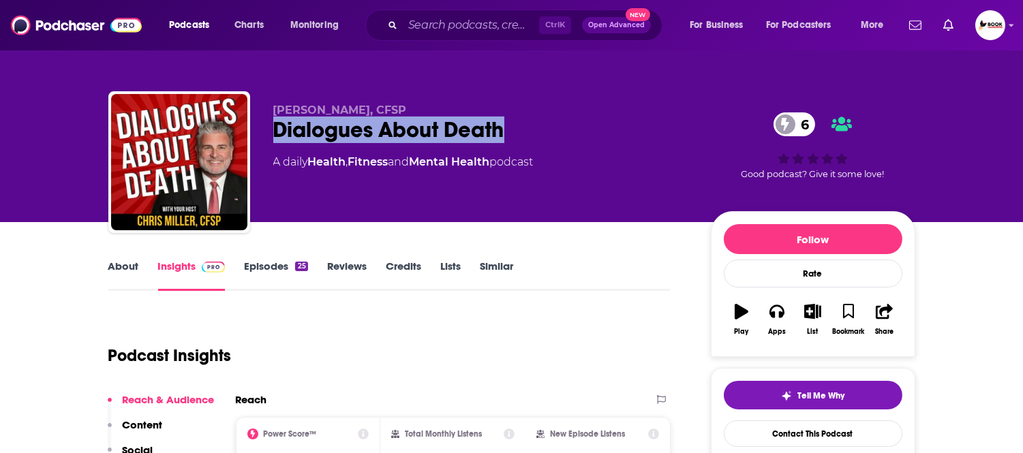
drag, startPoint x: 512, startPoint y: 127, endPoint x: 275, endPoint y: 133, distance: 237.3
click at [275, 133] on div "Dialogues About Death 6" at bounding box center [481, 130] width 416 height 27
copy h2 "Dialogues About Death"
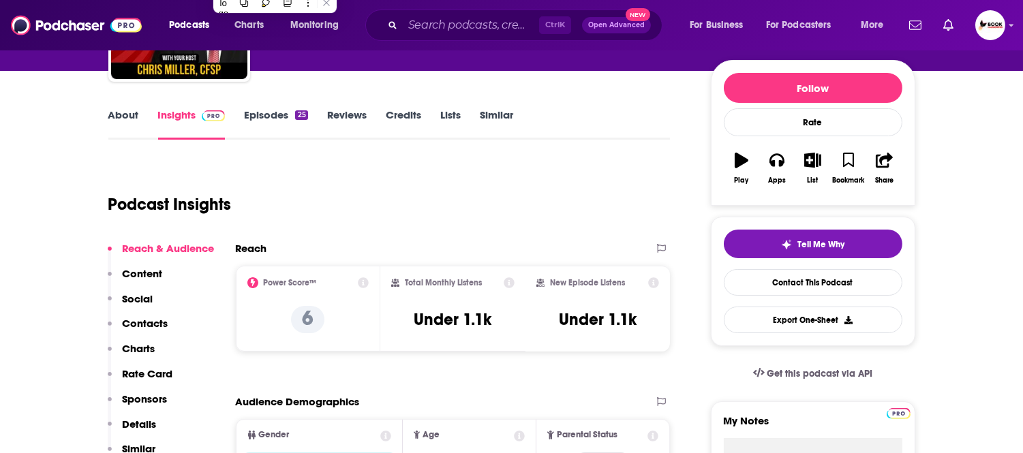
click at [151, 326] on p "Contacts" at bounding box center [146, 323] width 46 height 13
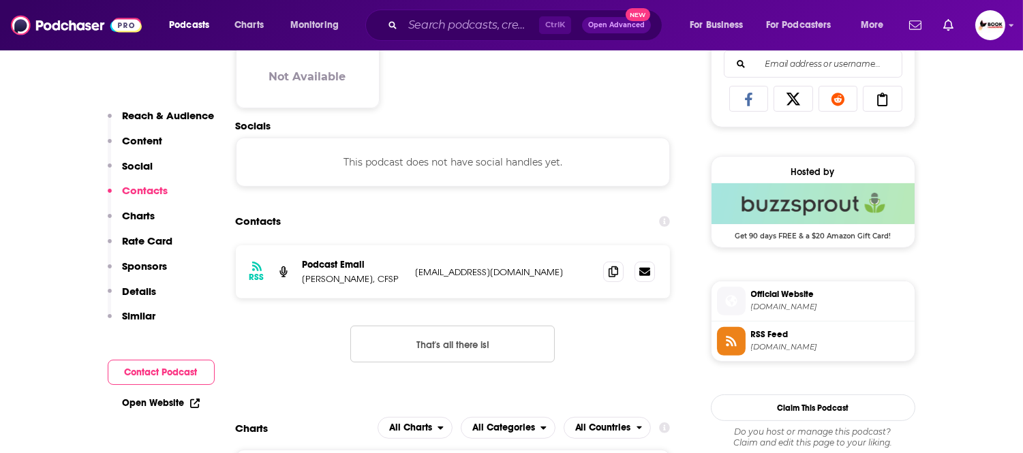
scroll to position [912, 0]
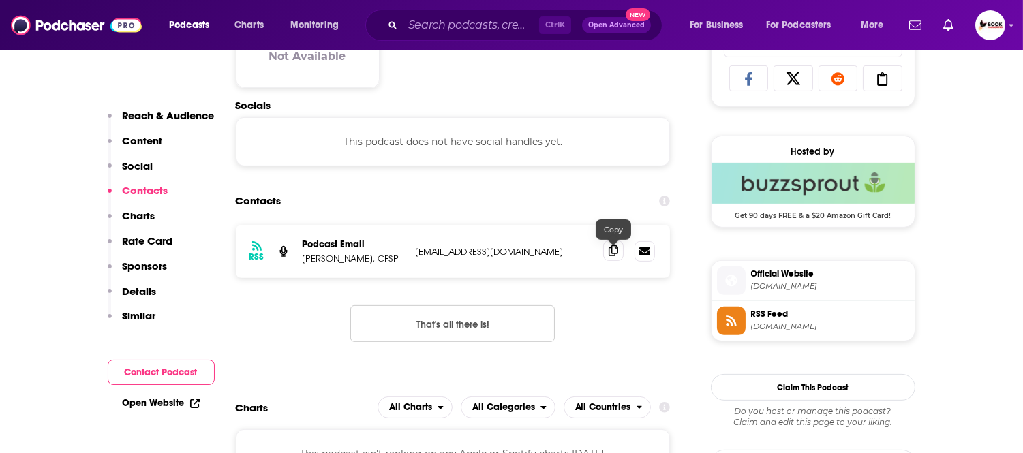
click at [617, 256] on icon at bounding box center [614, 250] width 10 height 11
click at [157, 118] on p "Reach & Audience" at bounding box center [169, 115] width 92 height 13
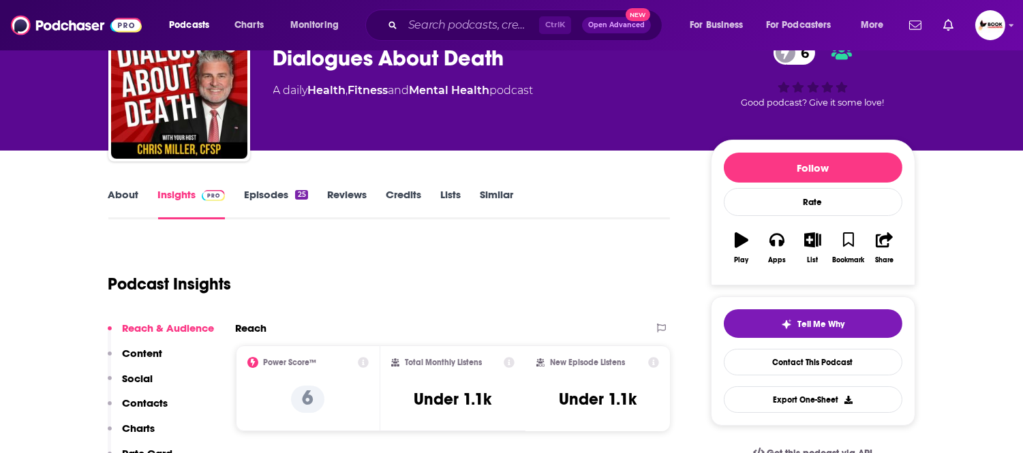
scroll to position [0, 0]
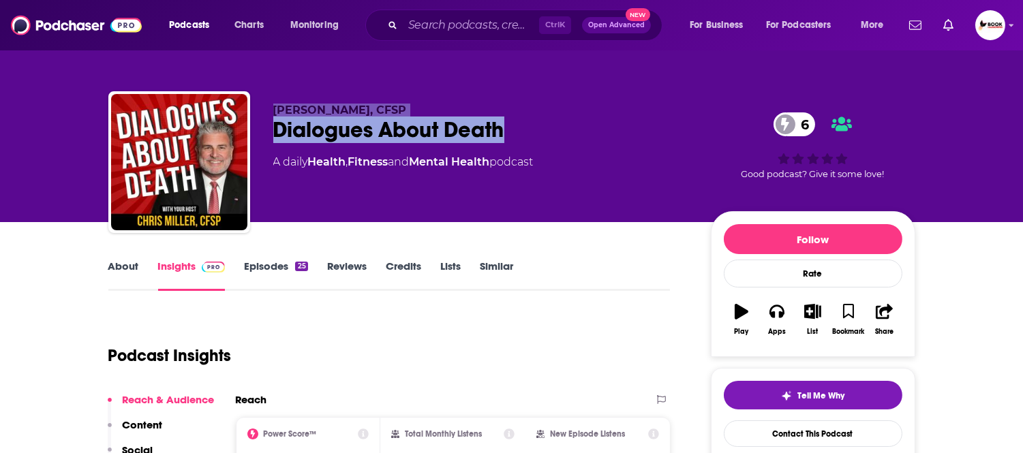
drag, startPoint x: 517, startPoint y: 131, endPoint x: 269, endPoint y: 111, distance: 248.2
click at [269, 111] on div "Chris Miller, CFSP Dialogues About Death 6 A daily Health , Fitness and Mental …" at bounding box center [511, 164] width 807 height 147
copy div "Chris Miller, CFSP Dialogues About Death"
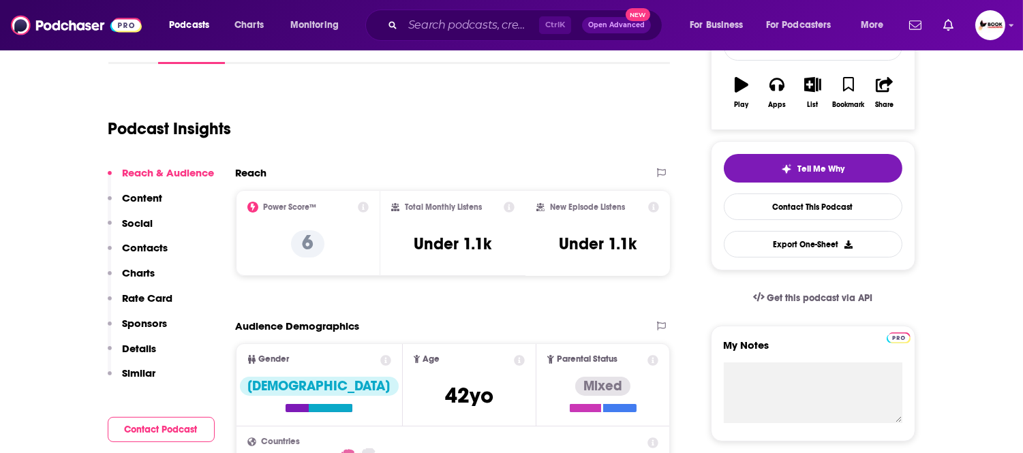
scroll to position [303, 0]
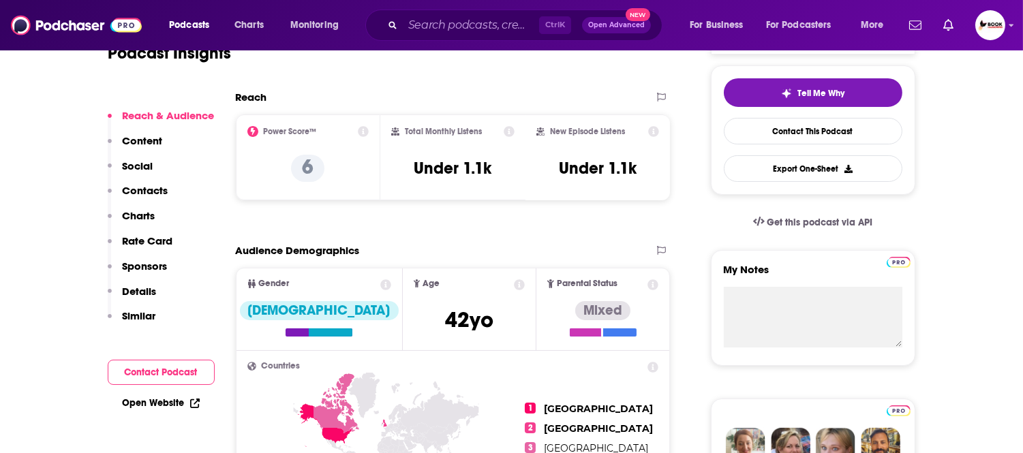
click at [168, 407] on link "Open Website" at bounding box center [161, 403] width 77 height 12
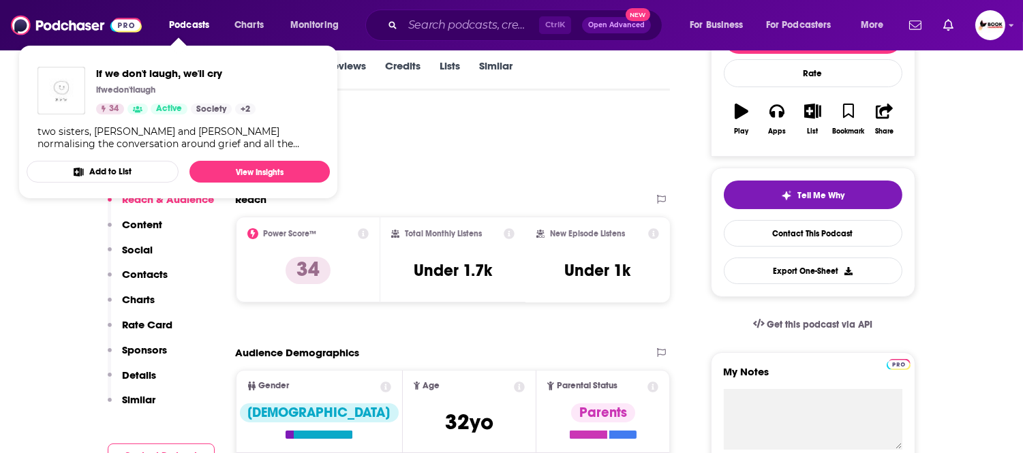
scroll to position [227, 0]
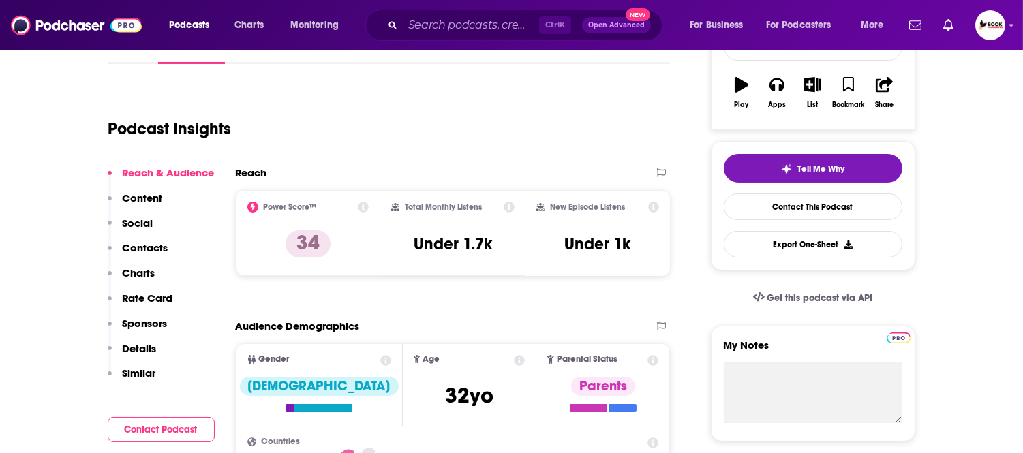
click at [151, 251] on p "Contacts" at bounding box center [146, 247] width 46 height 13
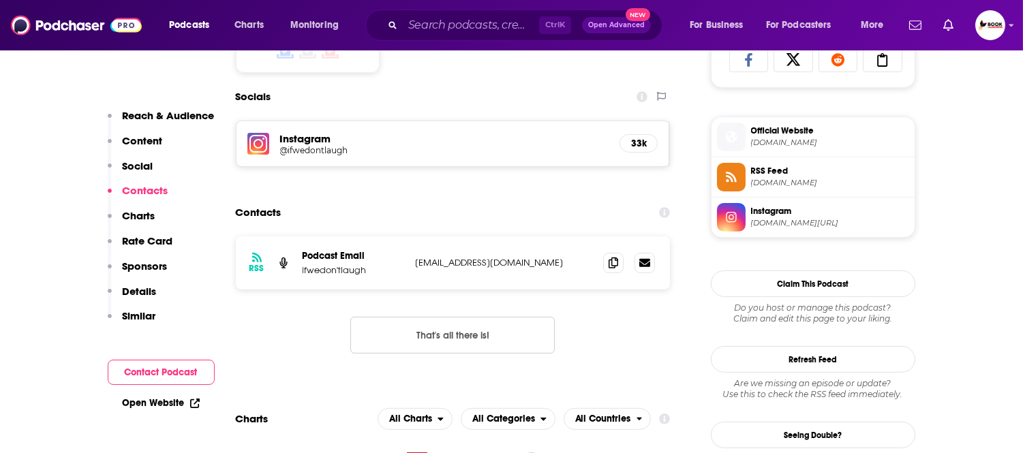
scroll to position [943, 0]
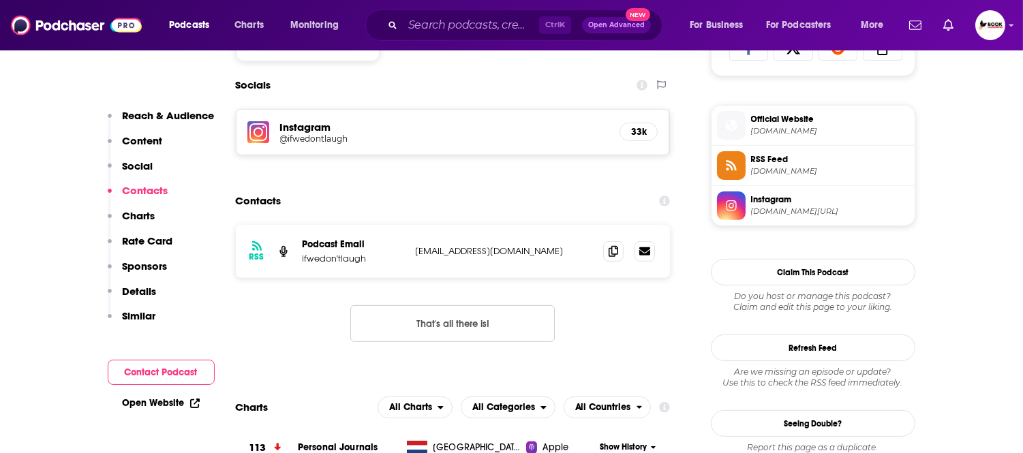
drag, startPoint x: 166, startPoint y: 125, endPoint x: 170, endPoint y: 118, distance: 8.5
click at [166, 125] on button "Reach & Audience" at bounding box center [161, 121] width 107 height 25
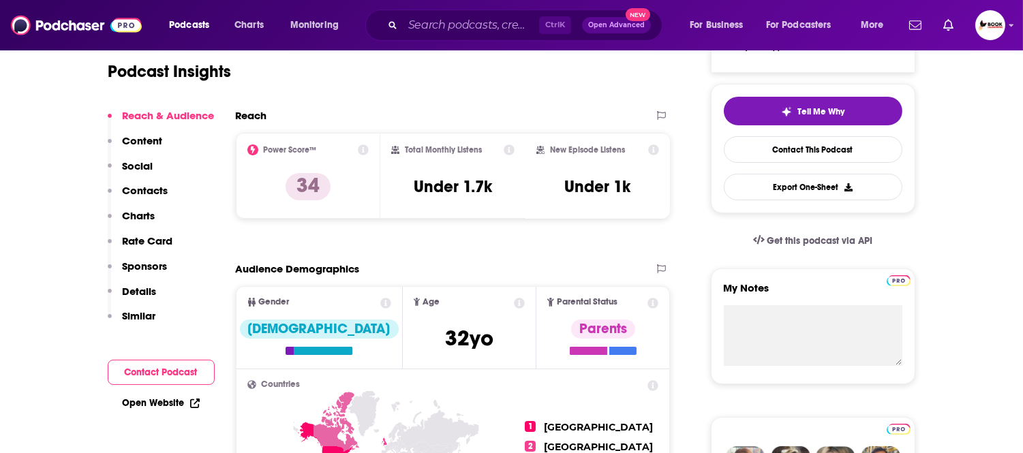
scroll to position [202, 0]
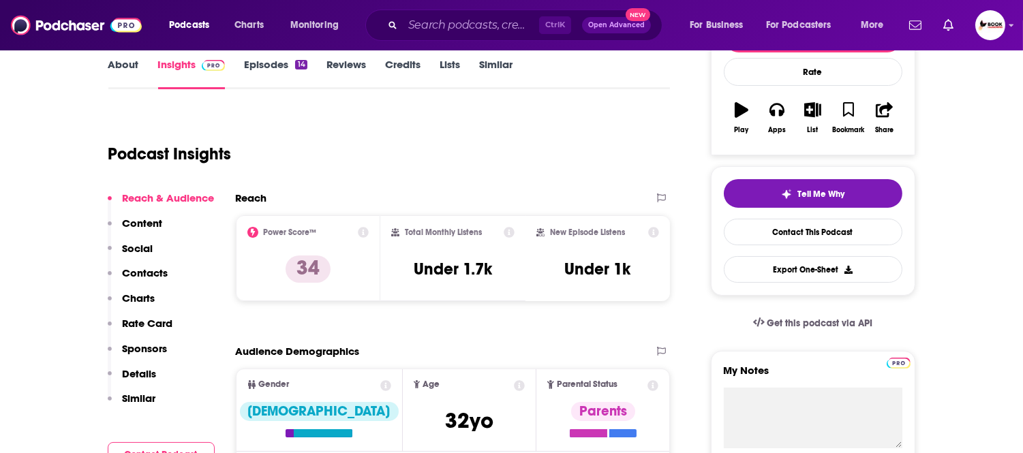
click at [125, 71] on link "About" at bounding box center [123, 73] width 31 height 31
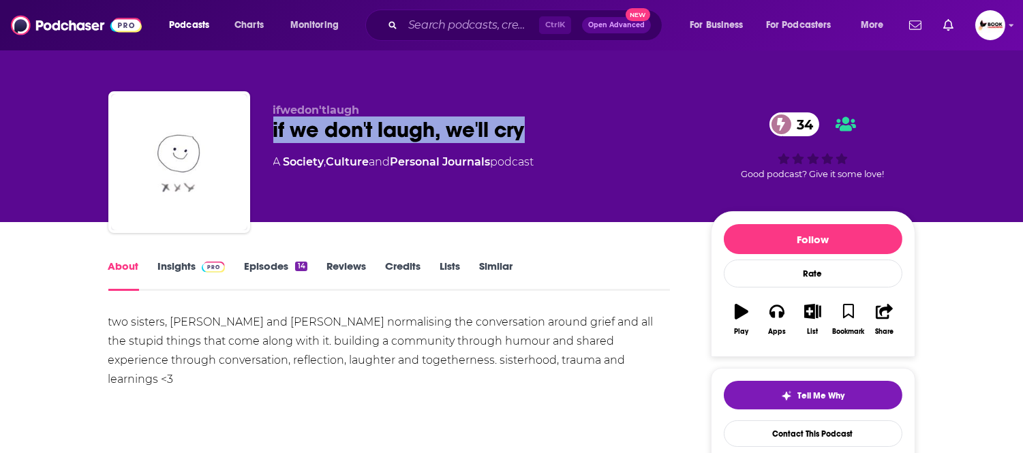
drag, startPoint x: 539, startPoint y: 132, endPoint x: 273, endPoint y: 131, distance: 265.8
click at [273, 131] on div "if we don't laugh, we'll cry 34" at bounding box center [481, 130] width 416 height 27
copy h1 "if we don't laugh, we'll cry"
